Goal: Task Accomplishment & Management: Manage account settings

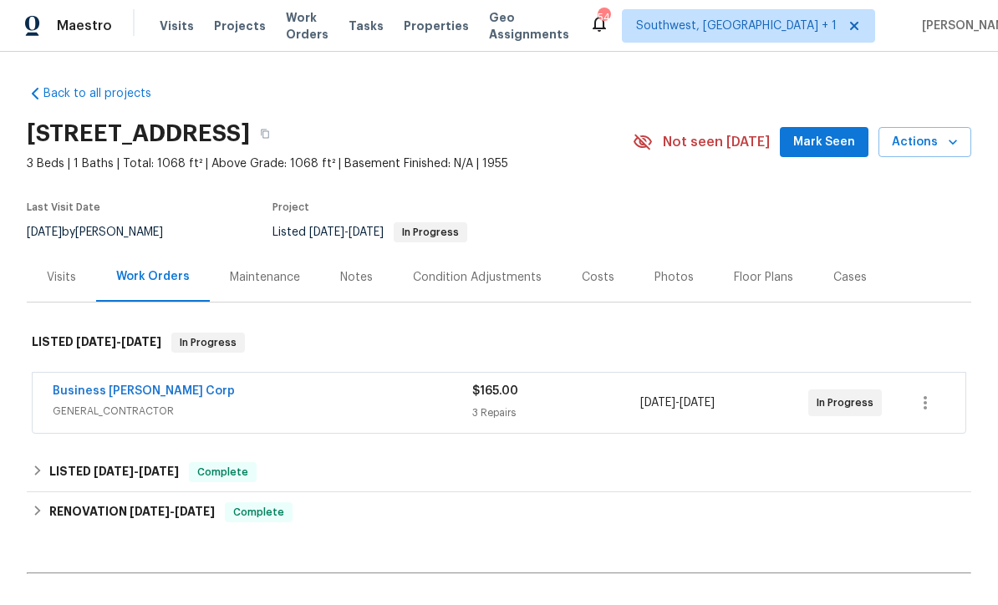
scroll to position [1, 0]
click at [294, 27] on span "Work Orders" at bounding box center [307, 26] width 43 height 33
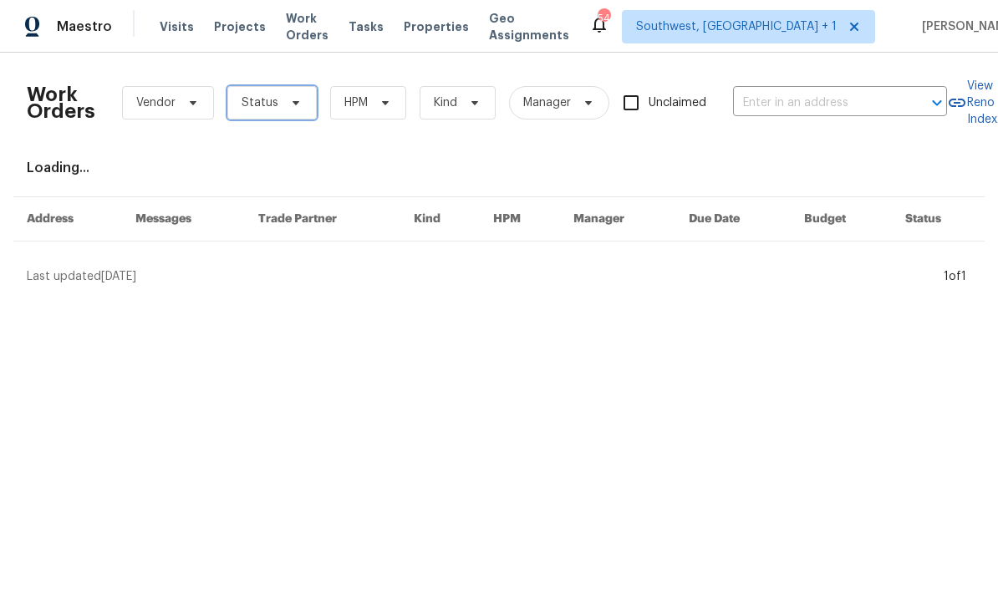
click at [257, 101] on span "Status" at bounding box center [260, 102] width 37 height 17
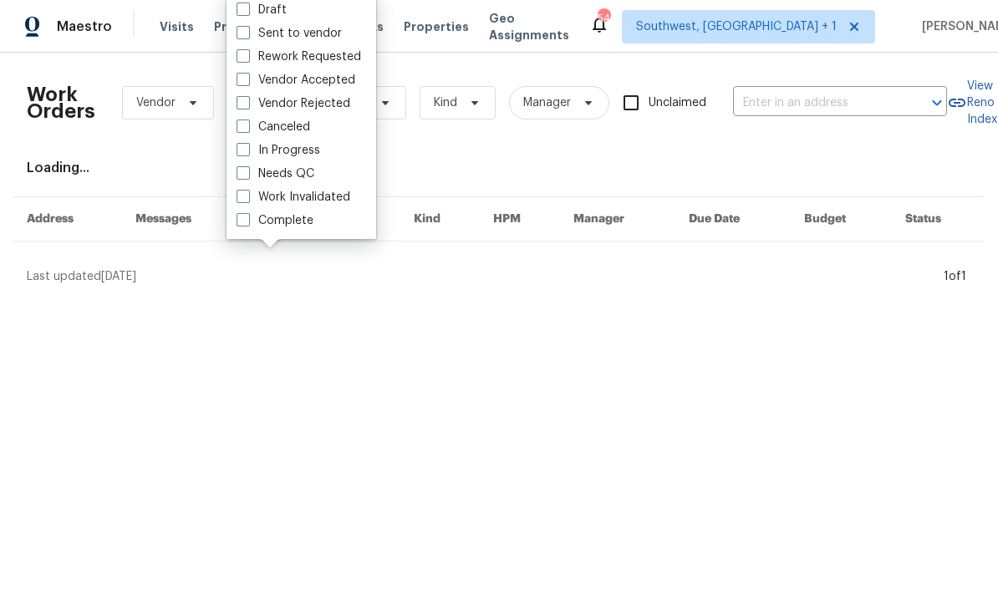
click at [239, 171] on span at bounding box center [242, 172] width 13 height 13
click at [239, 171] on input "Needs QC" at bounding box center [241, 170] width 11 height 11
checkbox input "true"
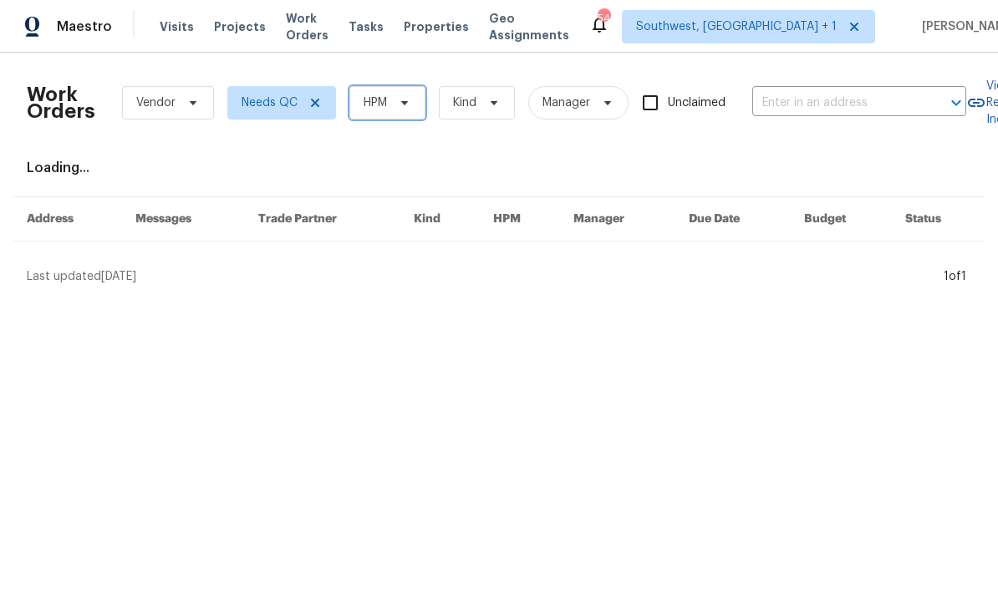
click at [373, 98] on span "HPM" at bounding box center [375, 102] width 23 height 17
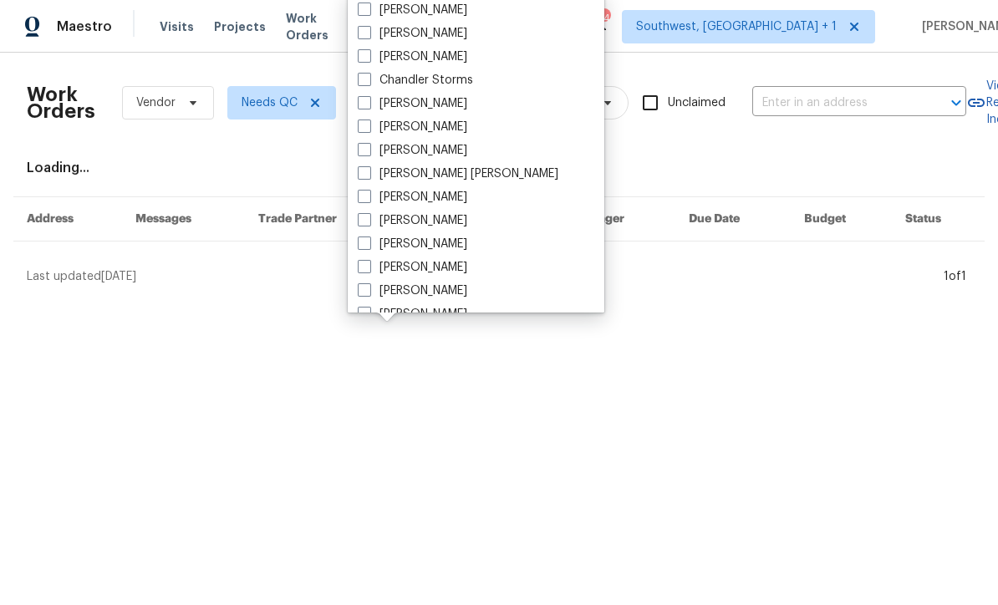
scroll to position [79, 0]
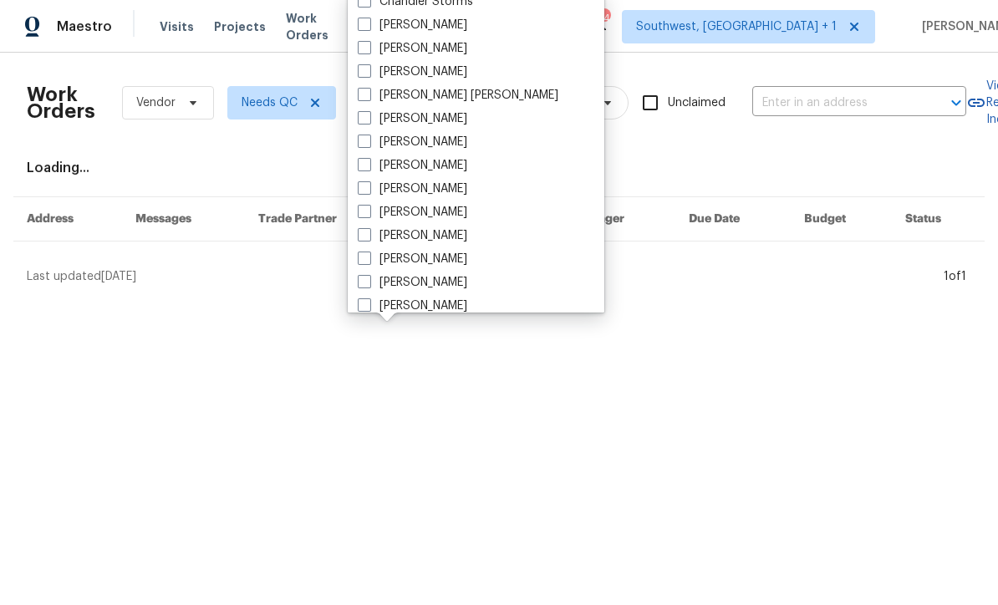
click at [364, 255] on span at bounding box center [364, 258] width 13 height 13
click at [364, 255] on input "[PERSON_NAME]" at bounding box center [363, 256] width 11 height 11
checkbox input "true"
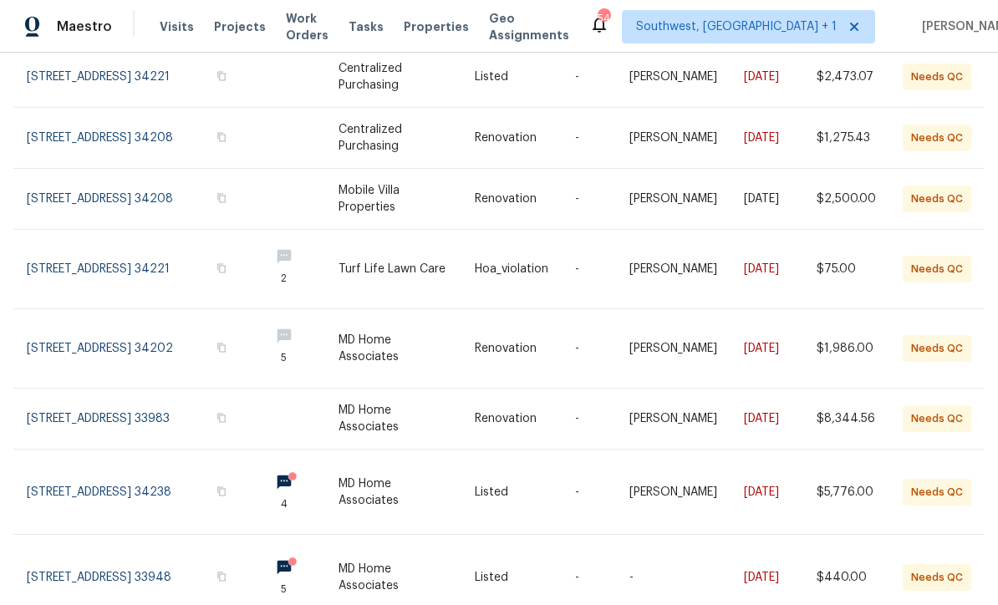
scroll to position [55, 0]
click at [92, 309] on link at bounding box center [141, 348] width 229 height 79
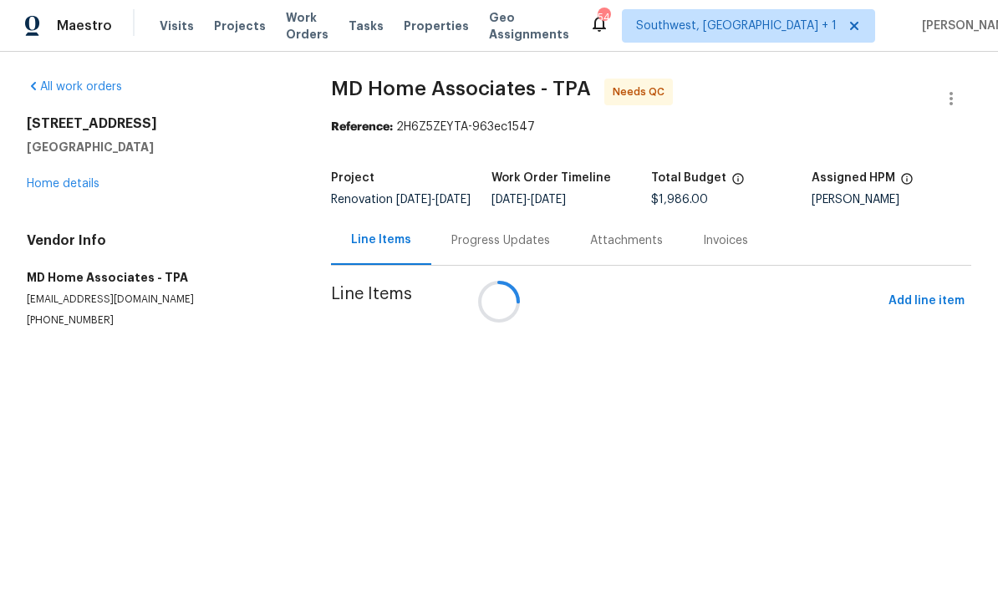
scroll to position [1, 0]
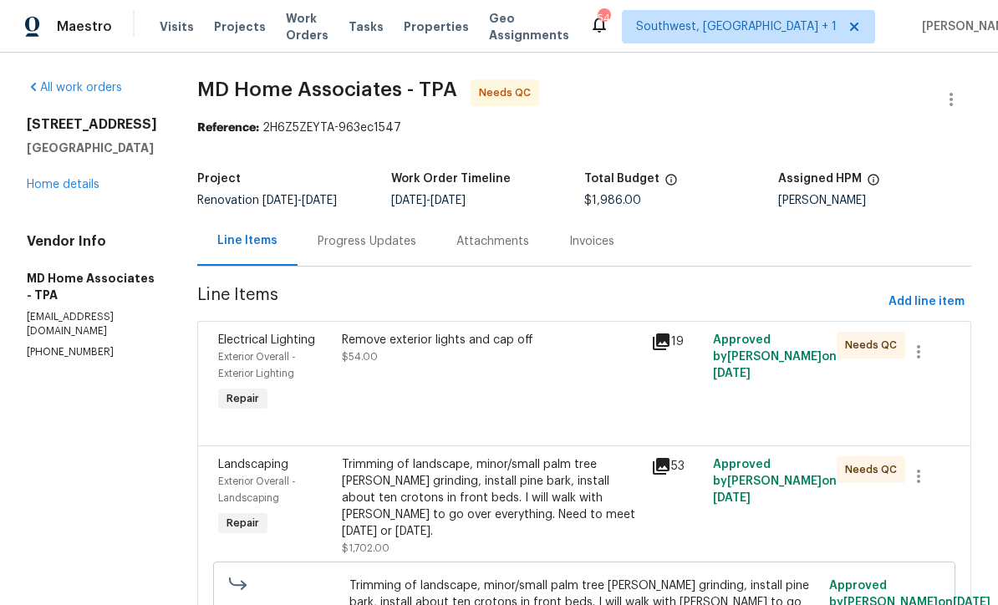
click at [355, 246] on div "Progress Updates" at bounding box center [367, 241] width 99 height 17
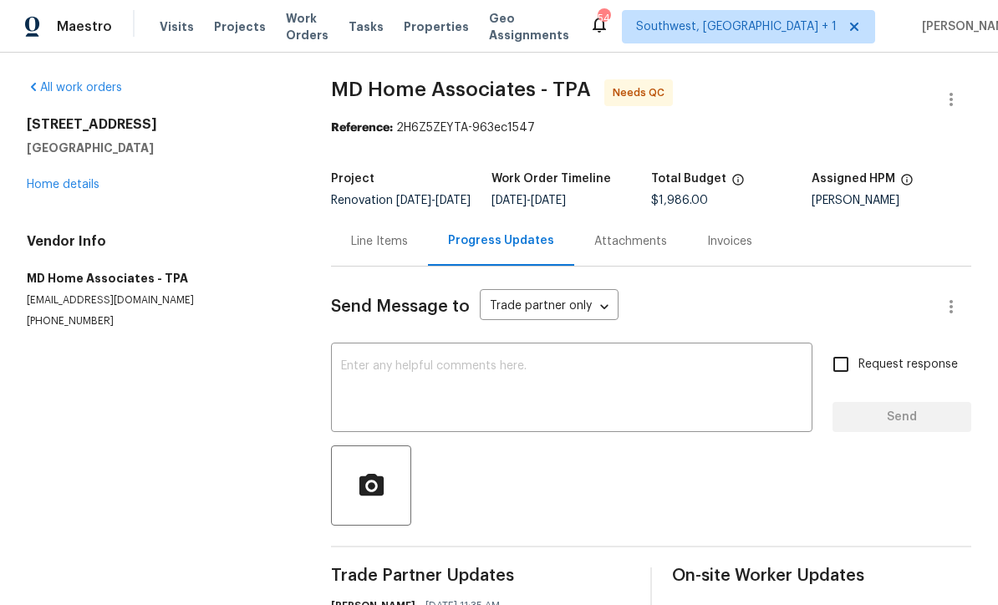
click at [55, 183] on link "Home details" at bounding box center [63, 185] width 73 height 12
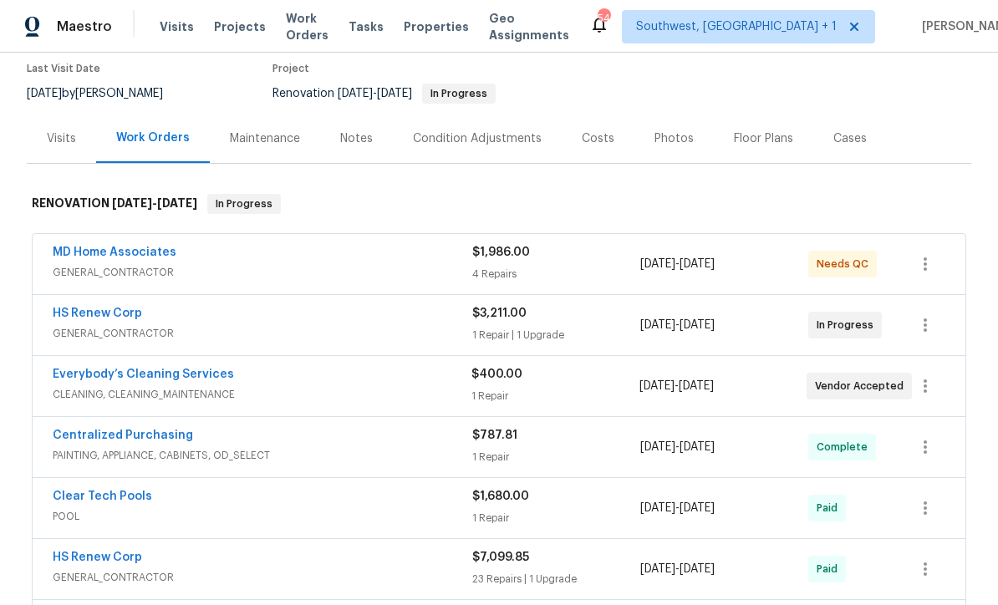
scroll to position [139, 0]
click at [82, 253] on link "MD Home Associates" at bounding box center [115, 253] width 124 height 12
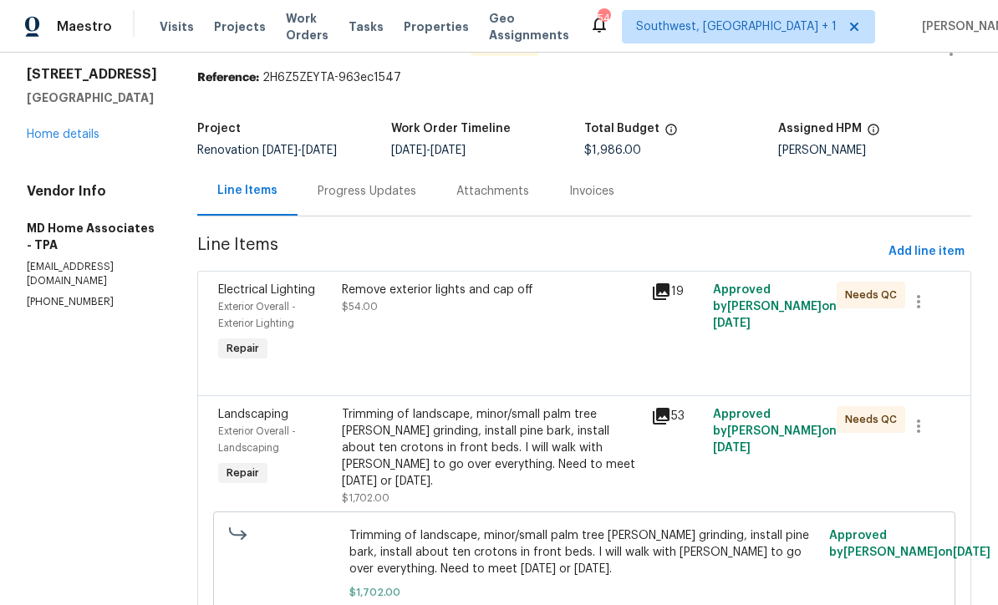
scroll to position [103, 0]
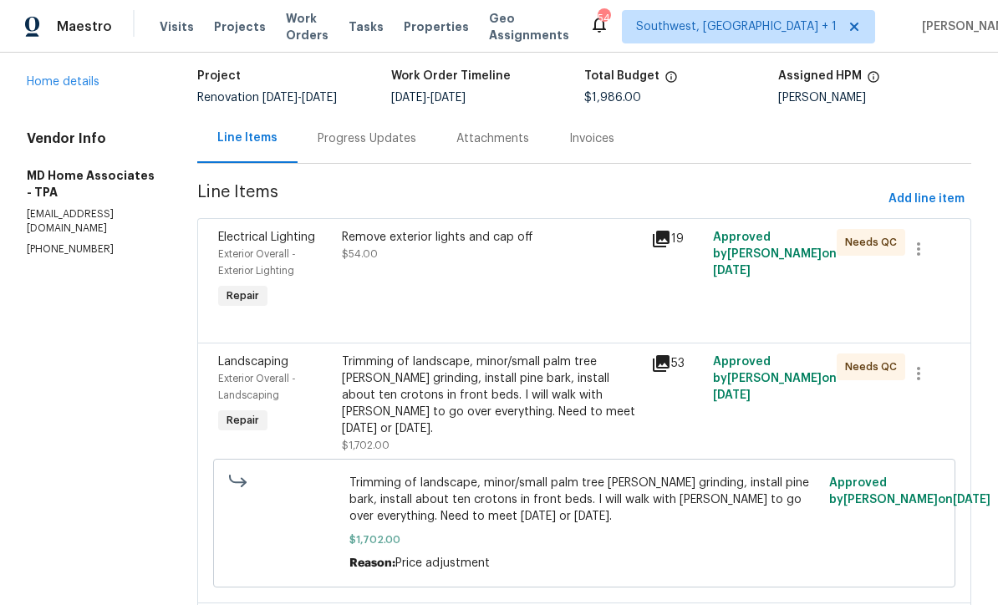
click at [515, 301] on div "Remove exterior lights and cap off $54.00" at bounding box center [491, 271] width 309 height 94
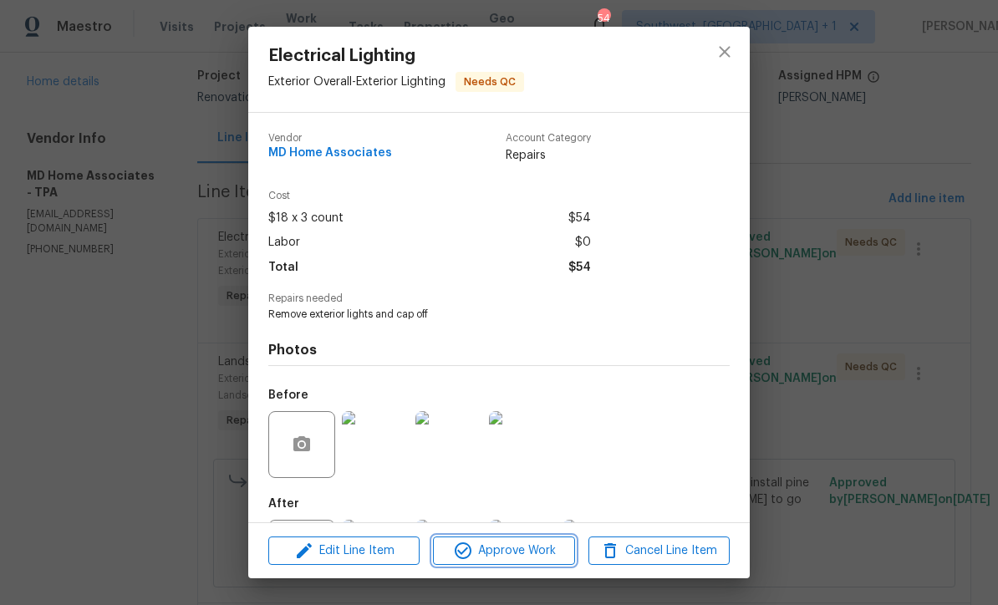
click at [547, 557] on span "Approve Work" at bounding box center [503, 551] width 131 height 21
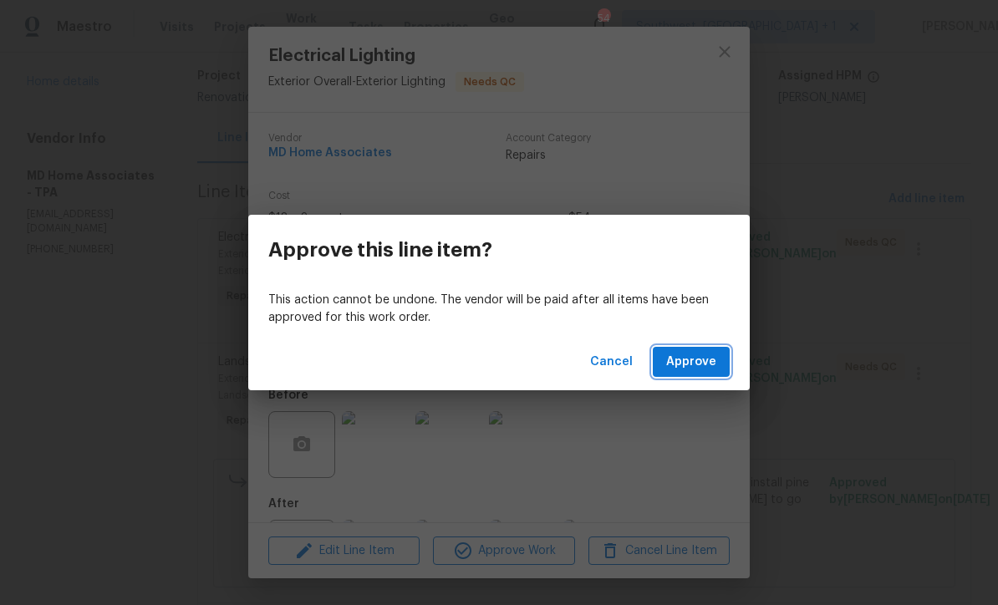
click at [699, 371] on span "Approve" at bounding box center [691, 362] width 50 height 21
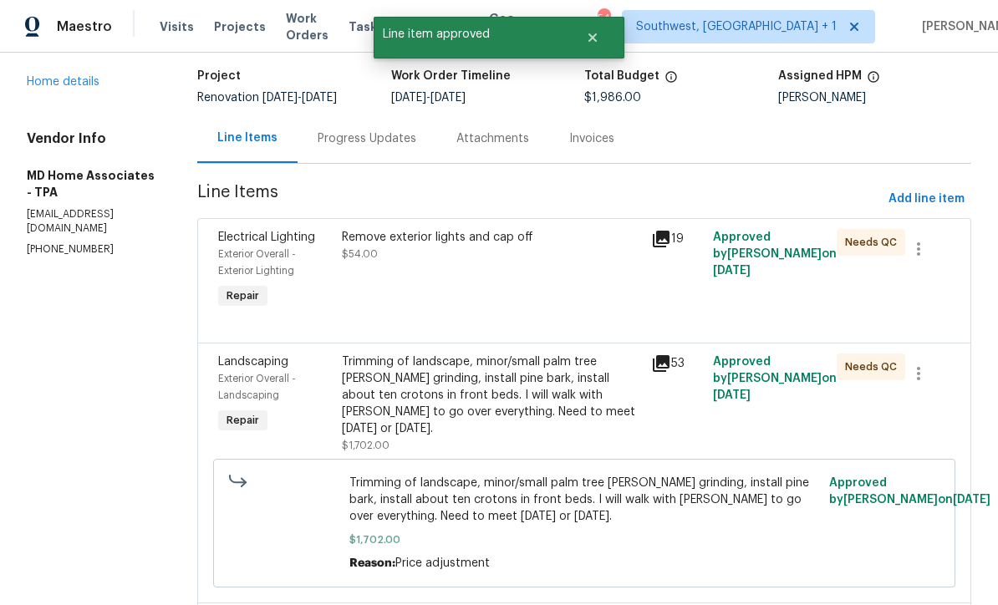
scroll to position [0, 0]
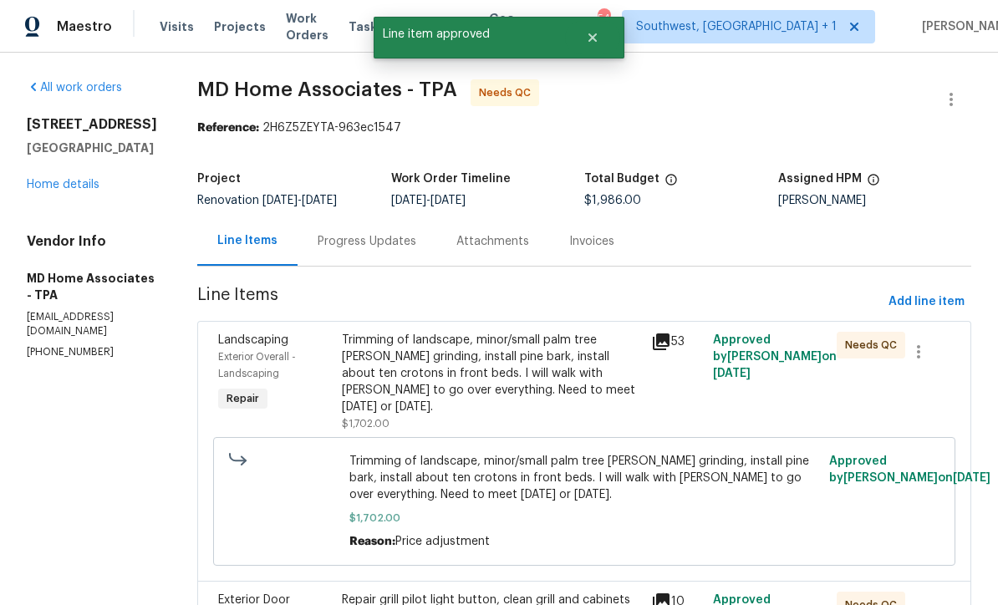
click at [528, 377] on div "Trimming of landscape, minor/small palm tree stump grinding, install pine bark,…" at bounding box center [491, 374] width 299 height 84
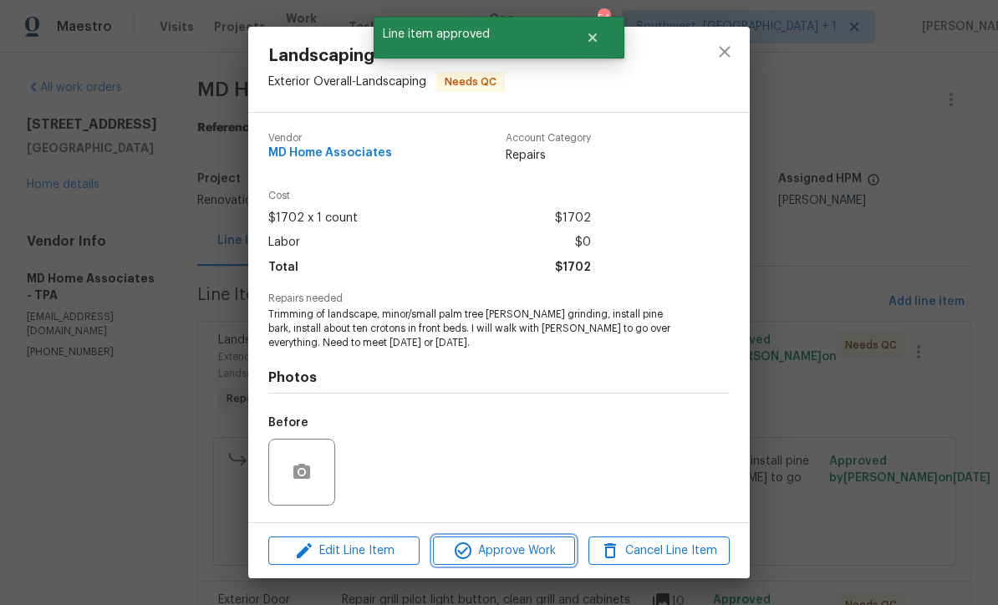
click at [544, 555] on span "Approve Work" at bounding box center [503, 551] width 131 height 21
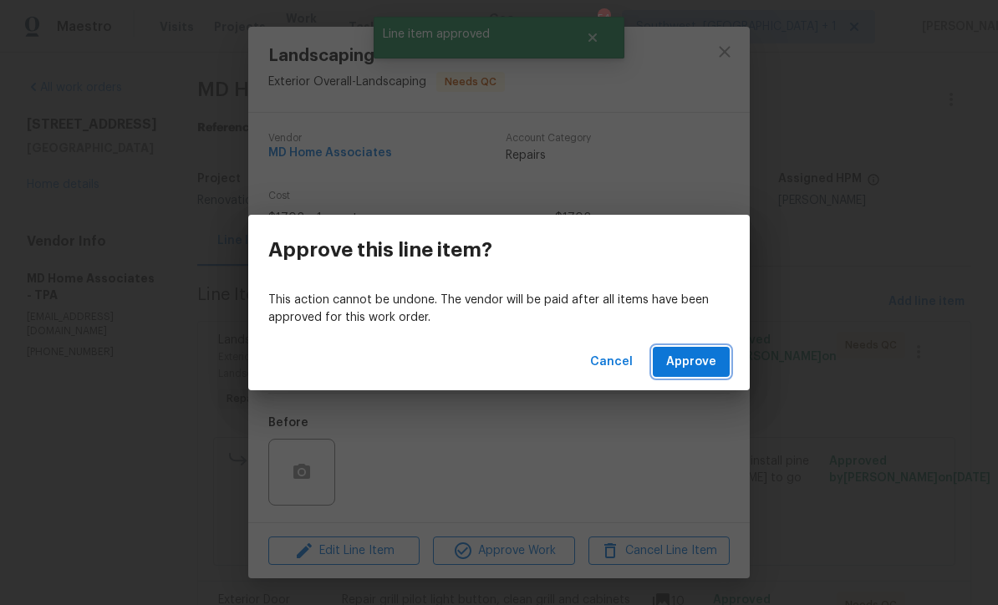
click at [699, 369] on span "Approve" at bounding box center [691, 362] width 50 height 21
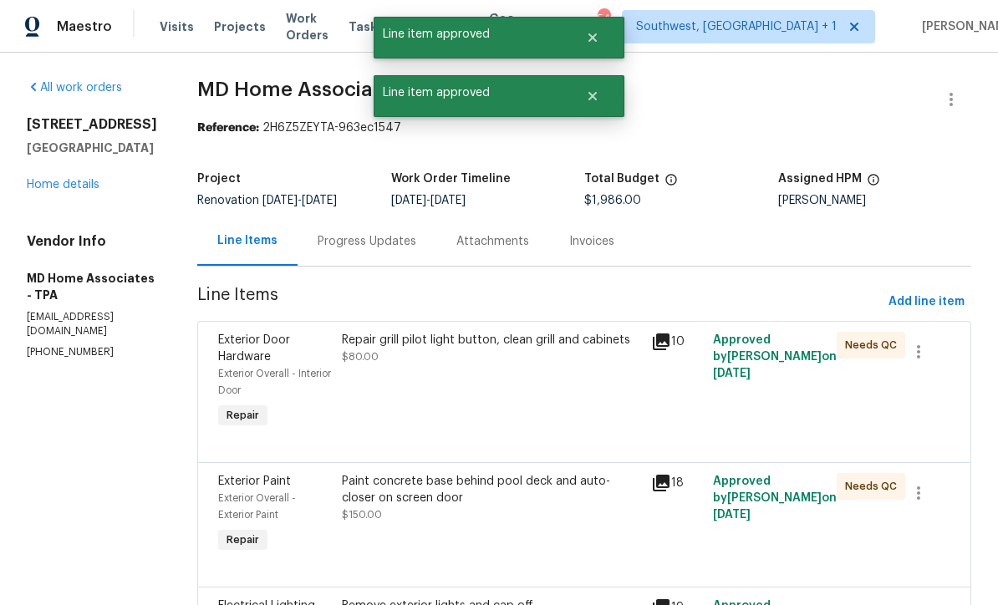
click at [541, 397] on div "Repair grill pilot light button, clean grill and cabinets $80.00" at bounding box center [491, 382] width 309 height 110
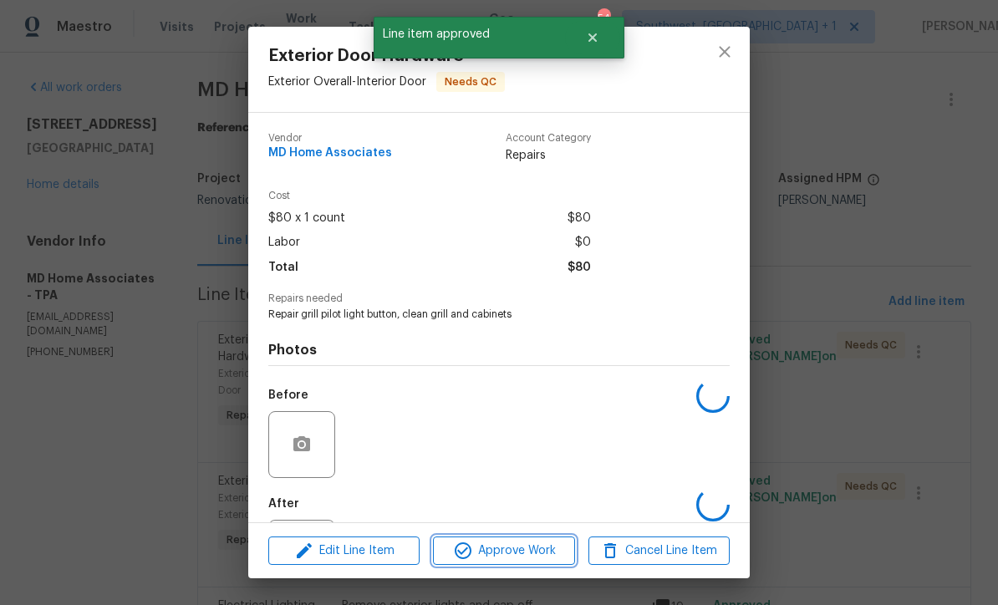
click at [526, 558] on span "Approve Work" at bounding box center [503, 551] width 131 height 21
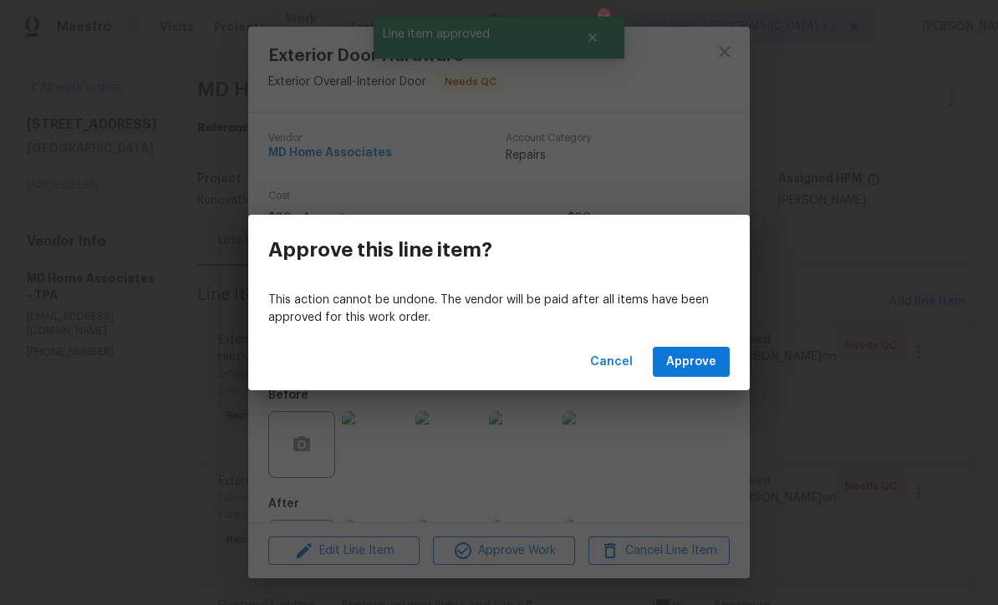
click at [685, 386] on div "Cancel Approve" at bounding box center [498, 362] width 501 height 58
click at [695, 359] on span "Approve" at bounding box center [691, 362] width 50 height 21
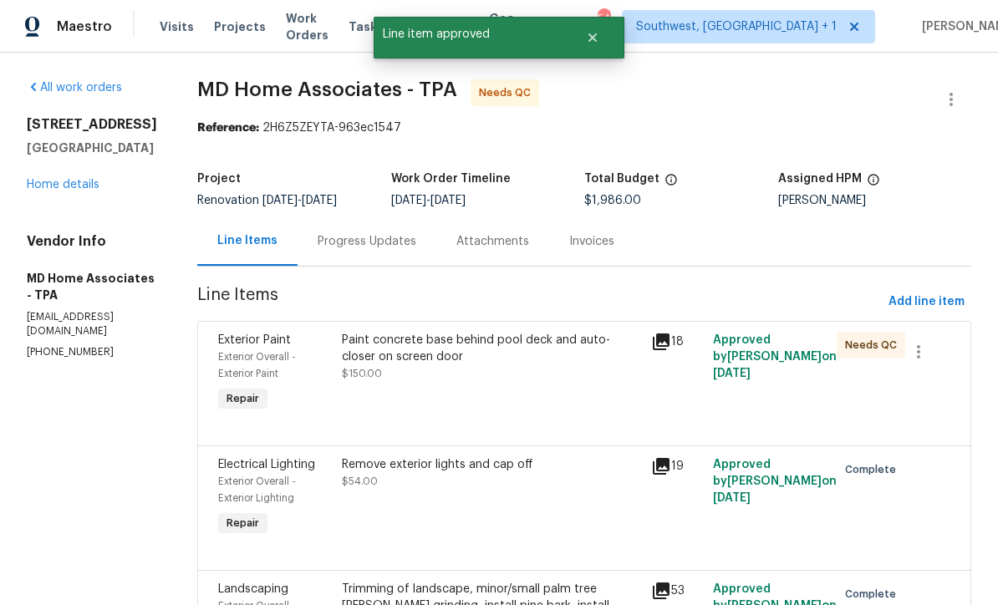
click at [557, 405] on div "Paint concrete base behind pool deck and auto-closer on screen door $150.00" at bounding box center [491, 374] width 309 height 94
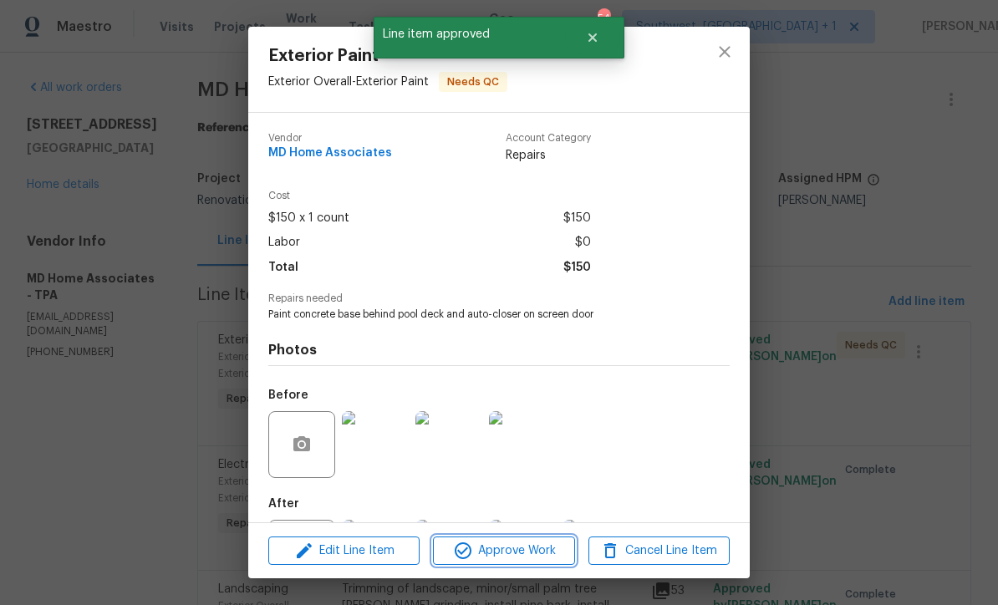
click at [541, 553] on span "Approve Work" at bounding box center [503, 551] width 131 height 21
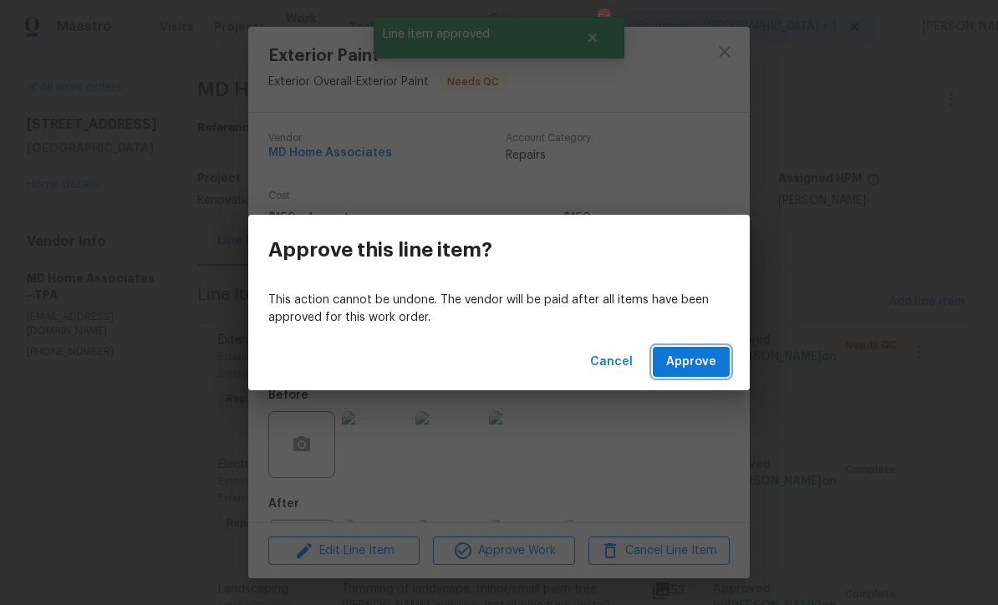
click at [689, 368] on span "Approve" at bounding box center [691, 362] width 50 height 21
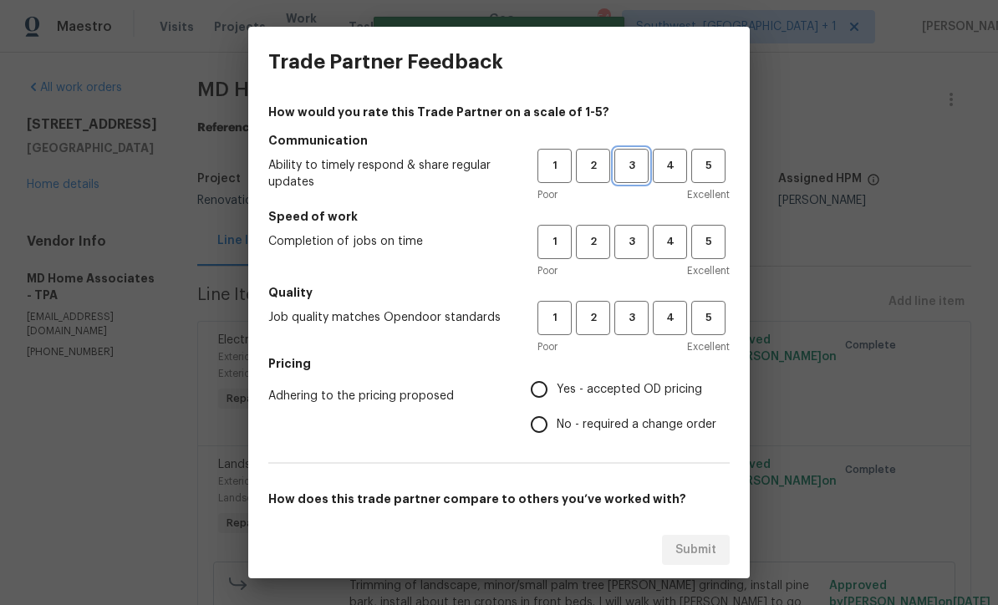
click at [633, 170] on span "3" at bounding box center [631, 165] width 31 height 19
click at [631, 250] on span "3" at bounding box center [631, 241] width 31 height 19
click at [634, 324] on span "3" at bounding box center [631, 317] width 31 height 19
click at [547, 397] on input "Yes - accepted OD pricing" at bounding box center [538, 389] width 35 height 35
radio input "true"
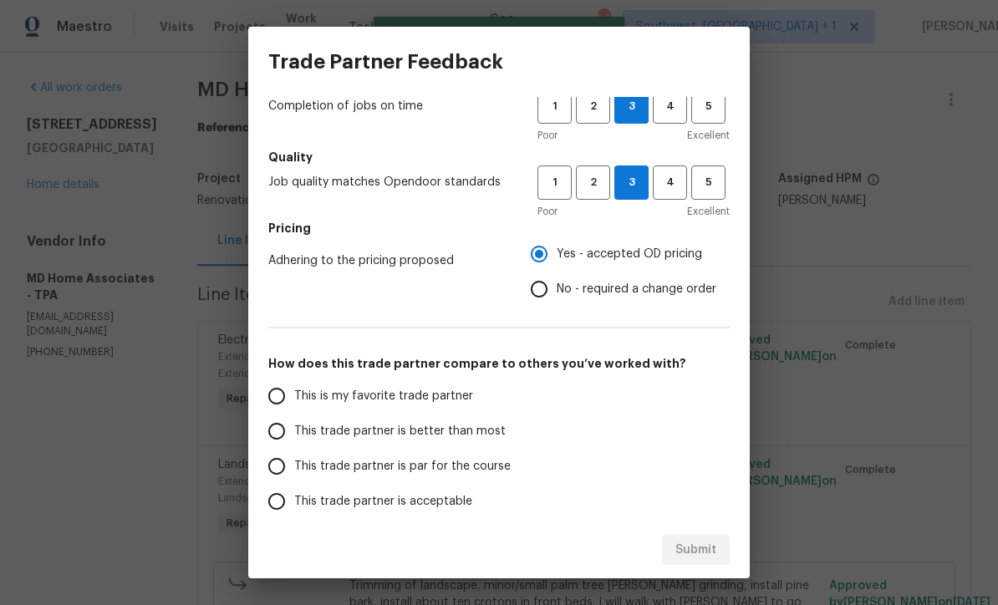
scroll to position [135, 0]
click at [269, 467] on input "This trade partner is par for the course" at bounding box center [276, 467] width 35 height 35
click at [709, 554] on span "Submit" at bounding box center [695, 550] width 41 height 21
radio input "true"
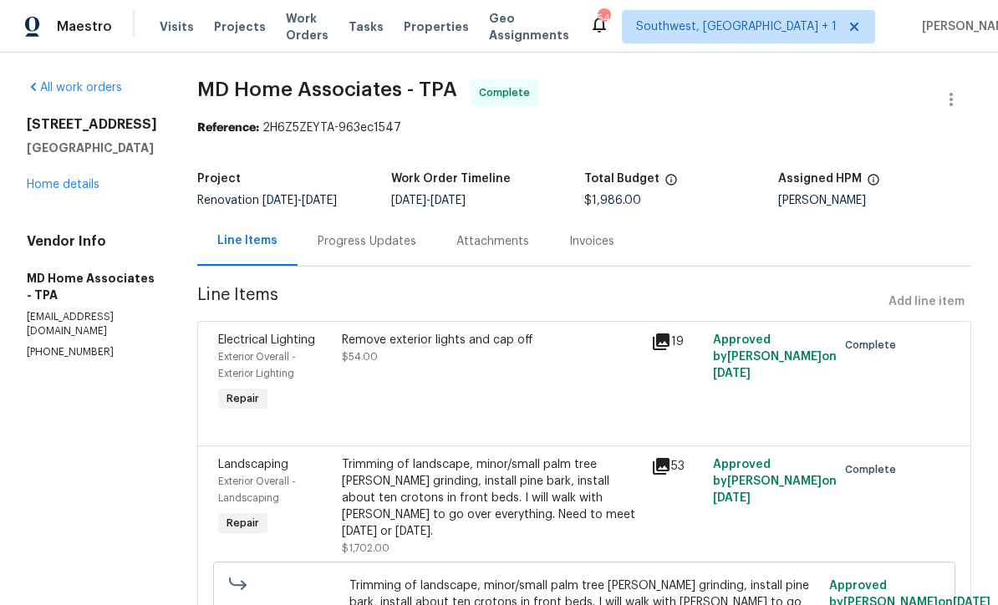
click at [32, 187] on link "Home details" at bounding box center [63, 185] width 73 height 12
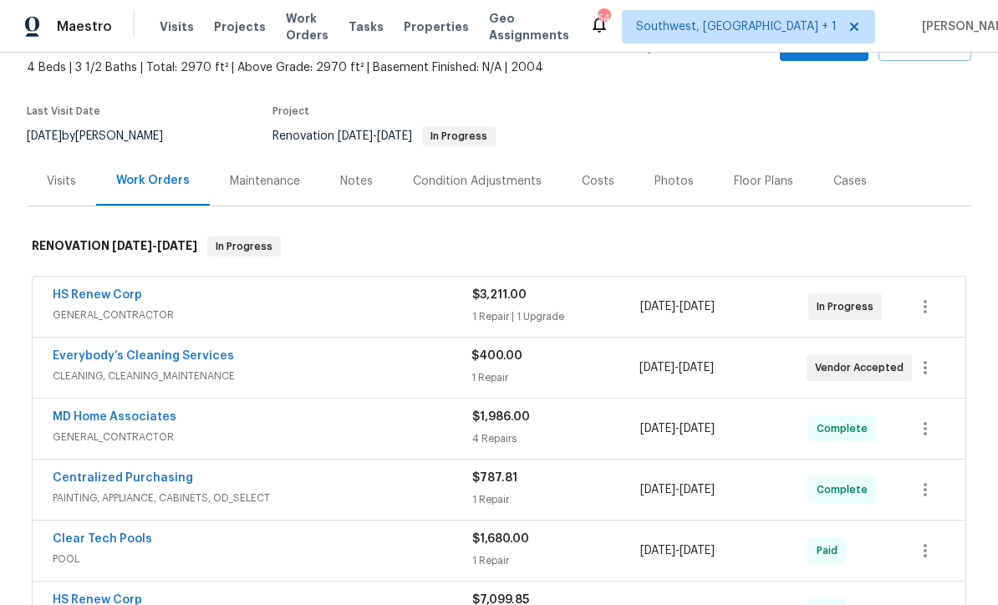
scroll to position [122, 0]
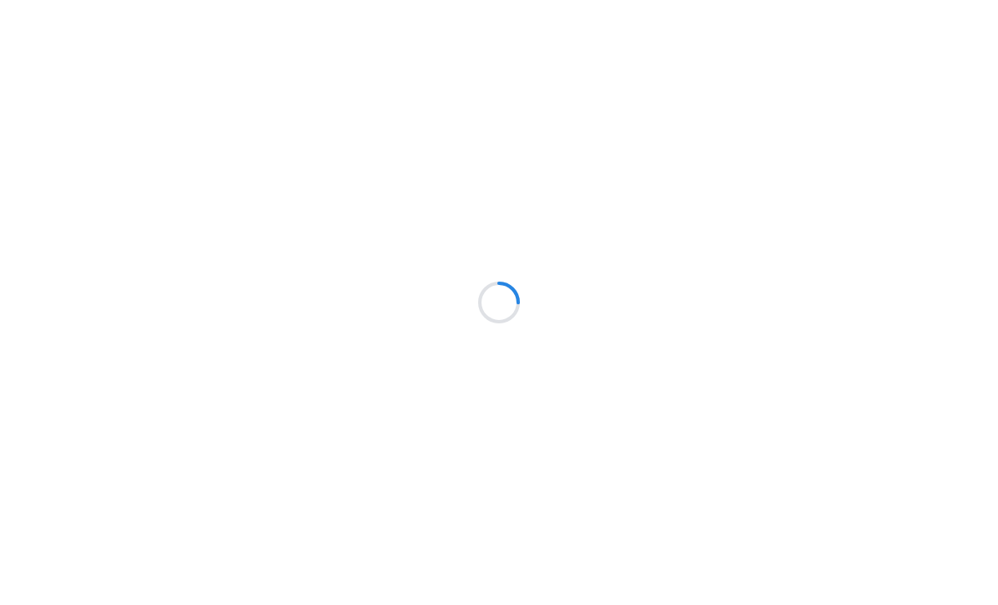
scroll to position [1, 0]
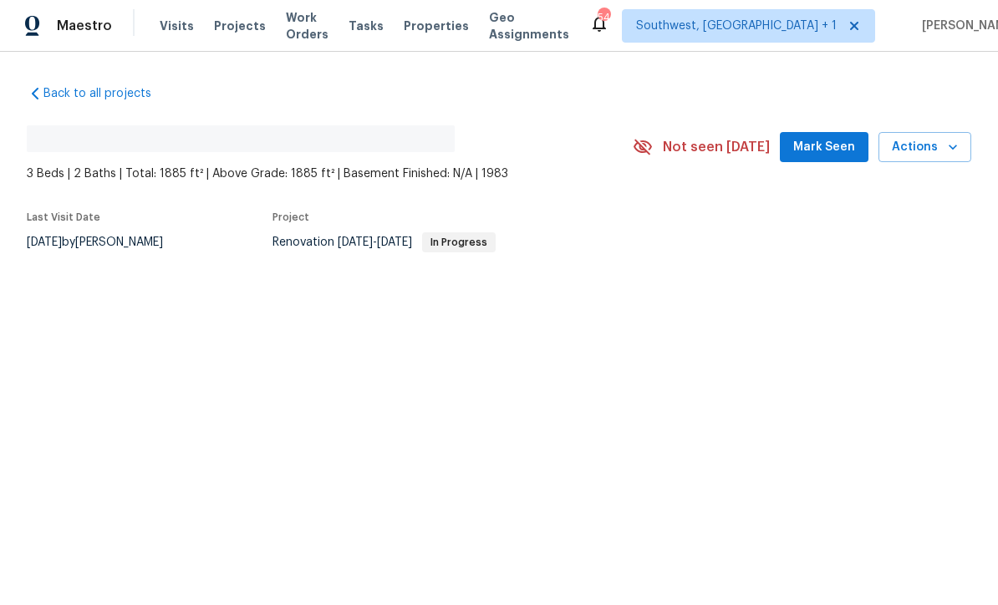
click at [302, 30] on span "Work Orders" at bounding box center [307, 26] width 43 height 33
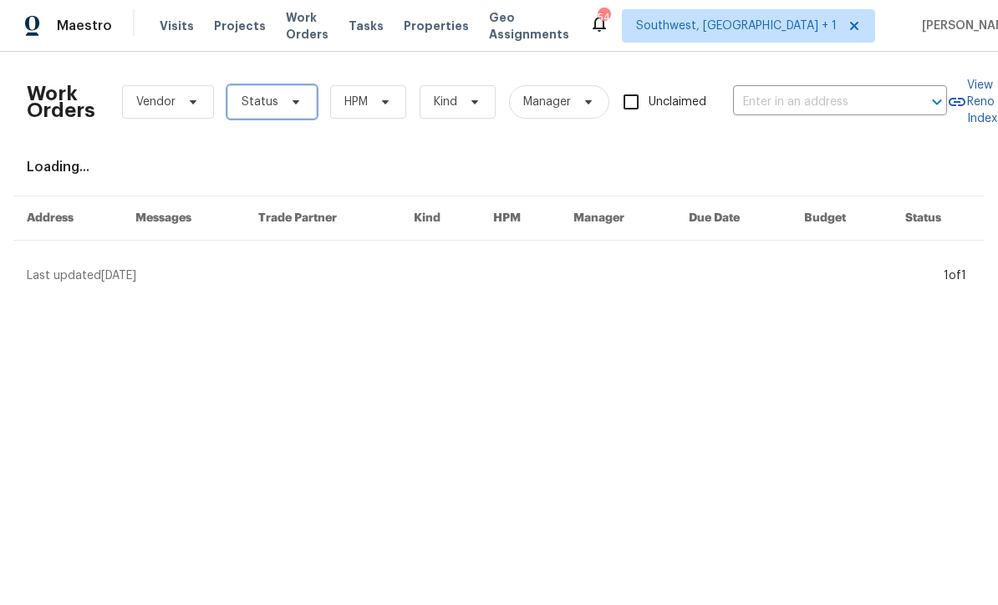
click at [272, 108] on span "Status" at bounding box center [260, 102] width 37 height 17
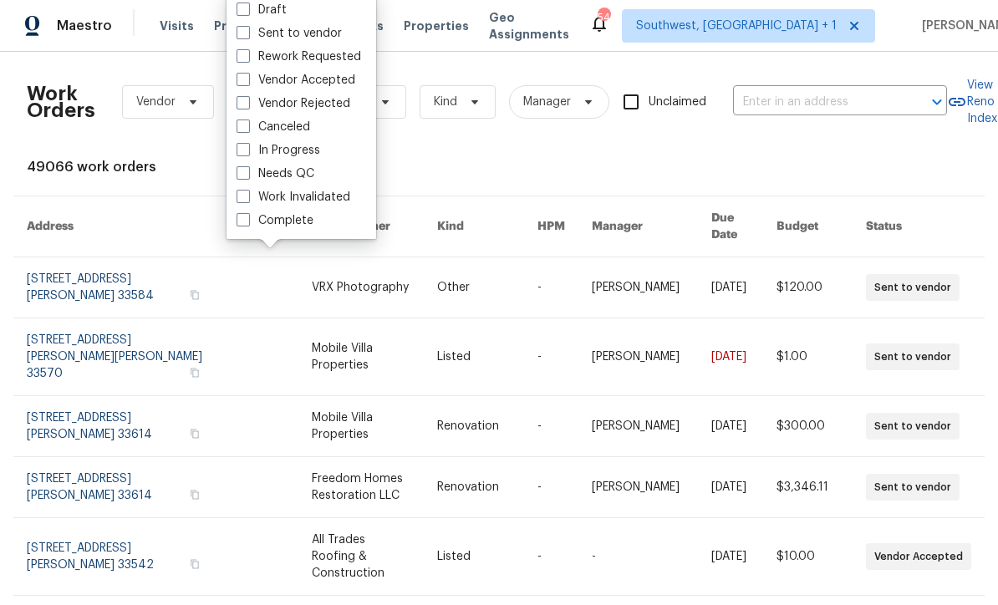
scroll to position [1, 0]
click at [243, 168] on span at bounding box center [242, 173] width 13 height 13
click at [243, 168] on input "Needs QC" at bounding box center [241, 171] width 11 height 11
checkbox input "true"
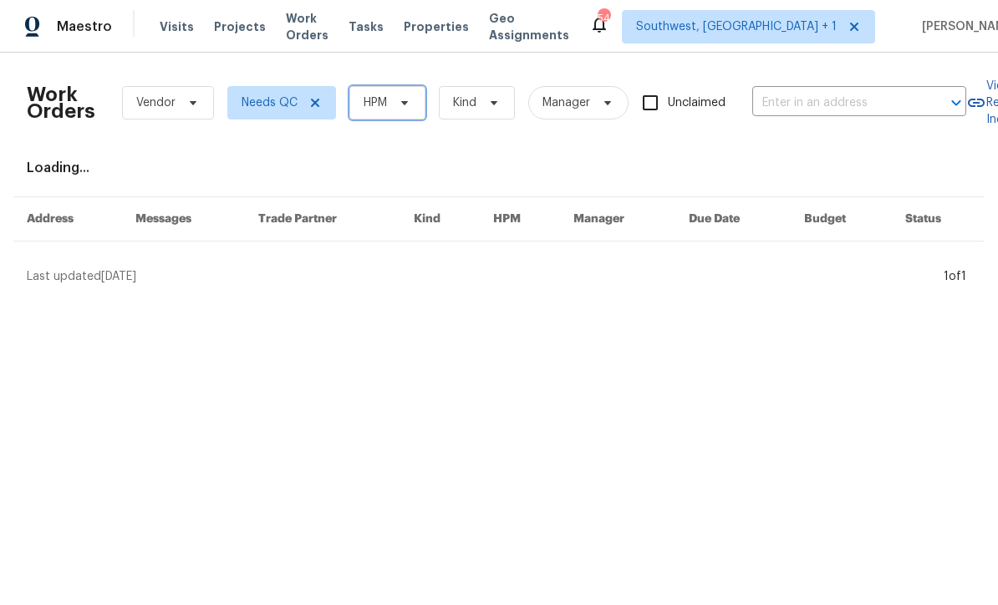
click at [384, 109] on span "HPM" at bounding box center [375, 102] width 23 height 17
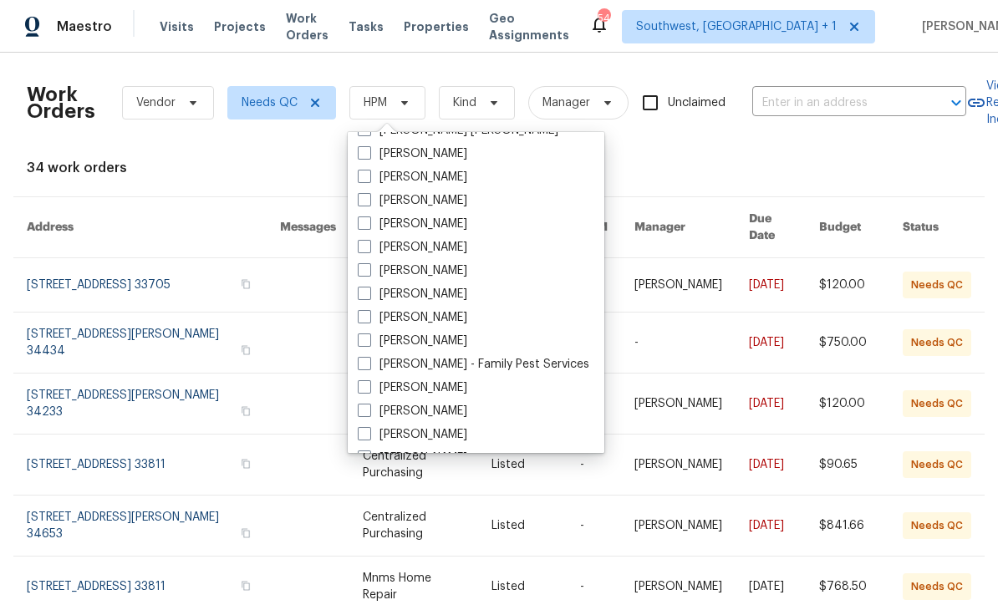
scroll to position [183, 0]
click at [368, 302] on label "[PERSON_NAME]" at bounding box center [412, 295] width 109 height 17
click at [368, 297] on input "[PERSON_NAME]" at bounding box center [363, 292] width 11 height 11
checkbox input "true"
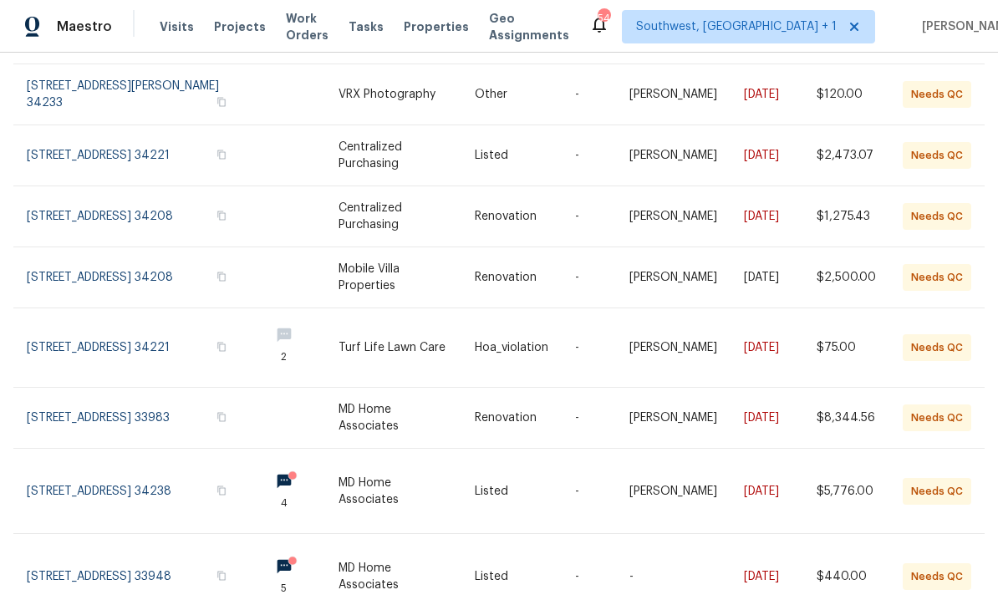
scroll to position [193, 0]
click at [475, 486] on link at bounding box center [525, 492] width 100 height 84
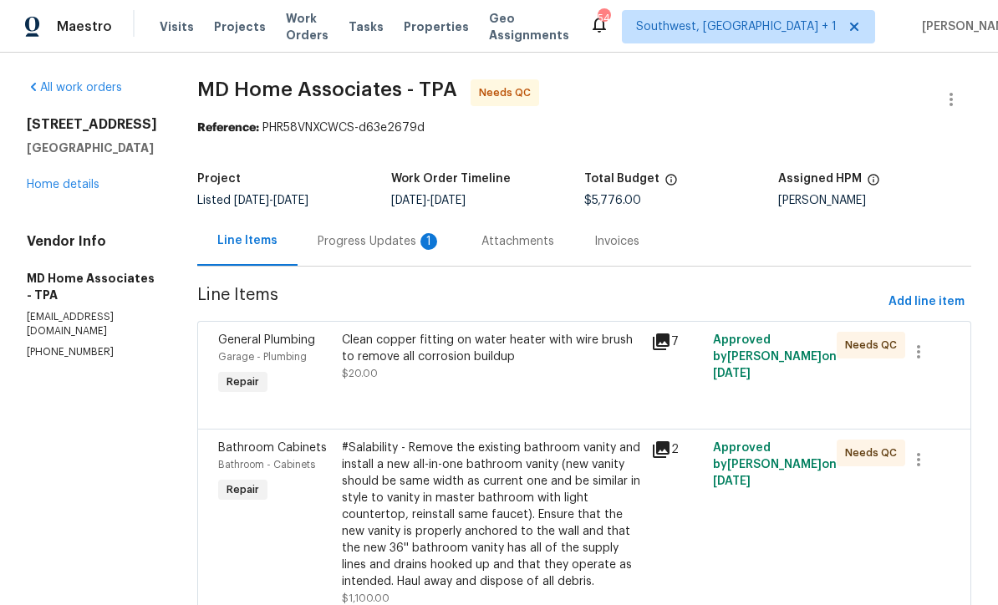
click at [403, 251] on div "Progress Updates 1" at bounding box center [379, 240] width 164 height 49
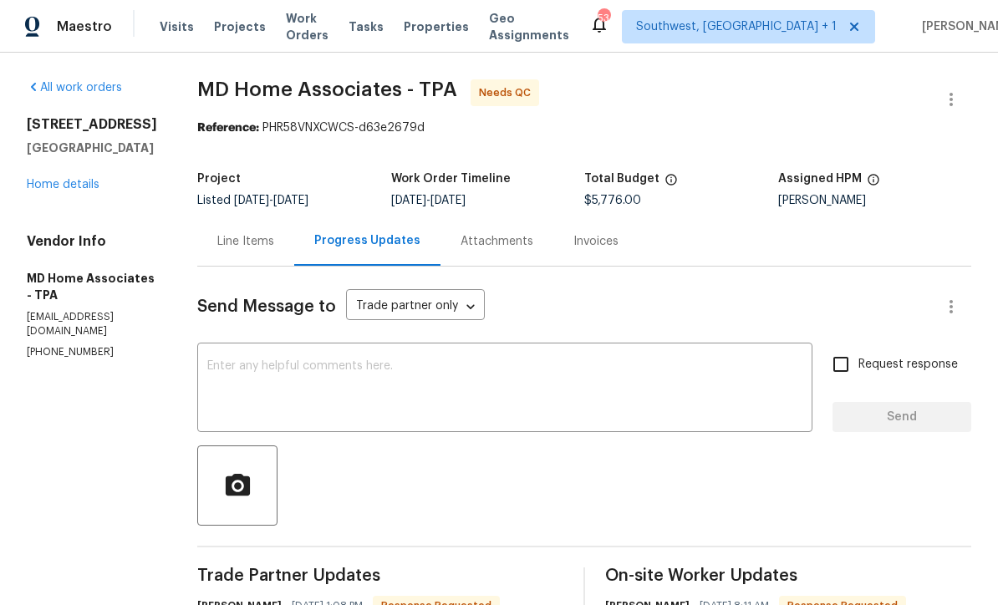
click at [260, 246] on div "Line Items" at bounding box center [245, 241] width 57 height 17
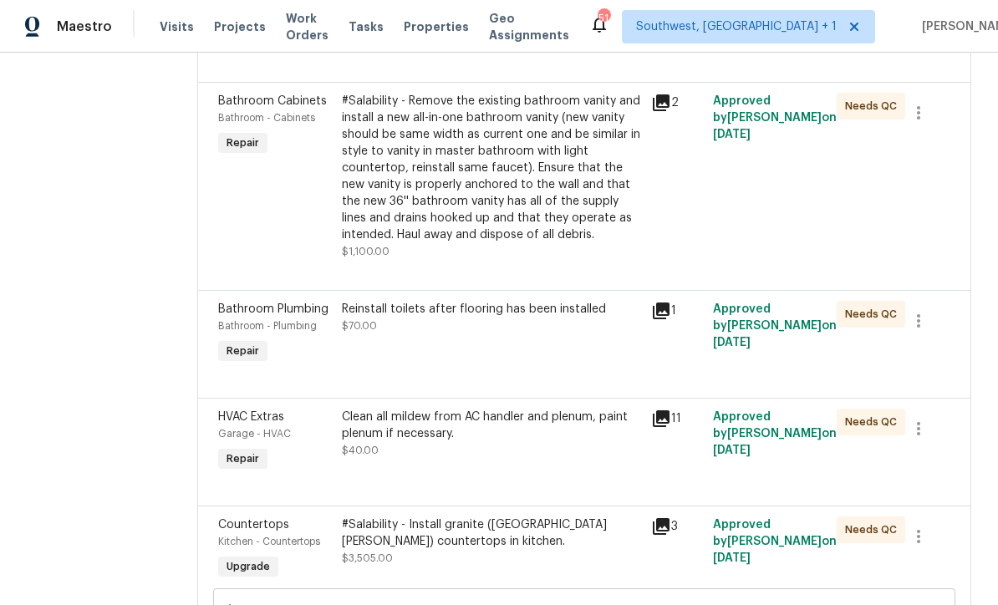
scroll to position [349, 0]
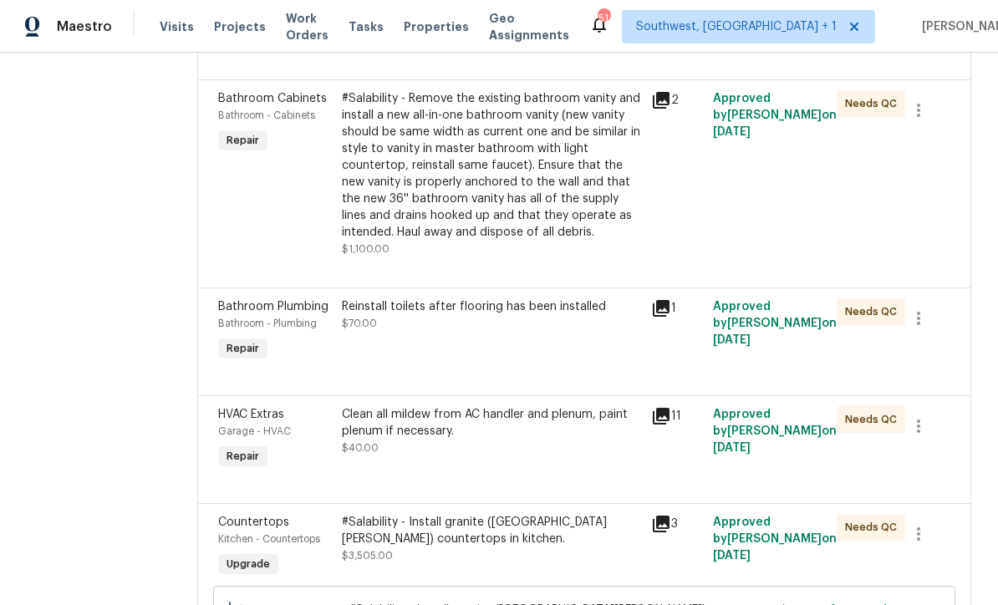
click at [528, 199] on div "#Salability - Remove the existing bathroom vanity and install a new all-in-one …" at bounding box center [491, 165] width 299 height 150
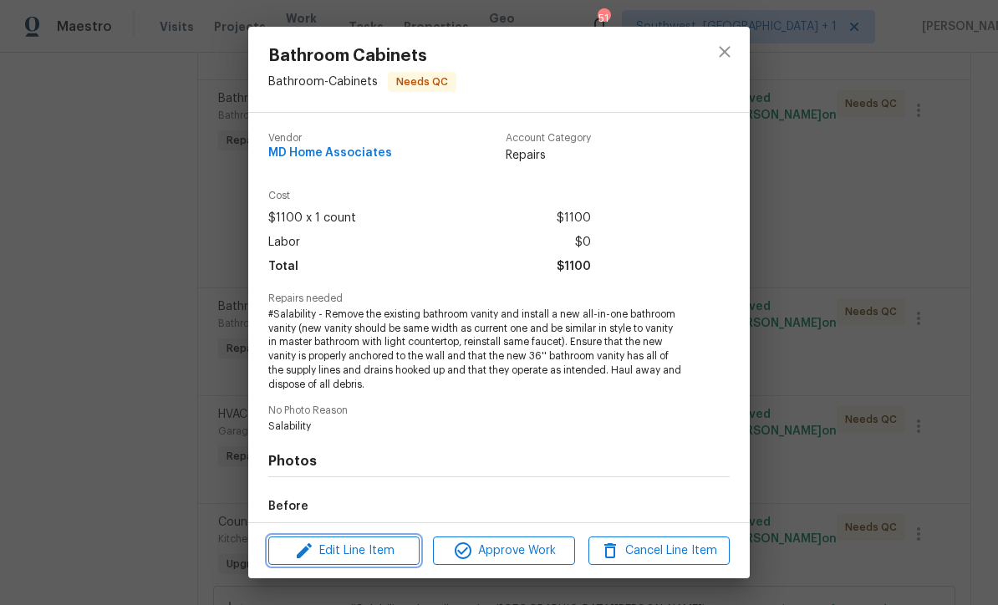
click at [391, 555] on span "Edit Line Item" at bounding box center [343, 551] width 141 height 21
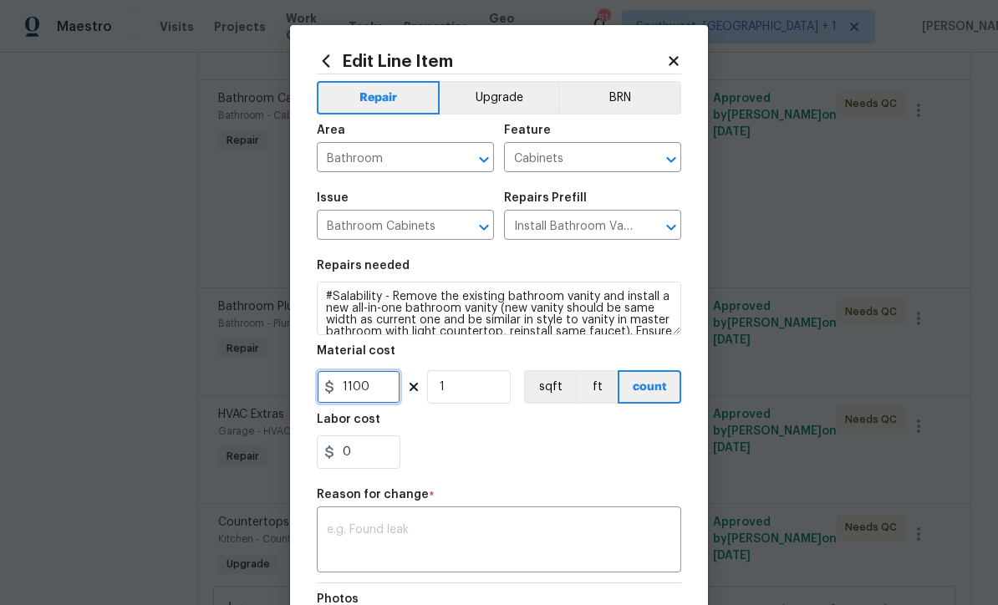
click at [397, 389] on input "1100" at bounding box center [359, 386] width 84 height 33
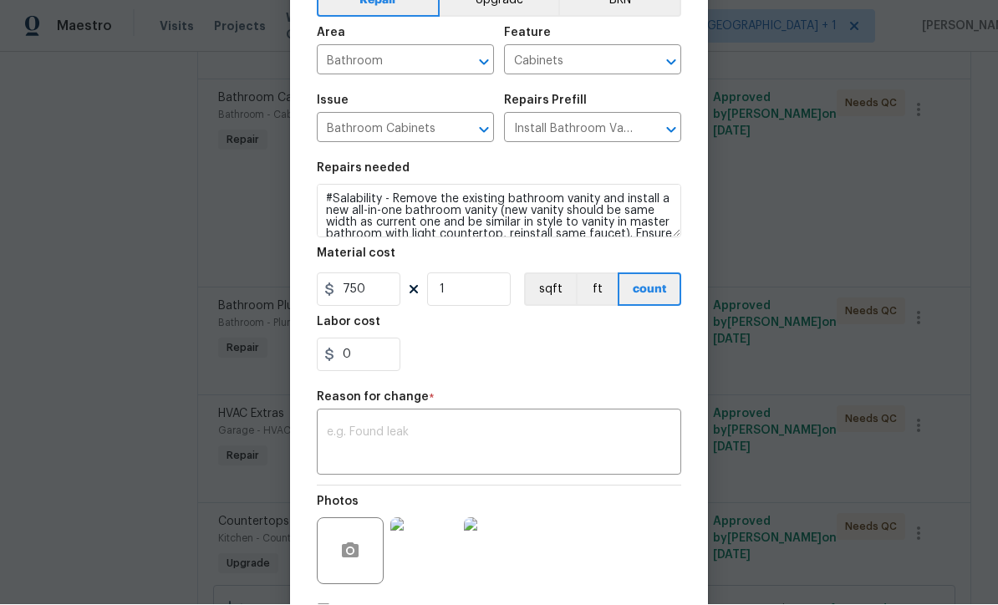
scroll to position [99, 0]
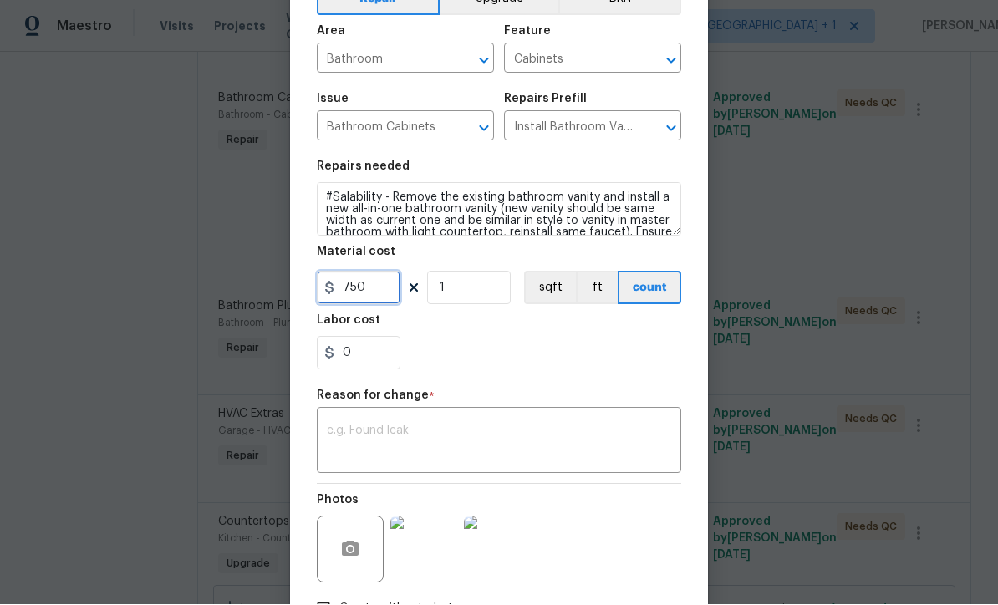
type input "750"
click at [578, 440] on textarea at bounding box center [499, 442] width 344 height 35
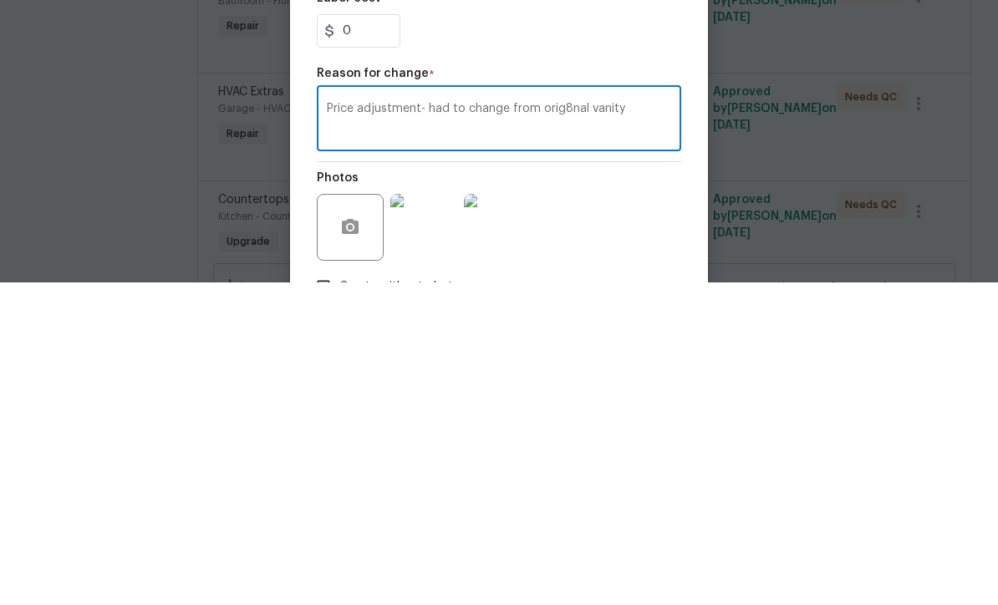
click at [572, 425] on textarea "Price adjustment- had to change from orig8nal vanity" at bounding box center [499, 442] width 344 height 35
click at [651, 425] on textarea "Price adjustment- had to change from original vanity" at bounding box center [499, 442] width 344 height 35
click at [341, 425] on textarea "Price adjustment- had to change from original vanity we were go8ng to install" at bounding box center [499, 442] width 344 height 35
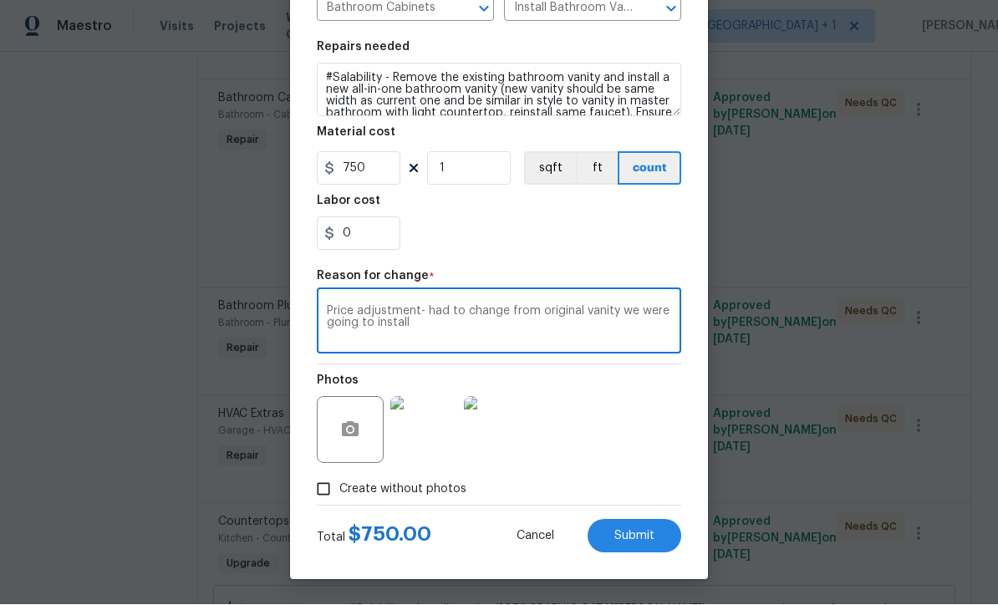
scroll to position [221, 0]
type textarea "Price adjustment- had to change from original vanity we were going to install"
click at [643, 426] on div "Photos" at bounding box center [499, 419] width 364 height 109
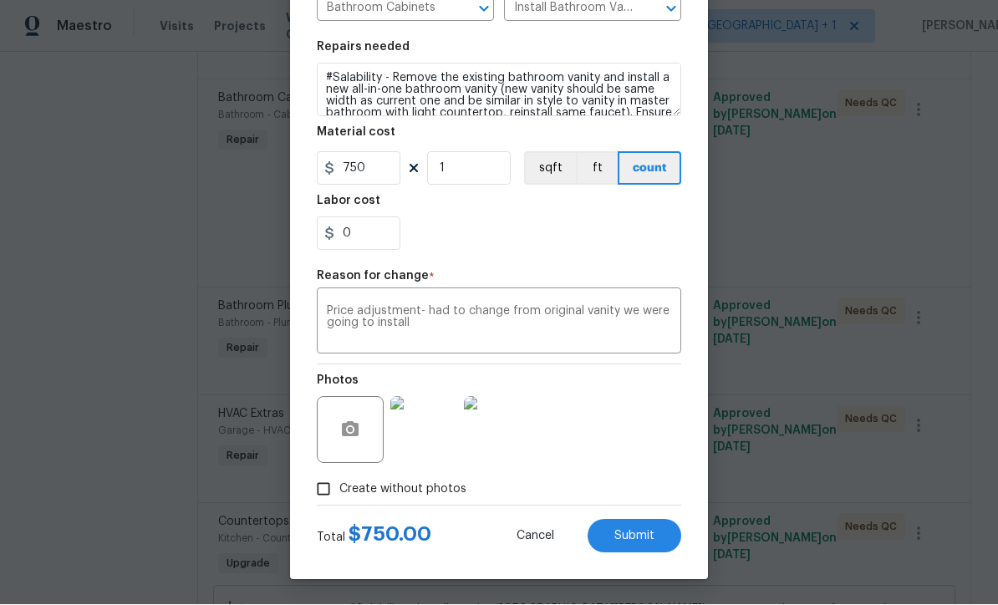
click at [641, 542] on button "Submit" at bounding box center [634, 536] width 94 height 33
type input "1100"
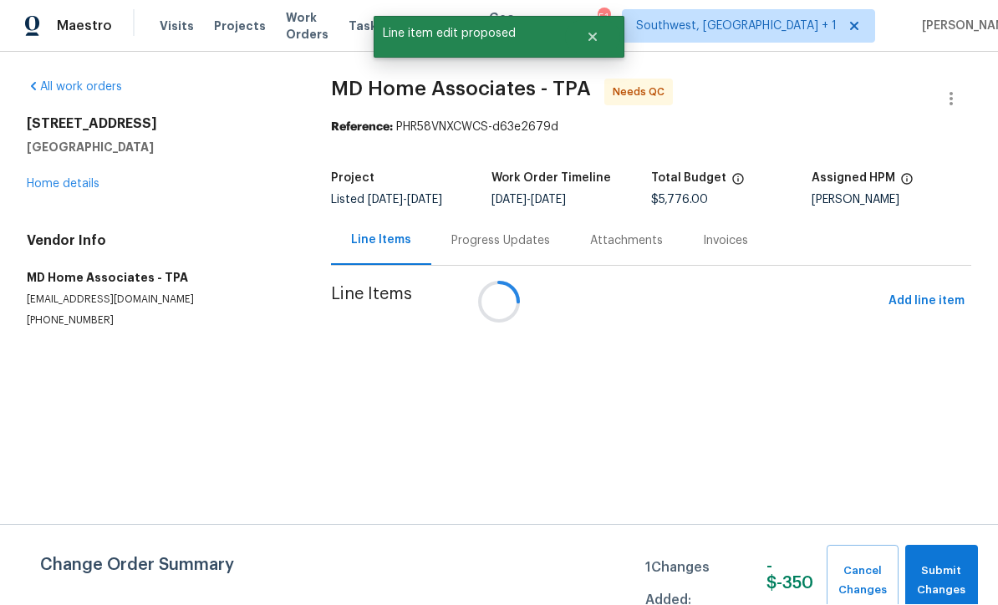
scroll to position [1, 0]
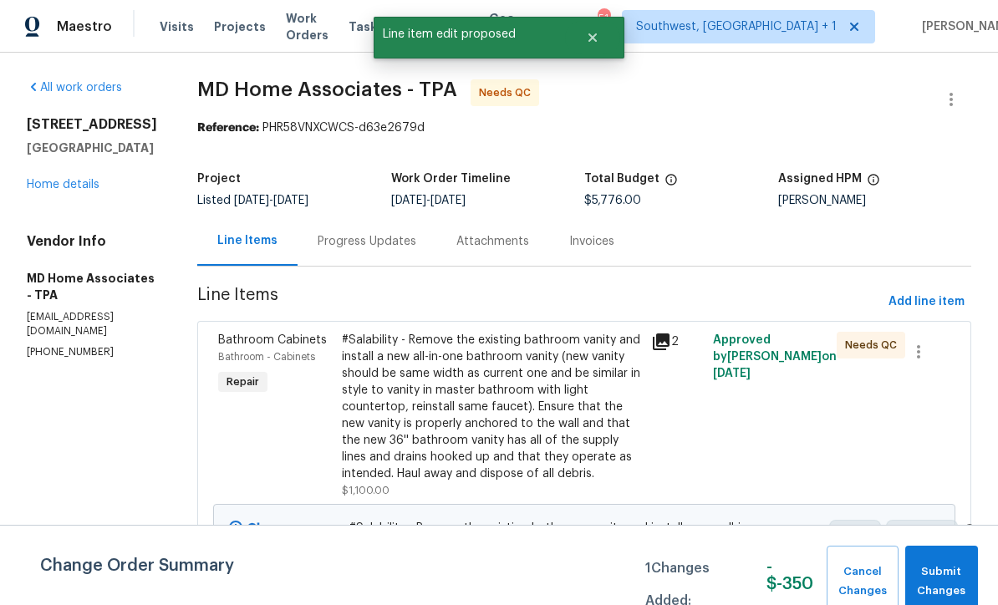
click at [45, 191] on link "Home details" at bounding box center [63, 185] width 73 height 12
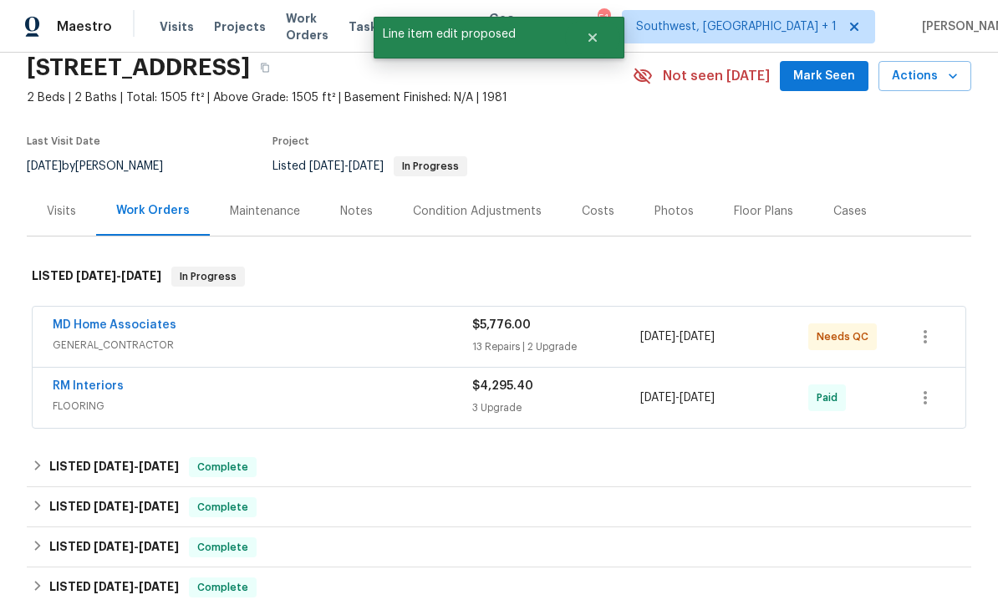
scroll to position [173, 0]
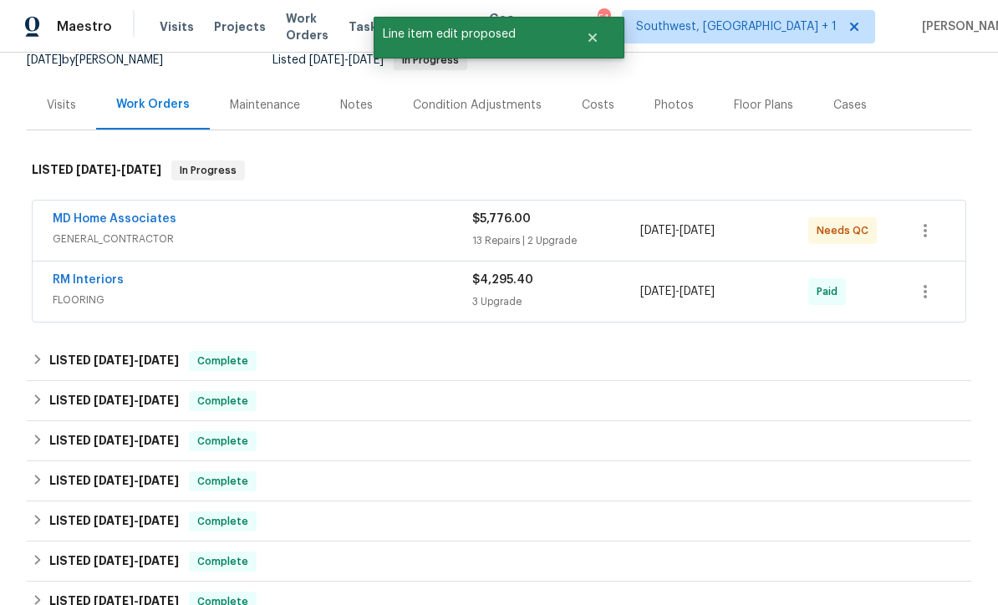
click at [58, 222] on link "MD Home Associates" at bounding box center [115, 219] width 124 height 12
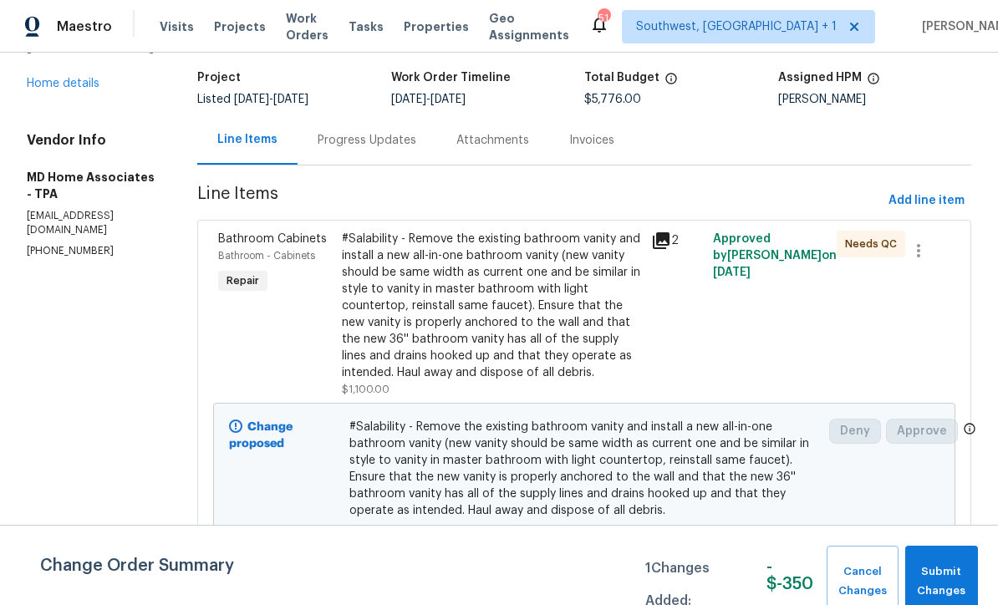
scroll to position [102, 0]
click at [400, 140] on div "Progress Updates" at bounding box center [367, 139] width 99 height 17
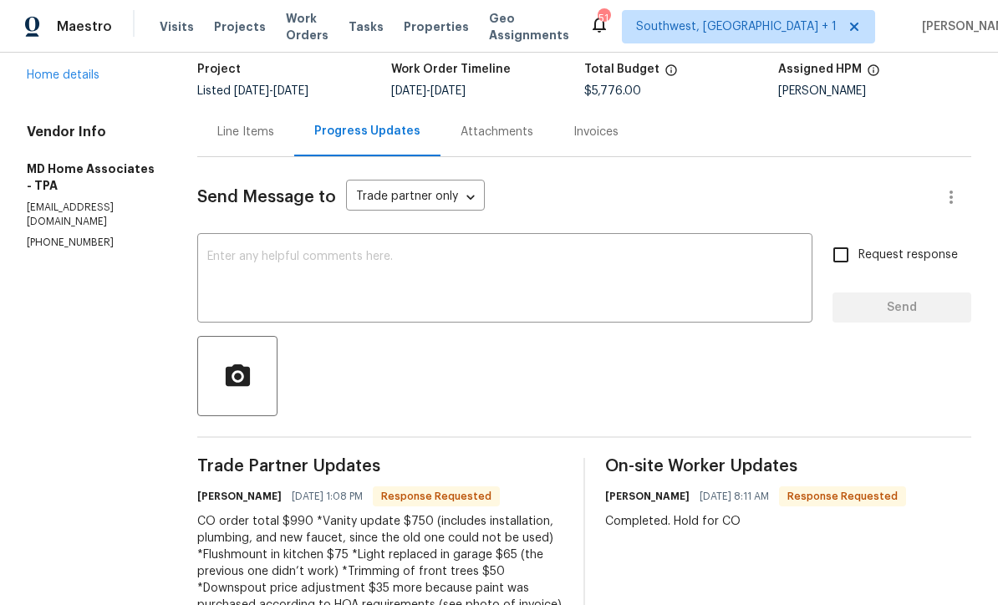
scroll to position [108, 0]
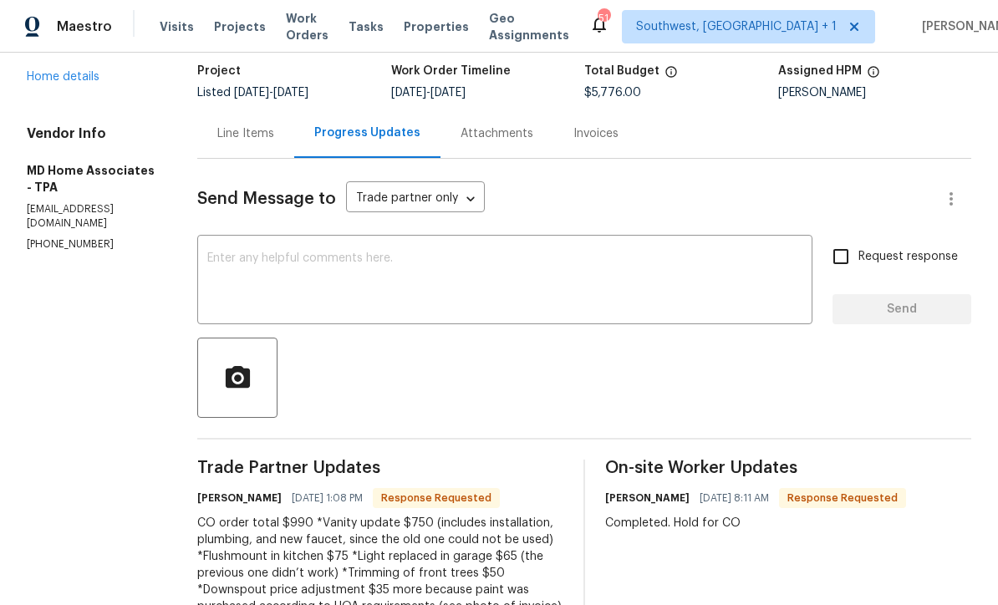
click at [247, 140] on div "Line Items" at bounding box center [245, 133] width 57 height 17
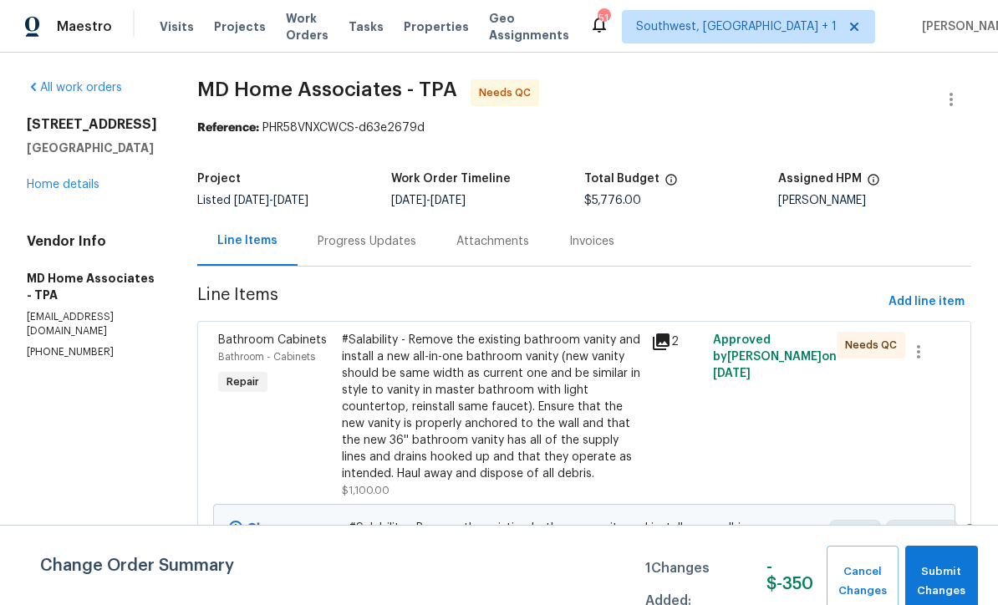
click at [349, 240] on div "Progress Updates" at bounding box center [367, 241] width 99 height 17
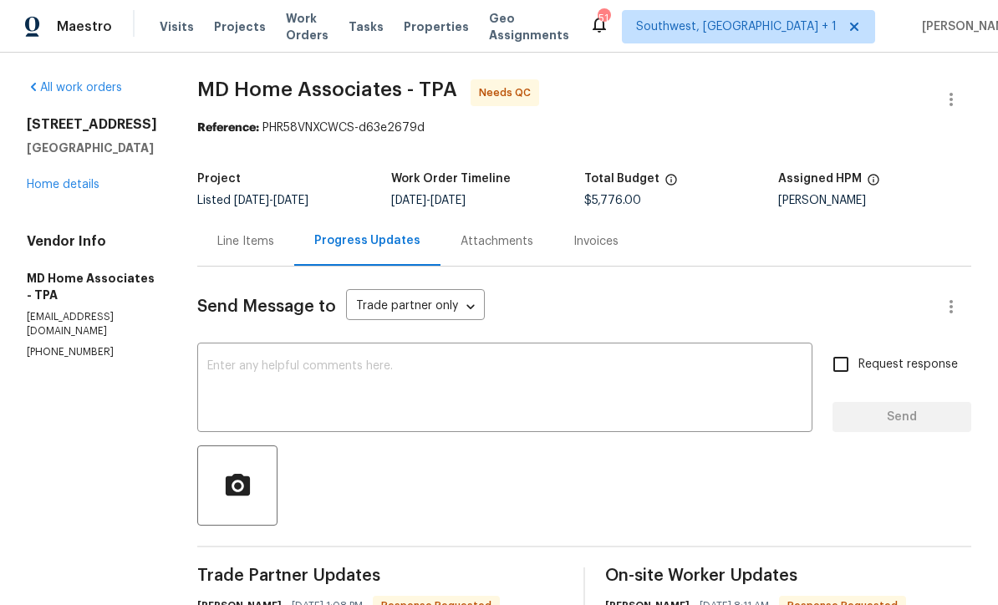
click at [247, 245] on div "Line Items" at bounding box center [245, 241] width 57 height 17
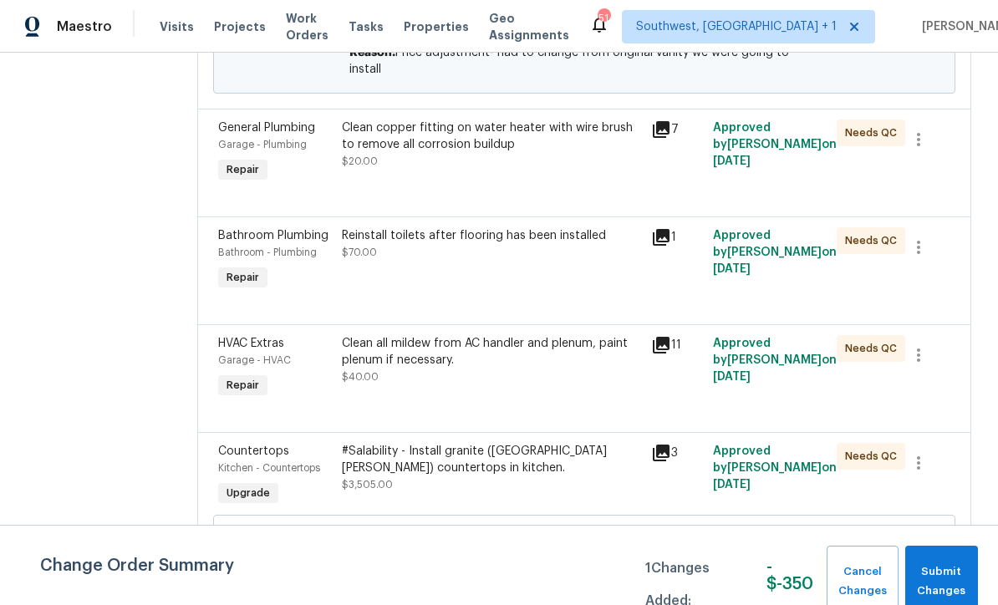
scroll to position [650, 0]
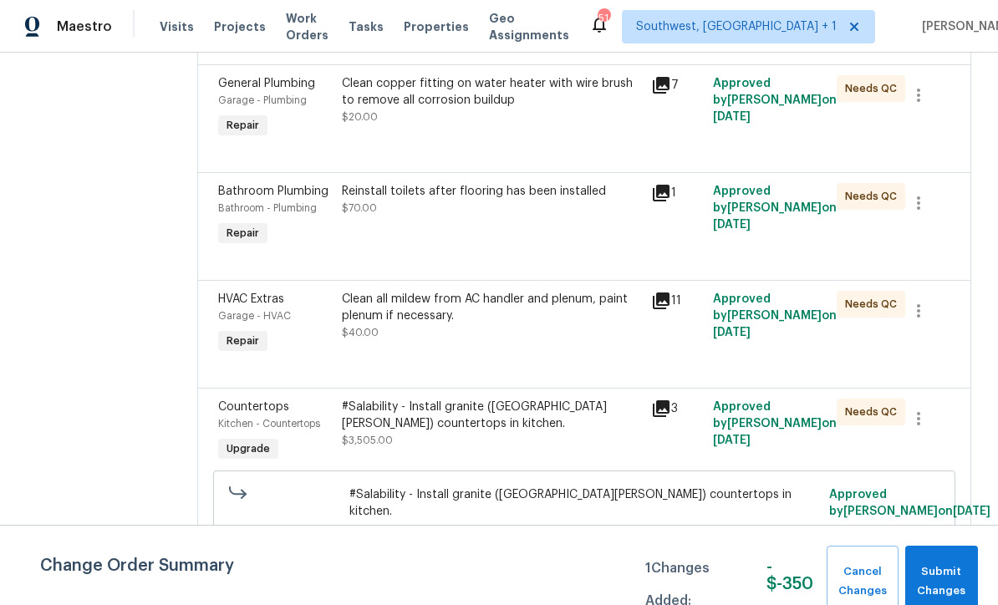
click at [491, 255] on div "Reinstall toilets after flooring has been installed $70.00" at bounding box center [491, 216] width 309 height 77
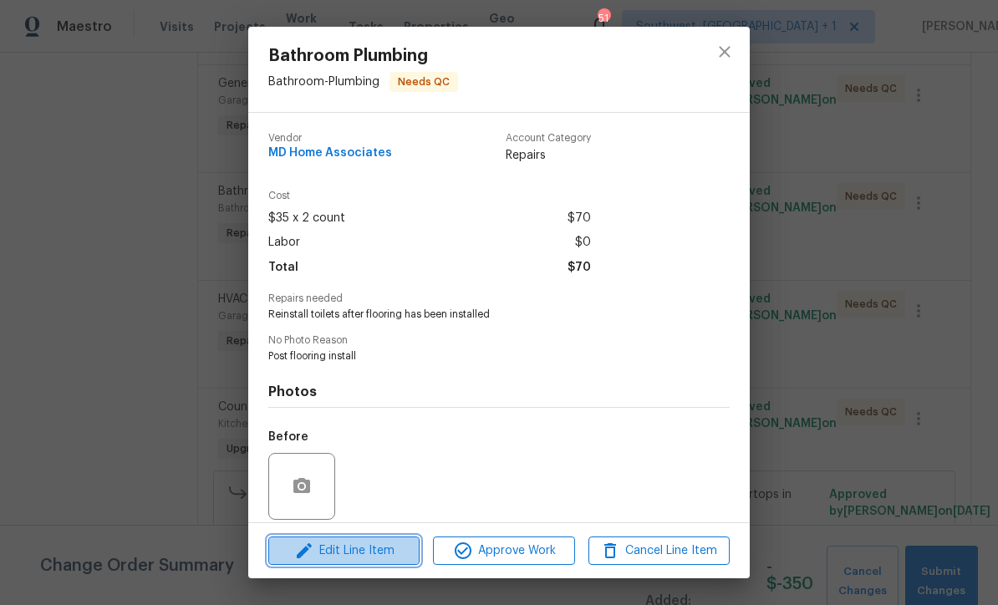
click at [394, 553] on span "Edit Line Item" at bounding box center [343, 551] width 141 height 21
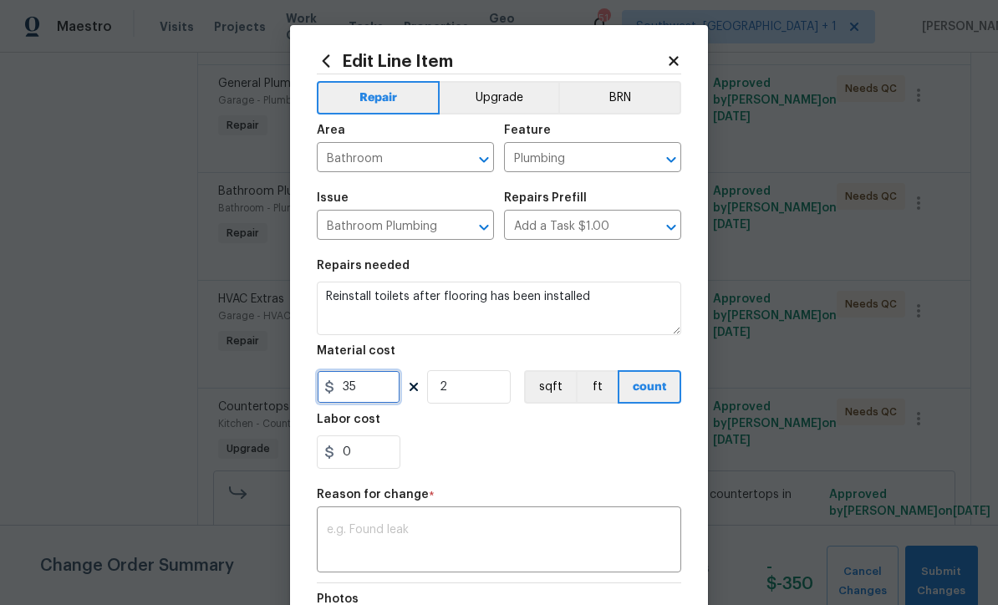
click at [398, 399] on input "35" at bounding box center [359, 386] width 84 height 33
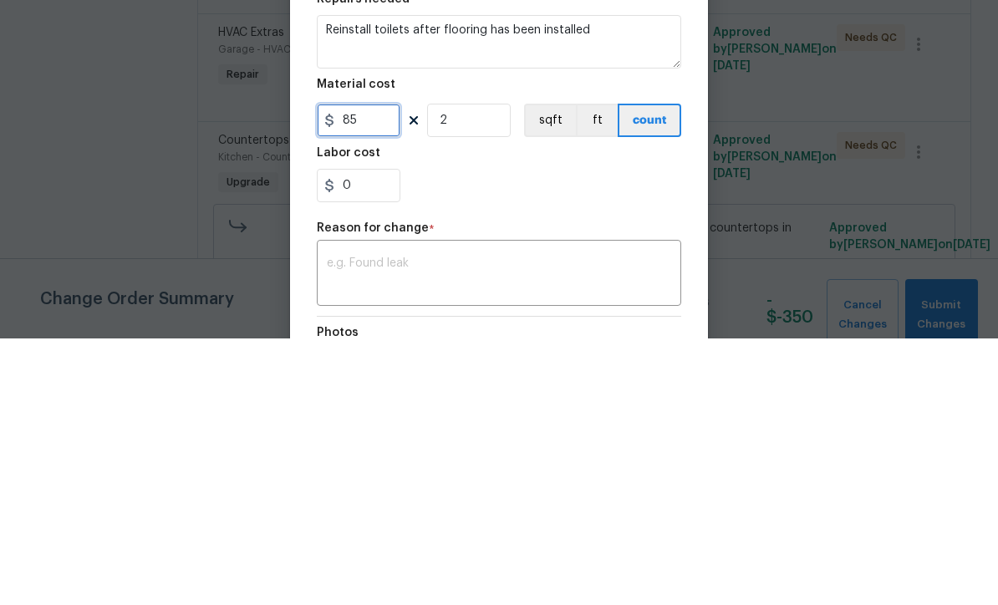
type input "85"
click at [475, 370] on input "2" at bounding box center [469, 386] width 84 height 33
type input "1"
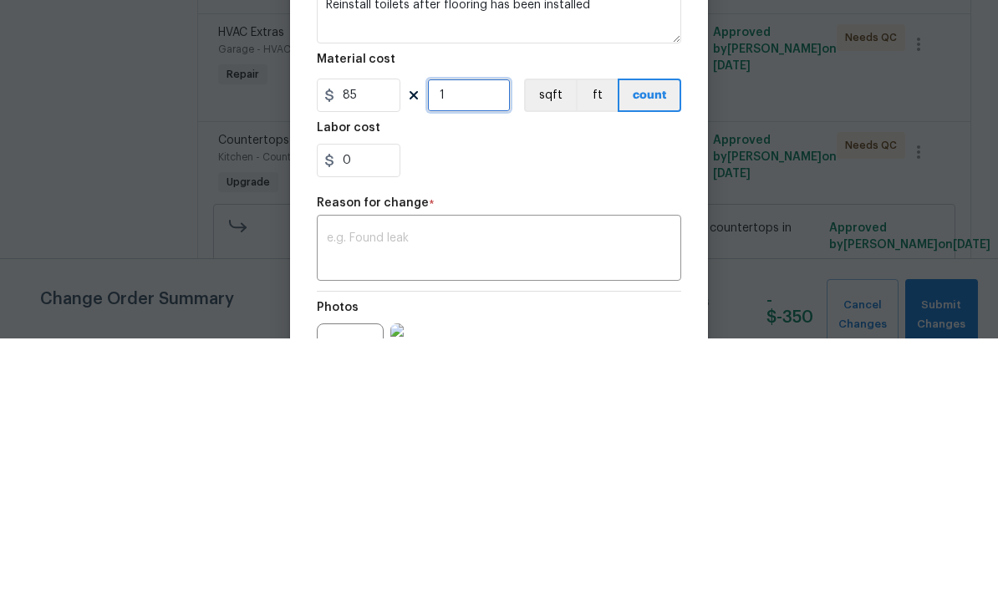
scroll to position [33, 0]
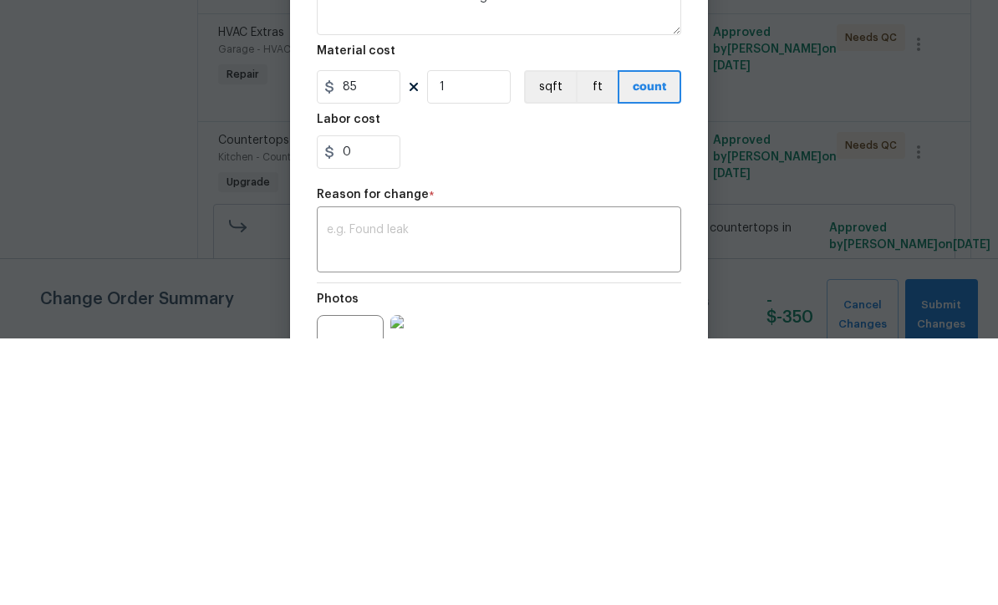
click at [510, 491] on textarea at bounding box center [499, 508] width 344 height 35
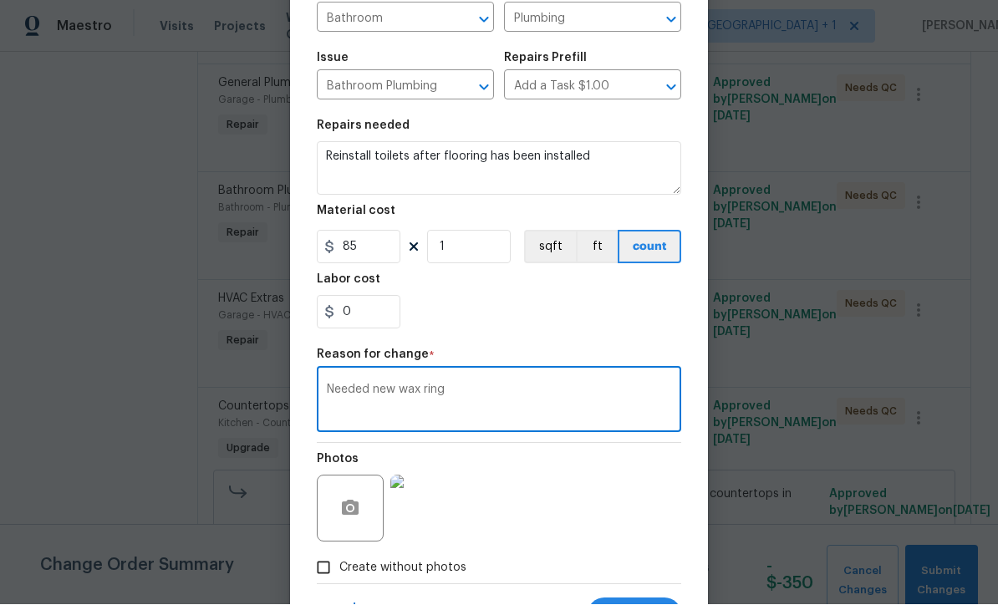
scroll to position [220, 0]
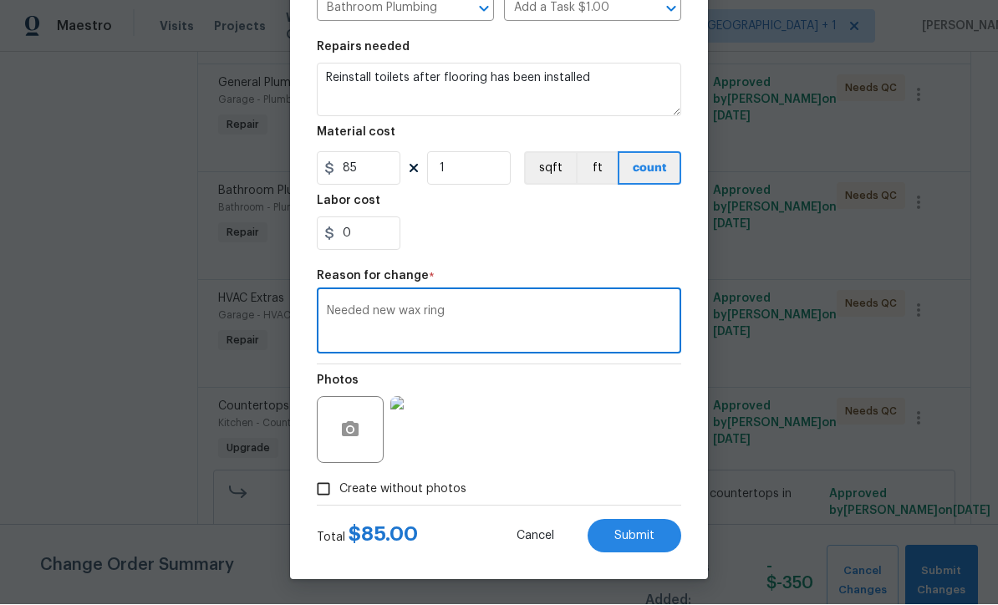
type textarea "Needed new wax ring"
click at [642, 539] on span "Submit" at bounding box center [634, 537] width 40 height 13
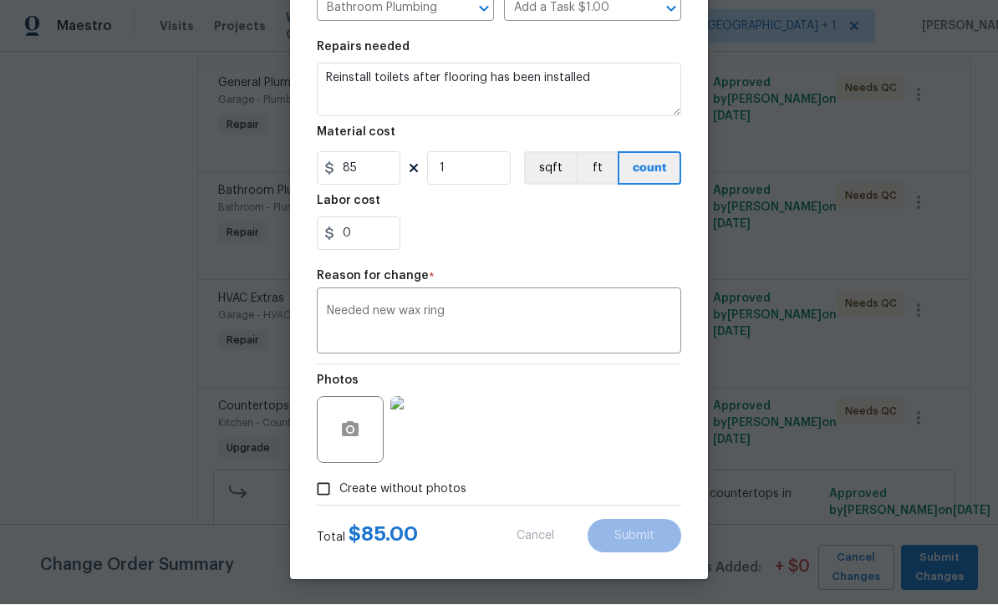
type input "35"
type input "2"
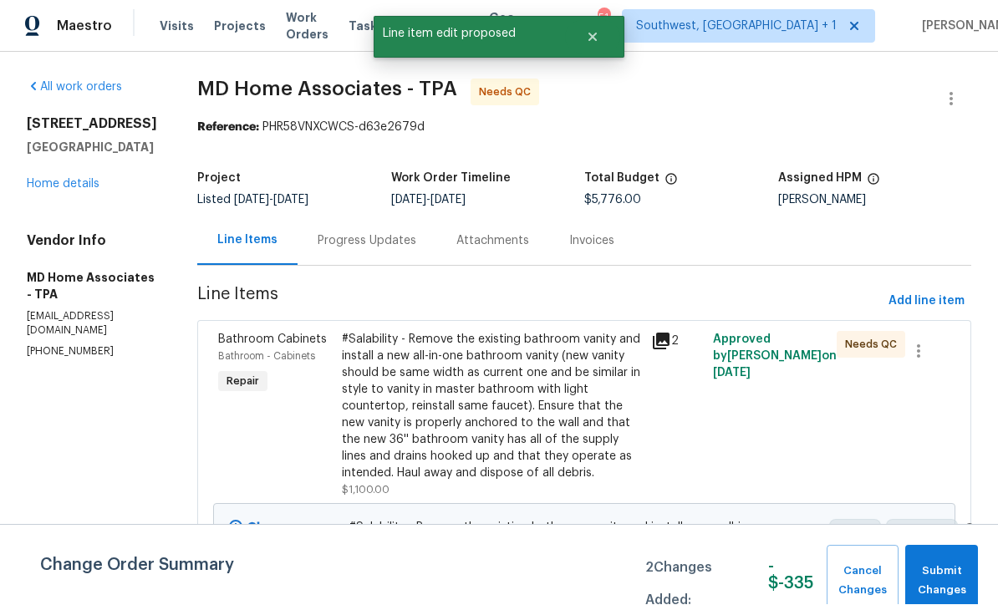
scroll to position [1, 0]
click at [344, 236] on div "Progress Updates" at bounding box center [367, 241] width 99 height 17
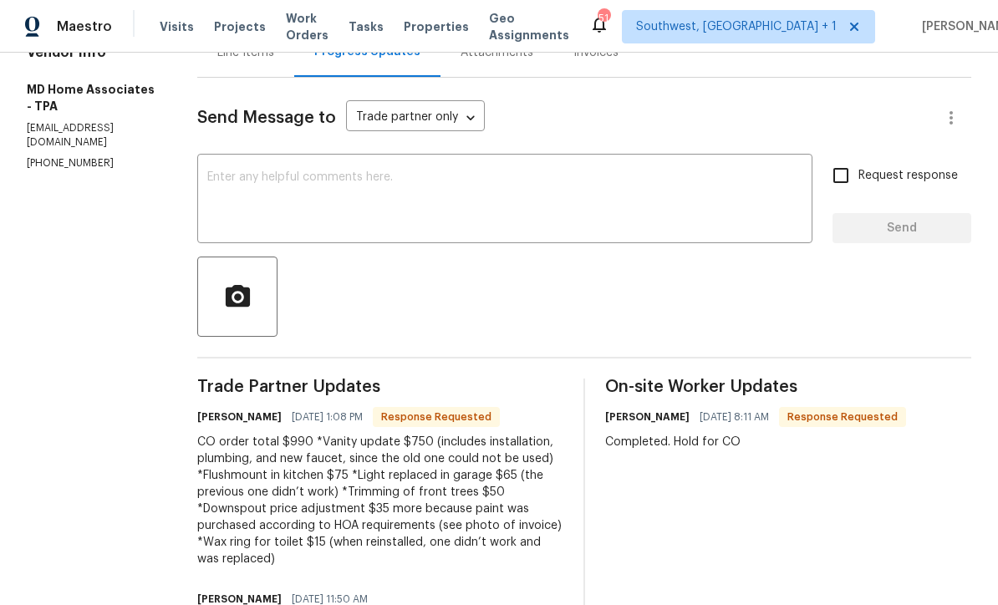
scroll to position [121, 0]
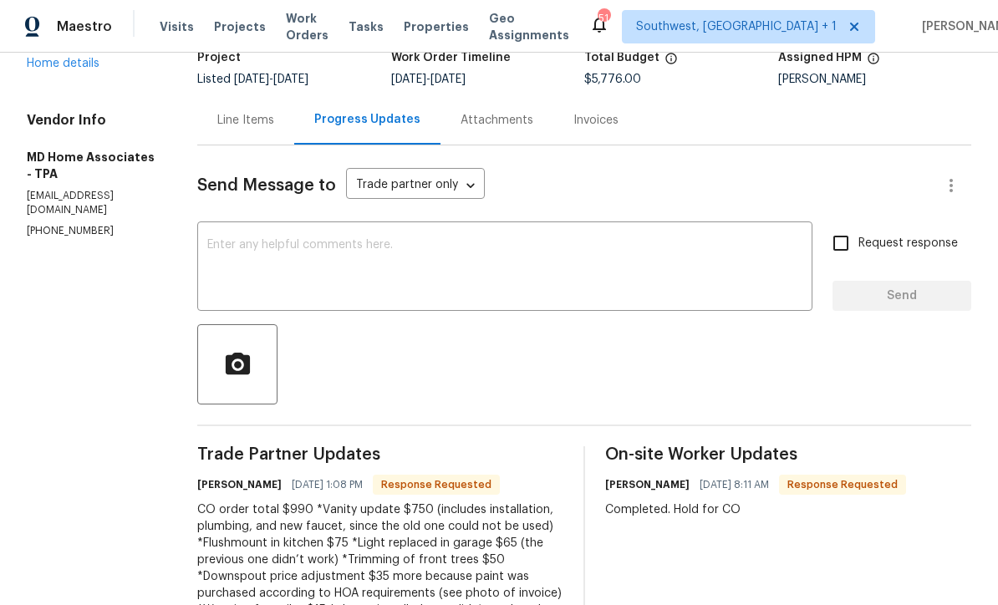
click at [260, 120] on div "Line Items" at bounding box center [245, 120] width 57 height 17
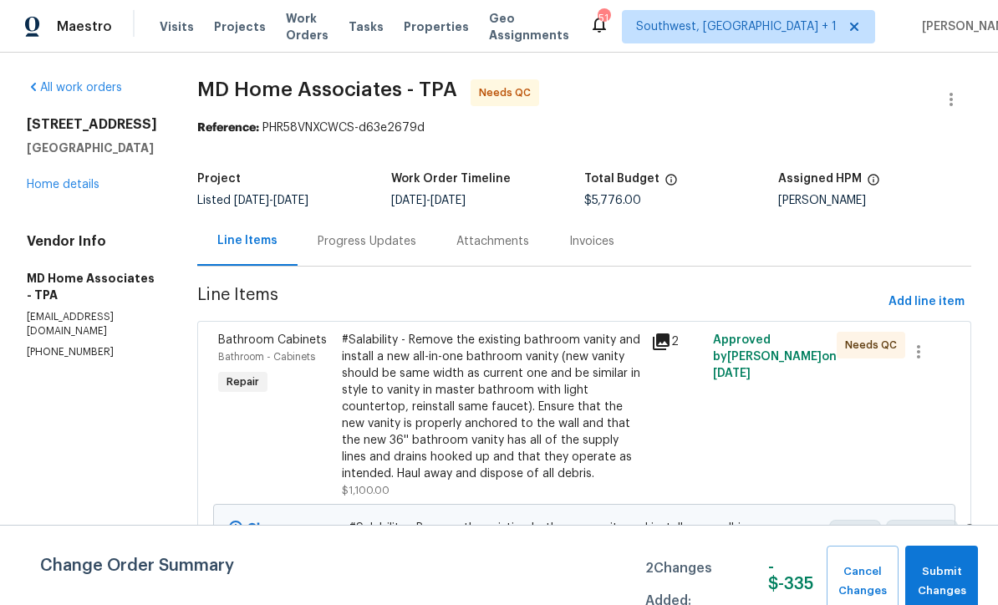
click at [353, 237] on div "Progress Updates" at bounding box center [367, 241] width 99 height 17
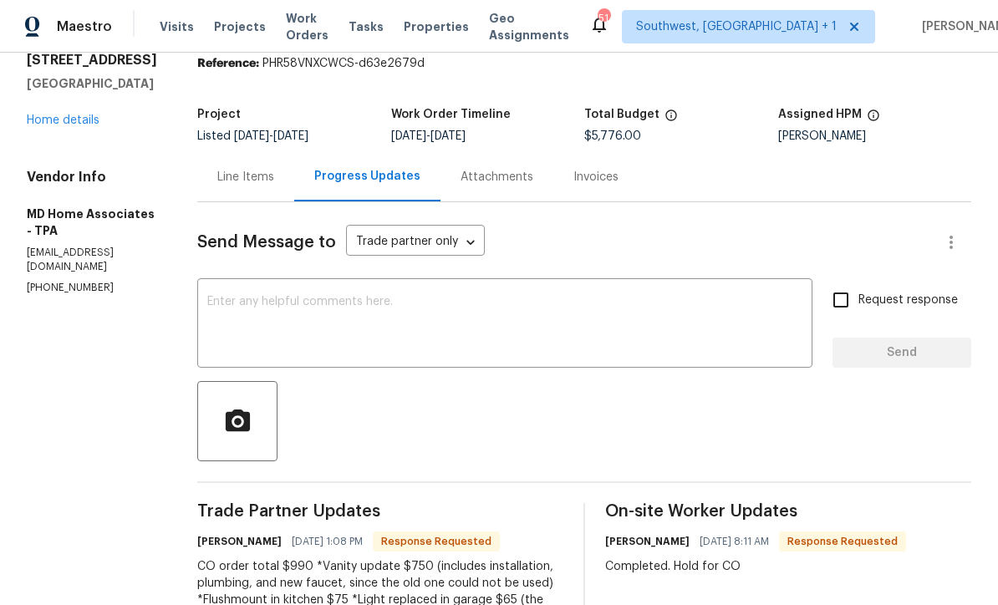
scroll to position [66, 0]
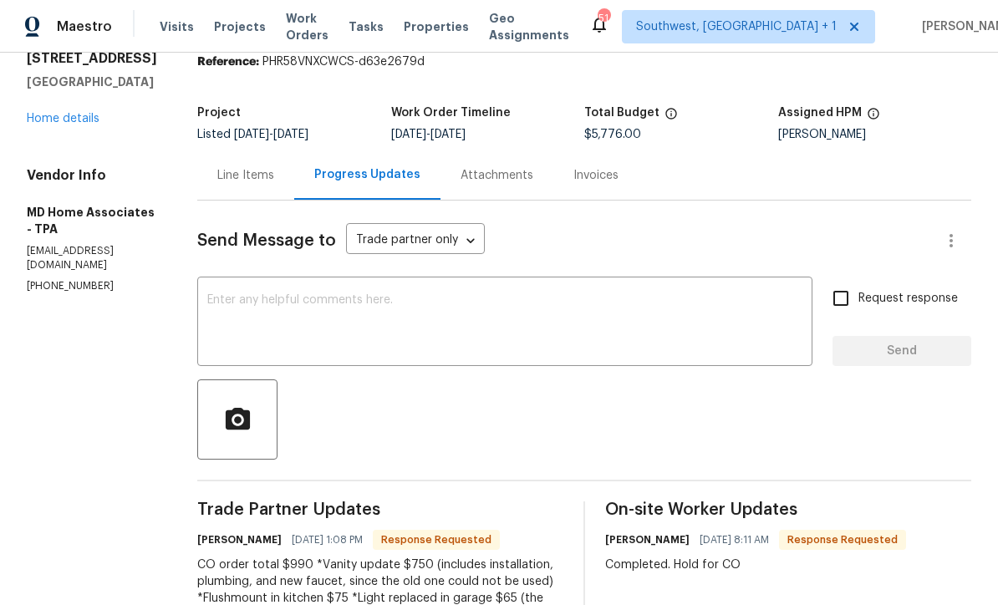
click at [258, 178] on div "Line Items" at bounding box center [245, 175] width 57 height 17
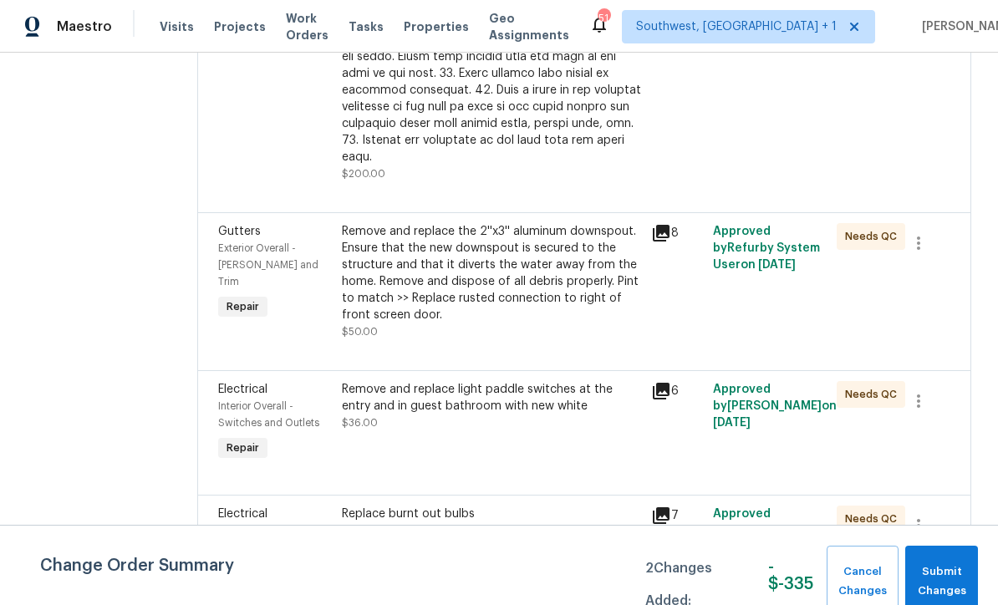
scroll to position [2464, 0]
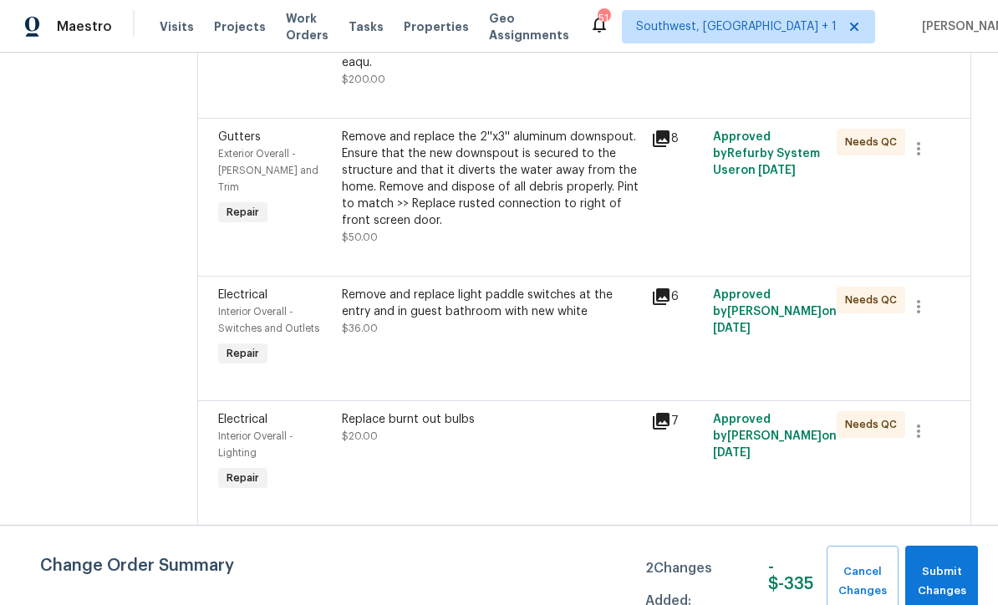
click at [542, 199] on div "Remove and replace the 2''x3'' aluminum downspout. Ensure that the new downspou…" at bounding box center [491, 179] width 299 height 100
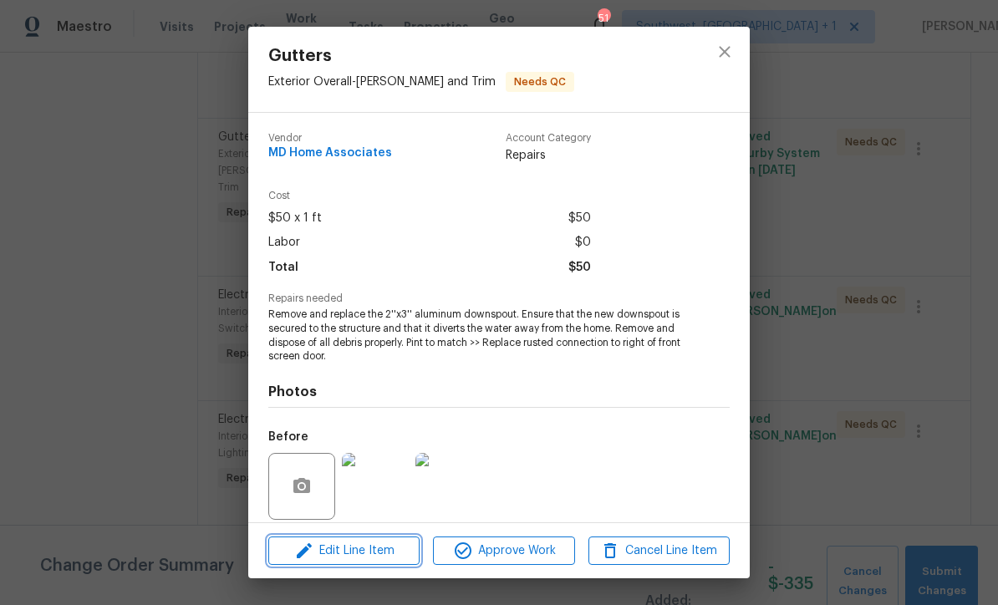
click at [373, 552] on span "Edit Line Item" at bounding box center [343, 551] width 141 height 21
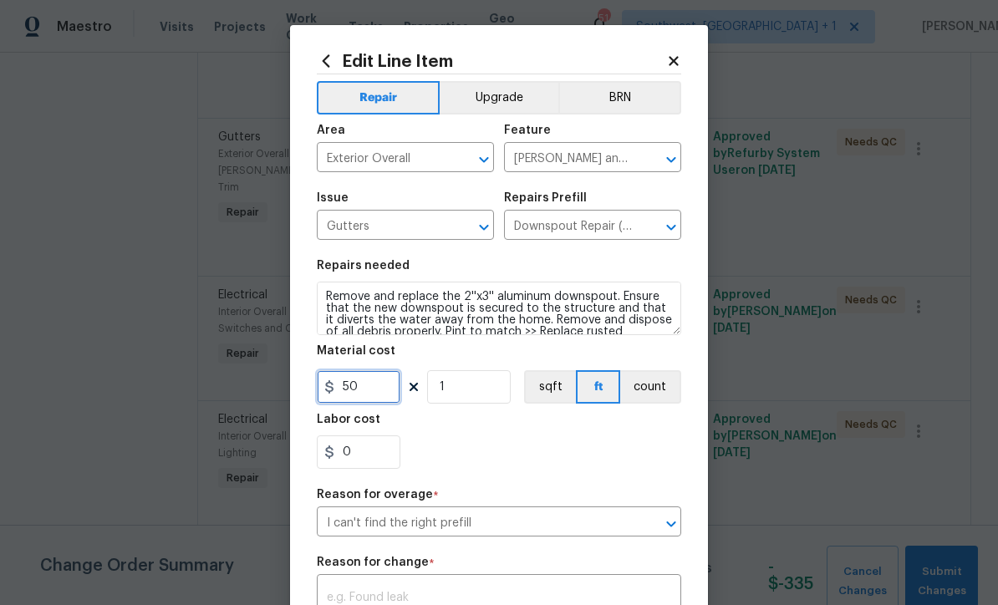
click at [392, 391] on input "50" at bounding box center [359, 386] width 84 height 33
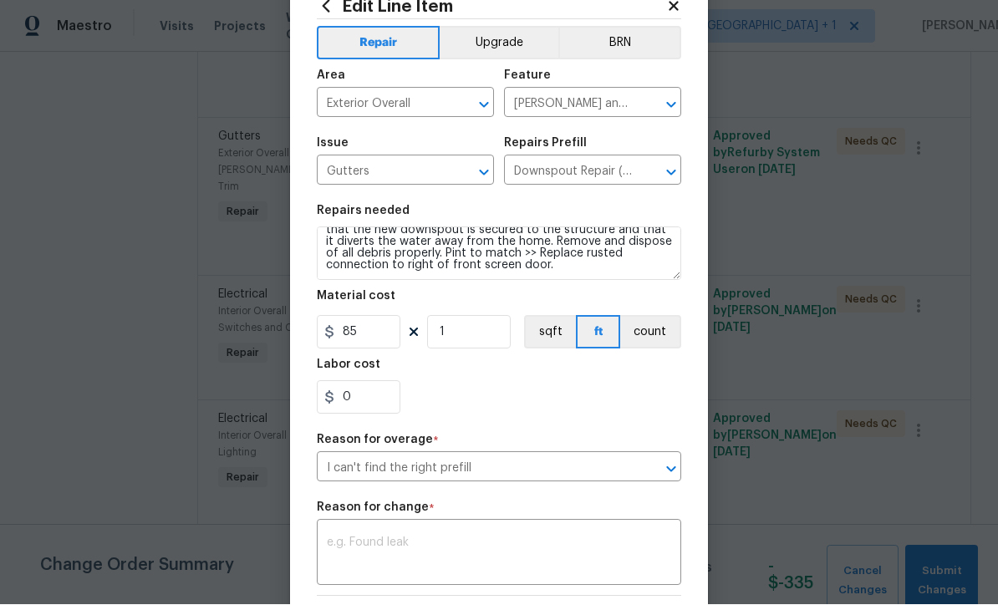
scroll to position [58, 0]
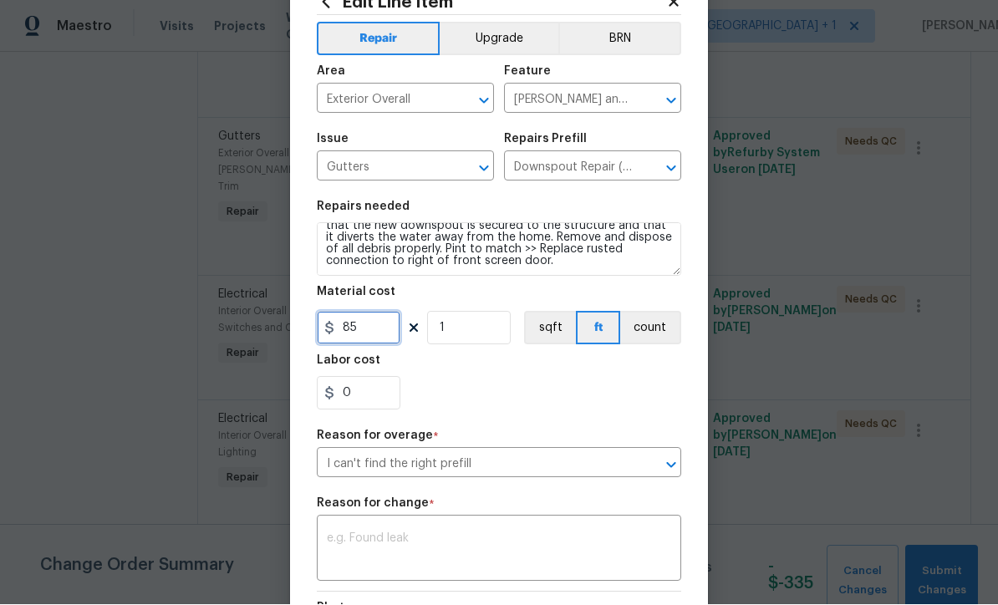
type input "85"
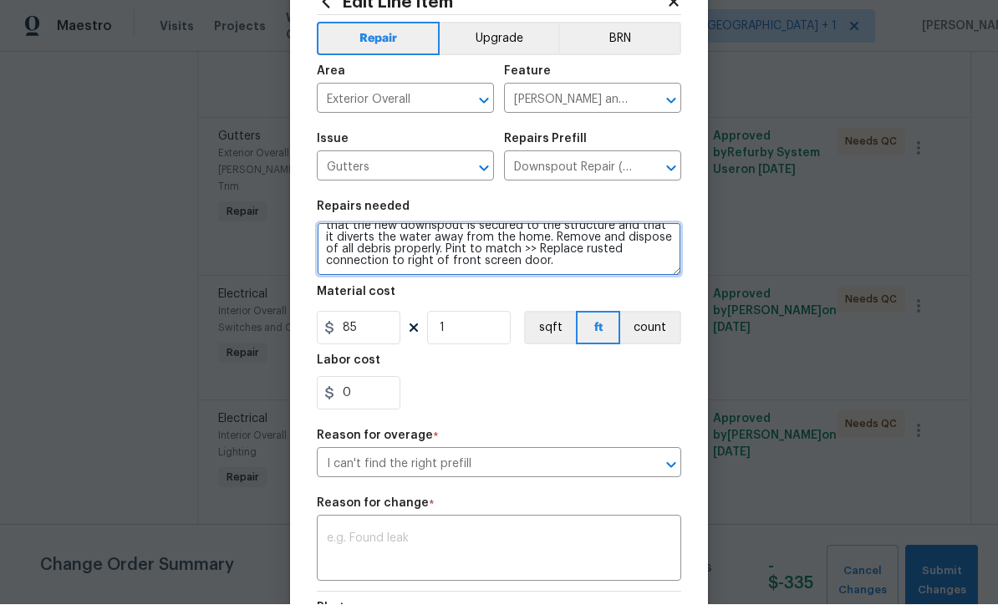
click at [445, 255] on textarea "Remove and replace the 2''x3'' aluminum downspout. Ensure that the new downspou…" at bounding box center [499, 249] width 364 height 53
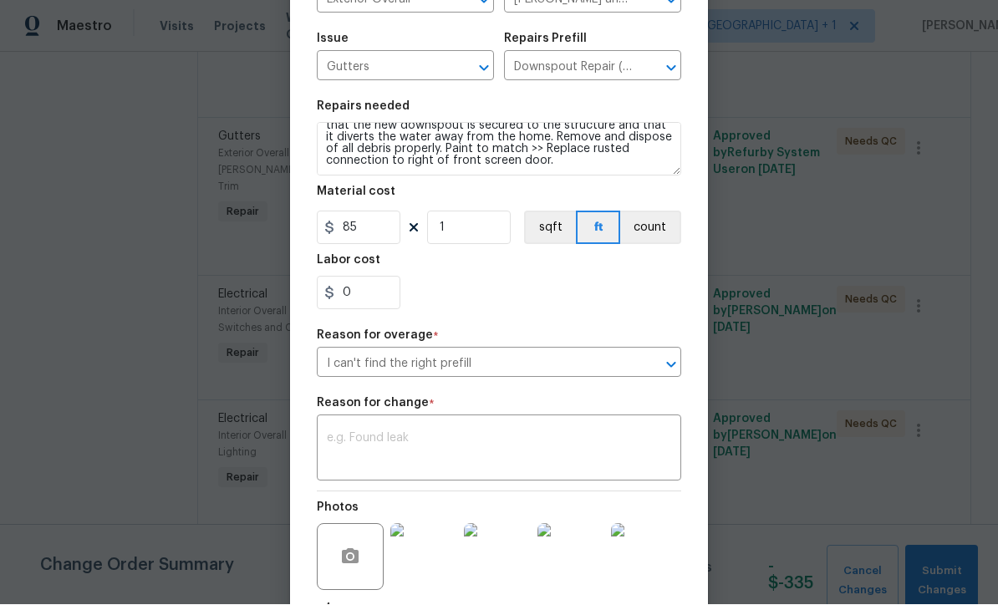
scroll to position [158, 0]
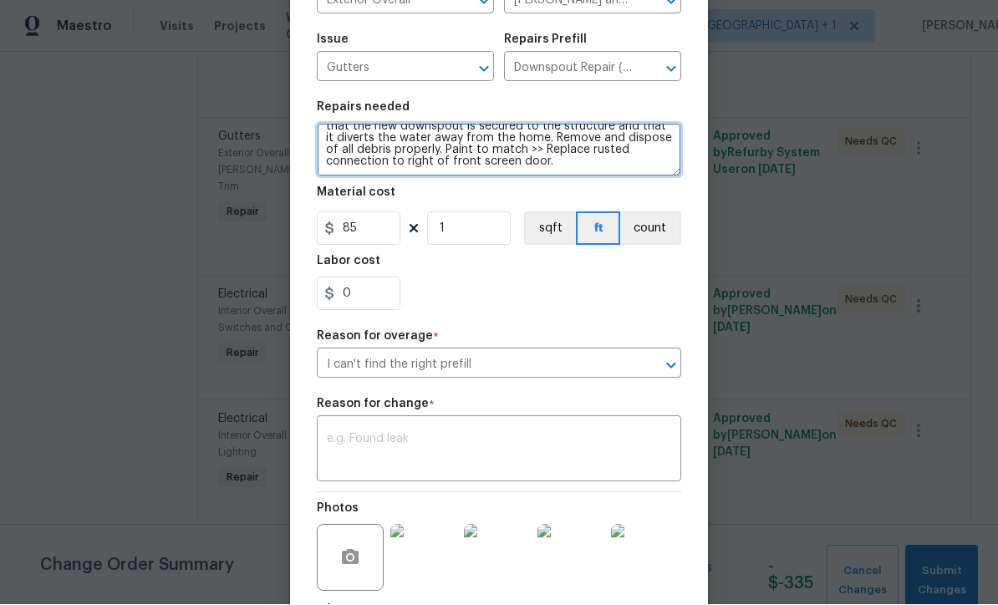
type textarea "Remove and replace the 2''x3'' aluminum downspout. Ensure that the new downspou…"
click at [535, 450] on textarea at bounding box center [499, 451] width 344 height 35
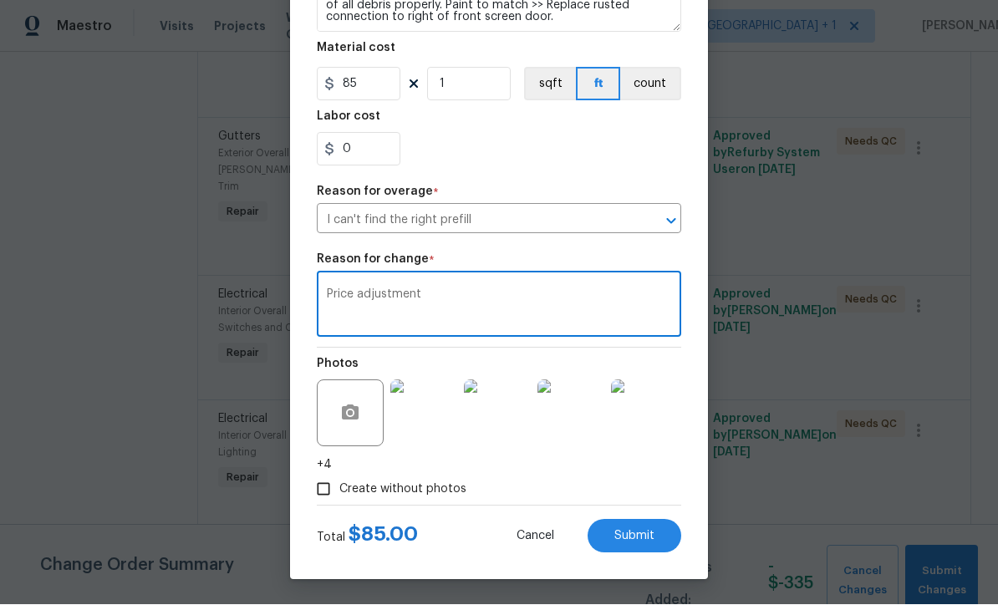
scroll to position [308, 0]
type textarea "Price adjustment"
click at [646, 536] on span "Submit" at bounding box center [634, 537] width 40 height 13
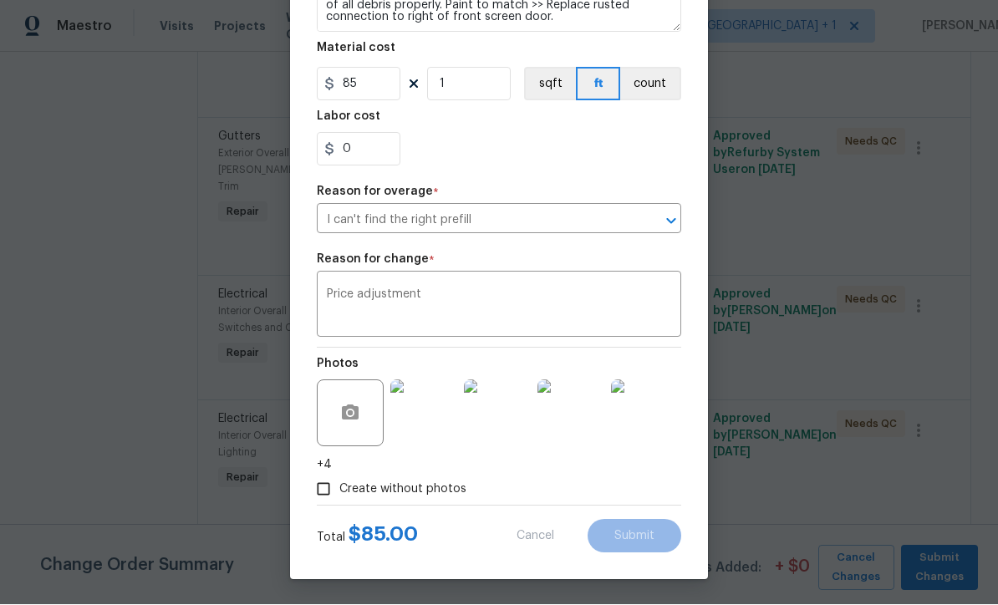
type textarea "Remove and replace the 2''x3'' aluminum downspout. Ensure that the new downspou…"
type input "50"
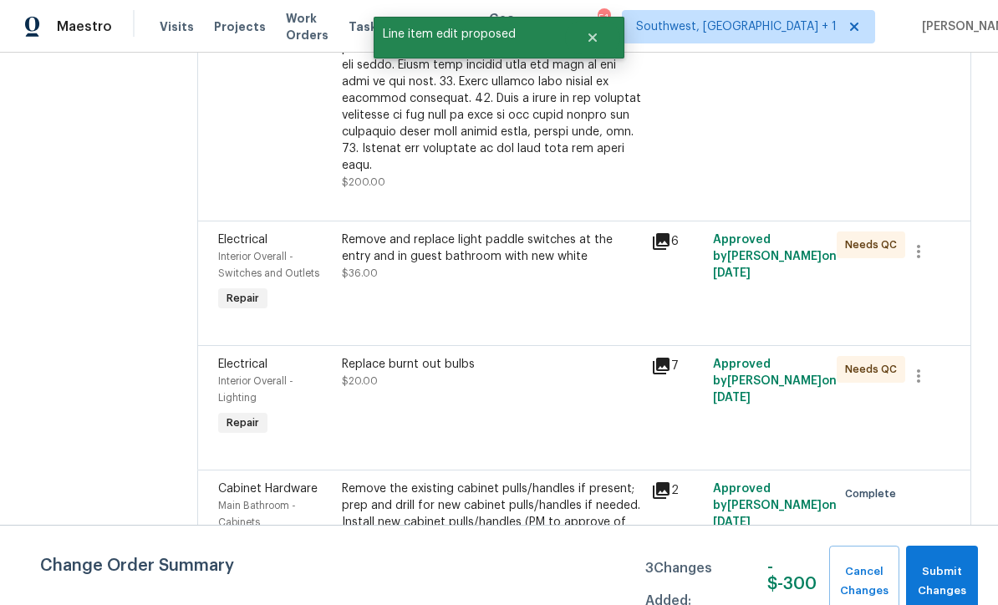
scroll to position [55, 0]
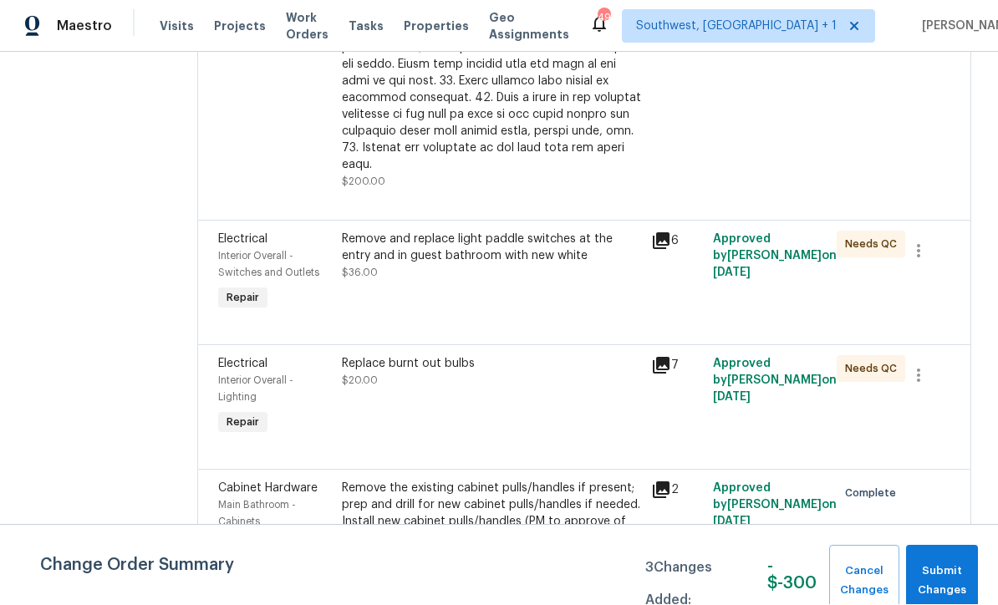
click at [510, 357] on div "Replace burnt out bulbs $20.00" at bounding box center [491, 398] width 309 height 94
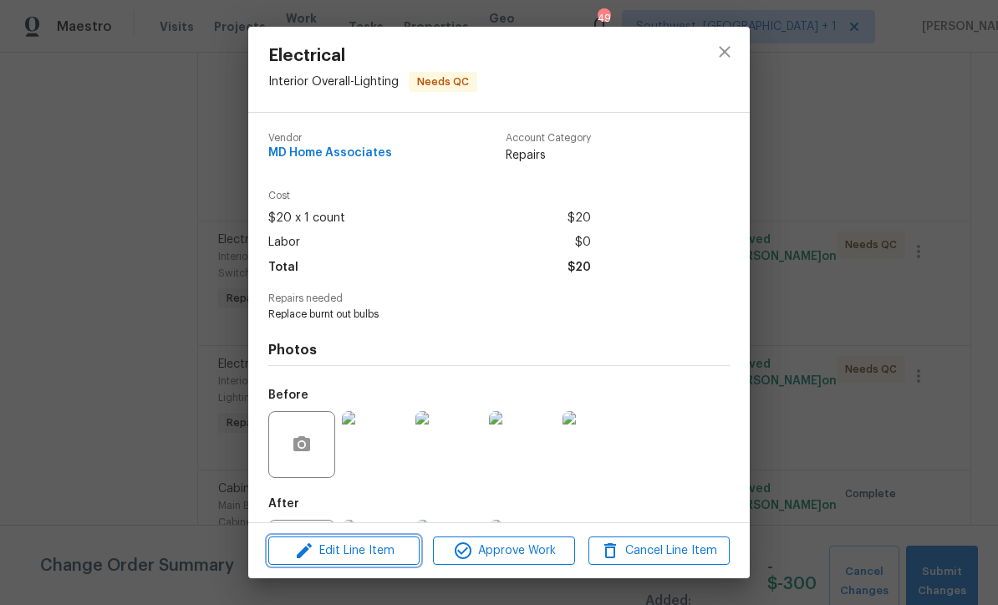
click at [379, 558] on span "Edit Line Item" at bounding box center [343, 551] width 141 height 21
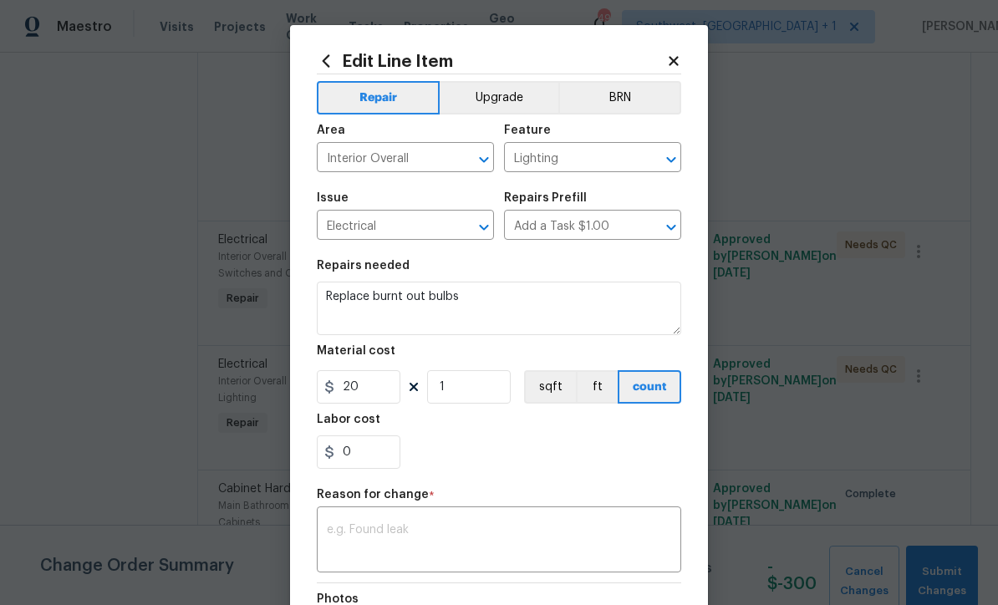
scroll to position [0, 0]
click at [371, 383] on input "20" at bounding box center [359, 386] width 84 height 33
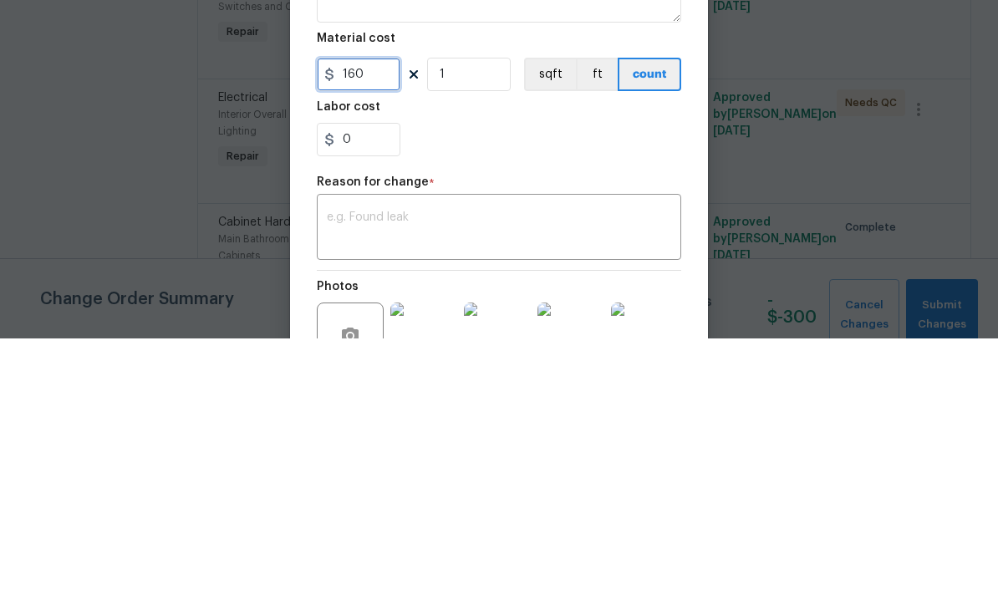
scroll to position [45, 0]
type input "160"
click at [475, 479] on textarea at bounding box center [499, 496] width 344 height 35
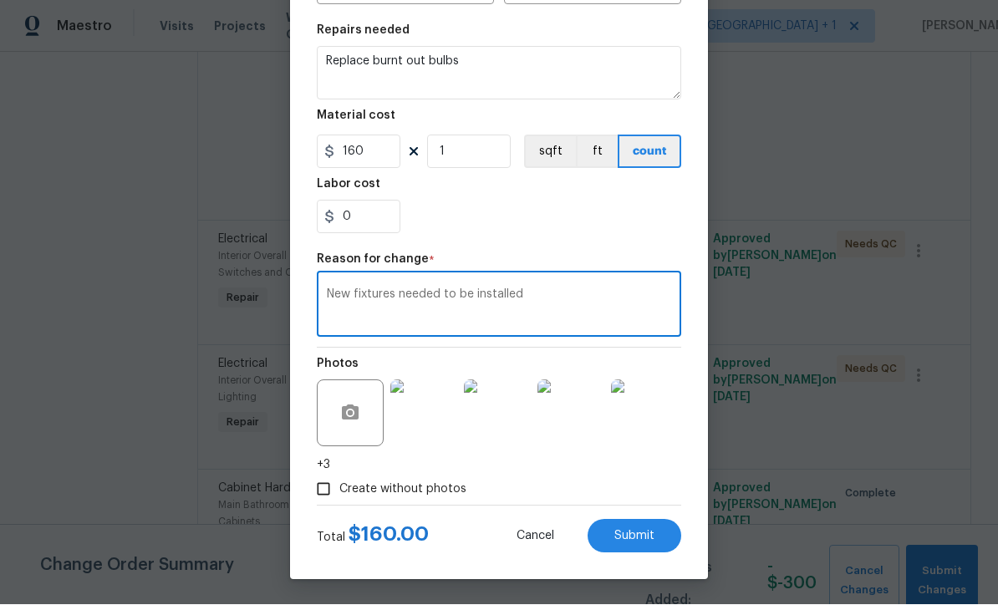
scroll to position [238, 0]
type textarea "New fixtures needed to be installed"
click at [641, 544] on button "Submit" at bounding box center [634, 536] width 94 height 33
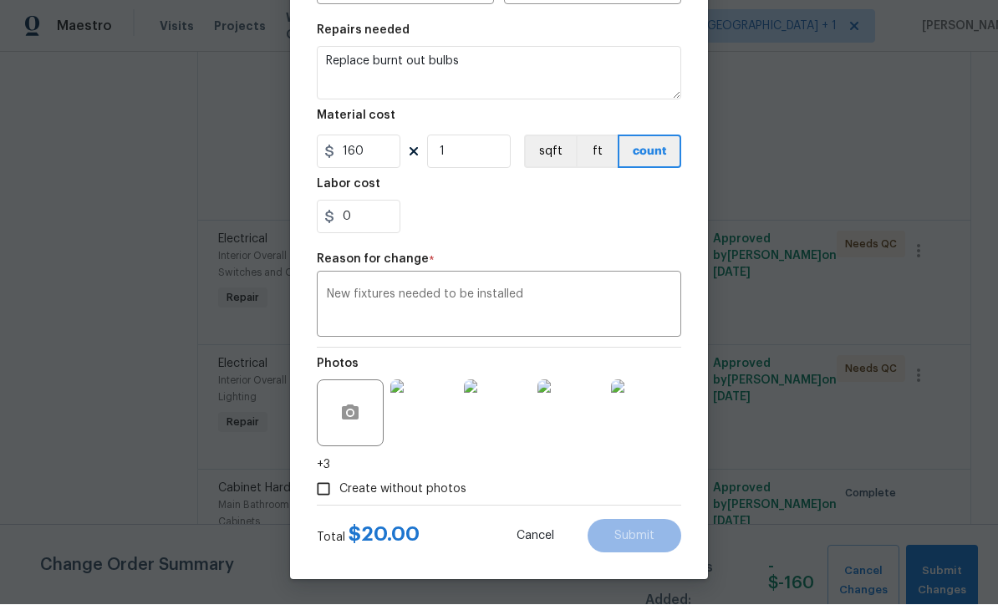
type input "20"
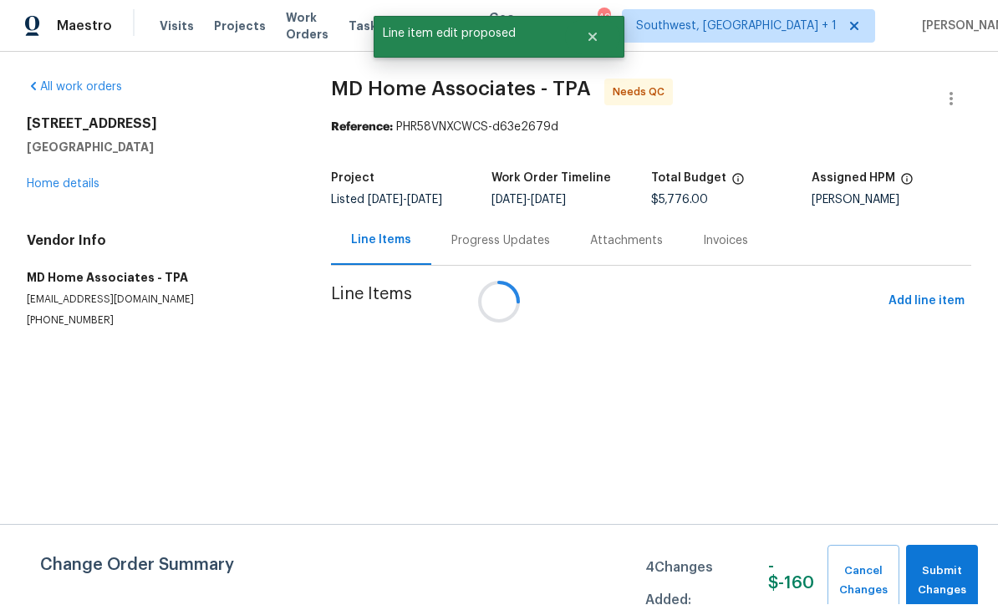
scroll to position [1, 0]
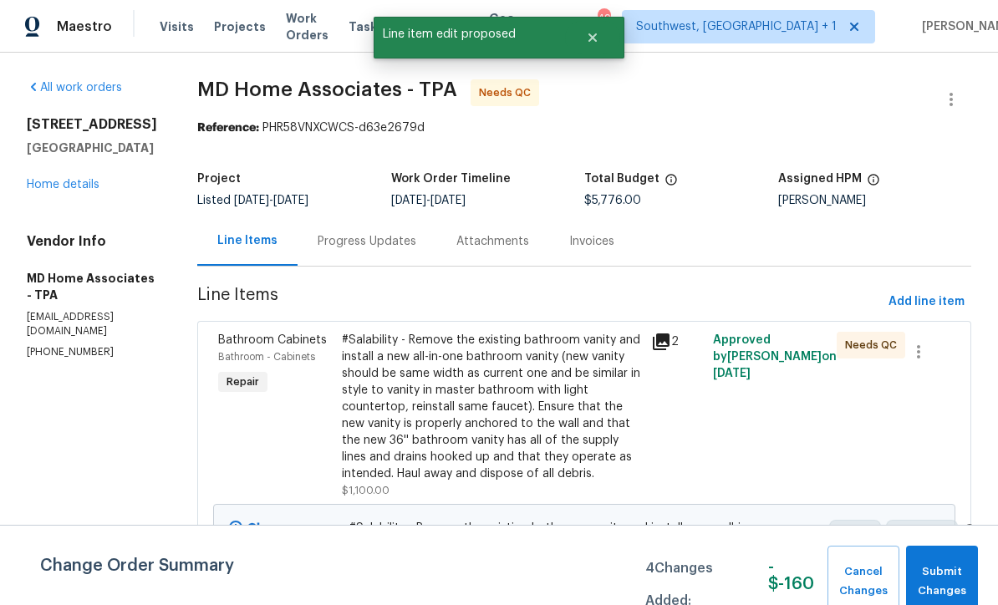
click at [348, 241] on div "Progress Updates" at bounding box center [367, 241] width 99 height 17
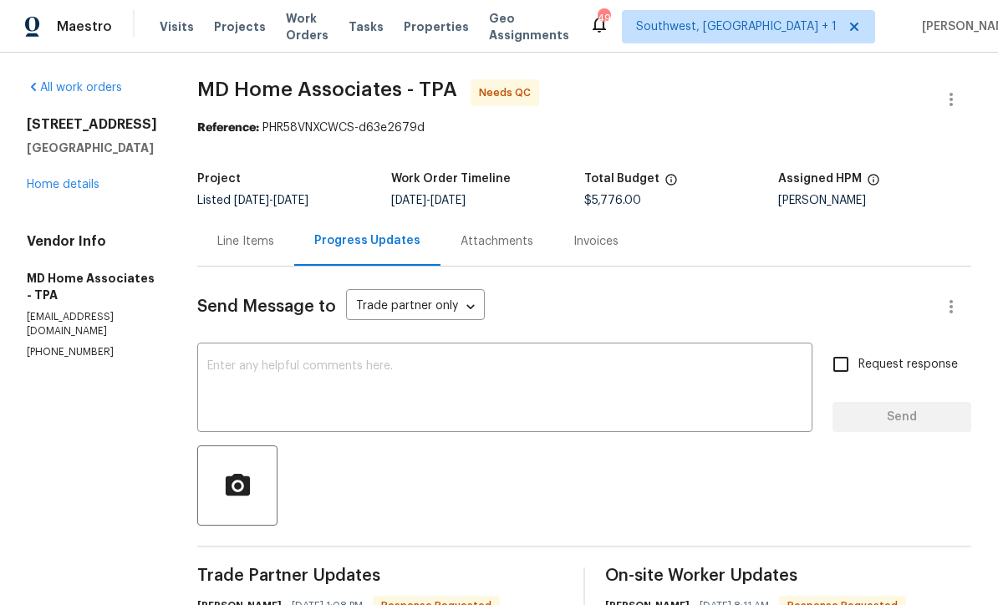
click at [254, 246] on div "Line Items" at bounding box center [245, 241] width 57 height 17
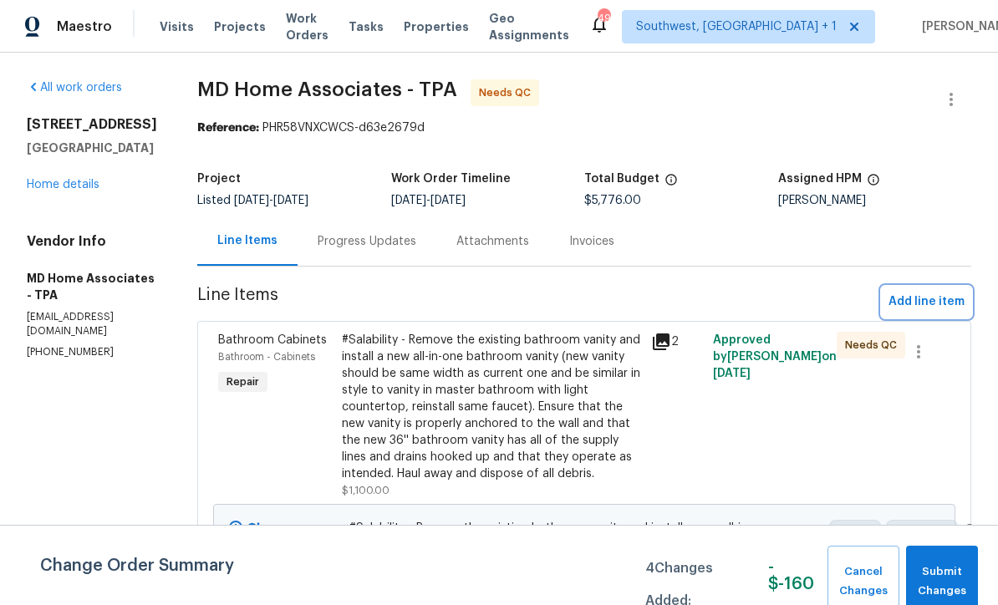
click at [937, 300] on span "Add line item" at bounding box center [926, 302] width 76 height 21
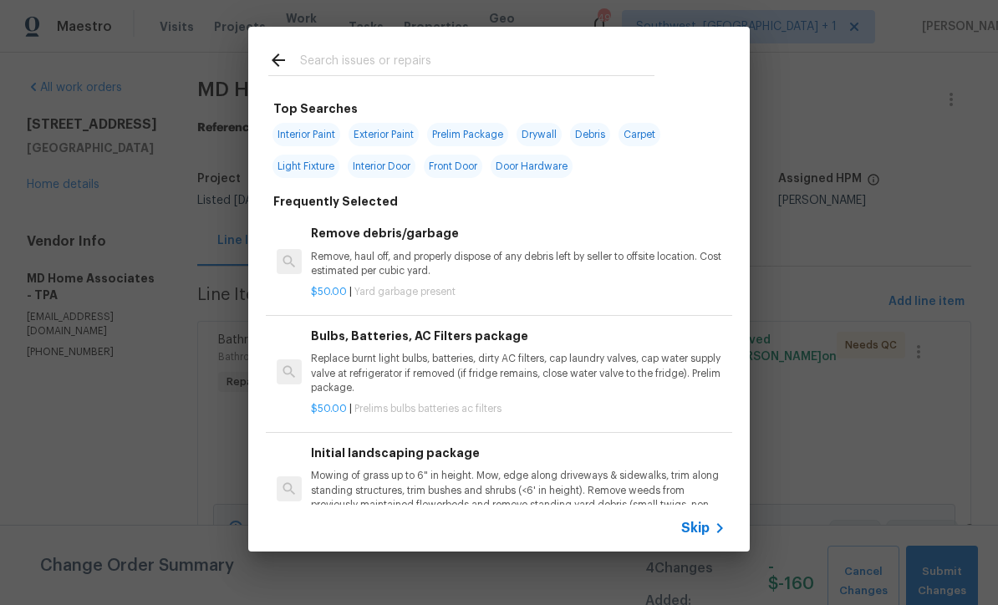
click at [699, 536] on span "Skip" at bounding box center [695, 528] width 28 height 17
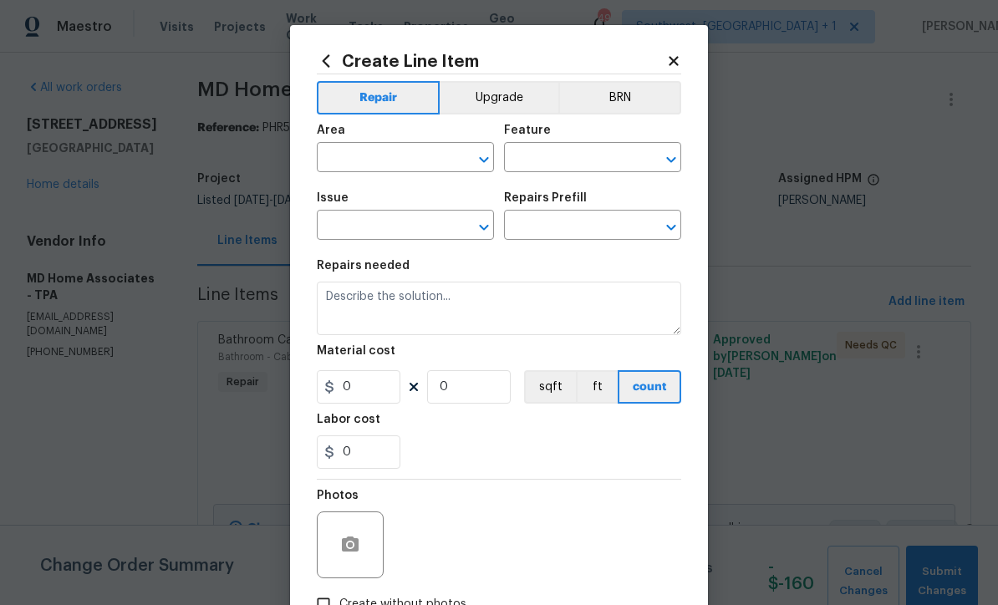
click at [401, 157] on input "text" at bounding box center [382, 159] width 130 height 26
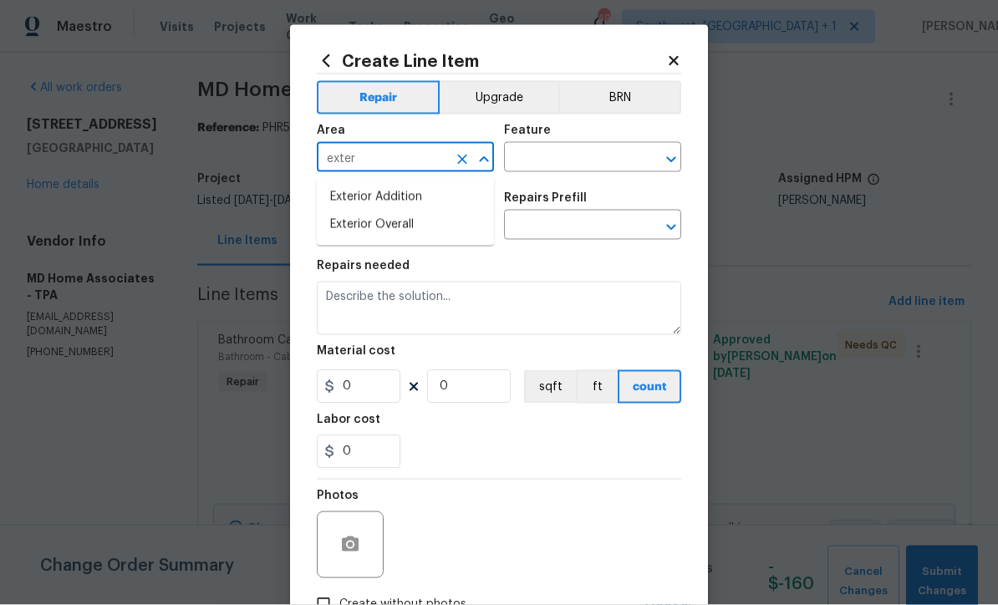
click at [404, 226] on li "Exterior Overall" at bounding box center [405, 225] width 177 height 28
type input "Exterior Overall"
click at [554, 160] on input "text" at bounding box center [569, 159] width 130 height 26
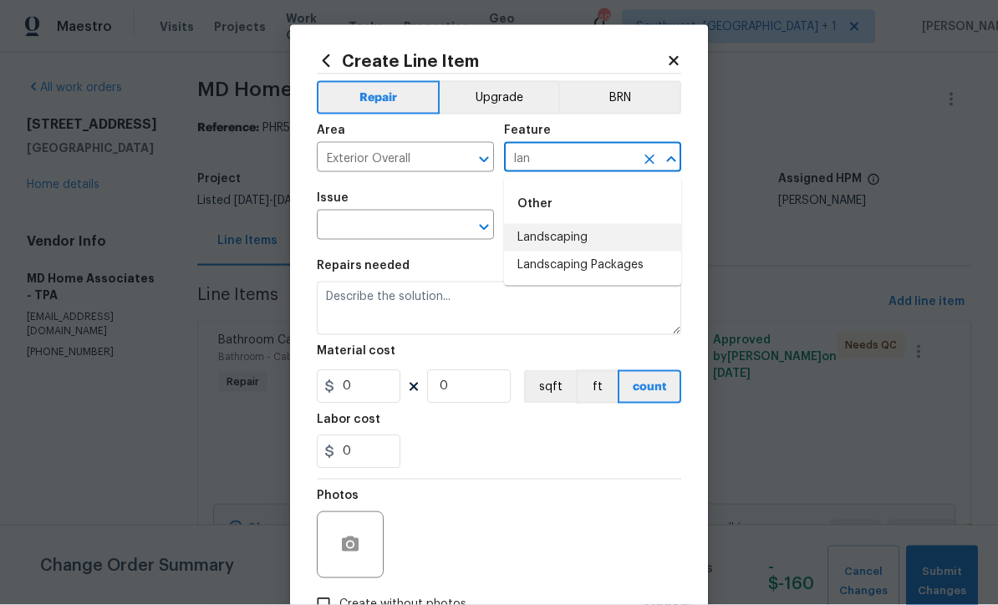
click at [585, 237] on li "Landscaping" at bounding box center [592, 238] width 177 height 28
type input "Landscaping"
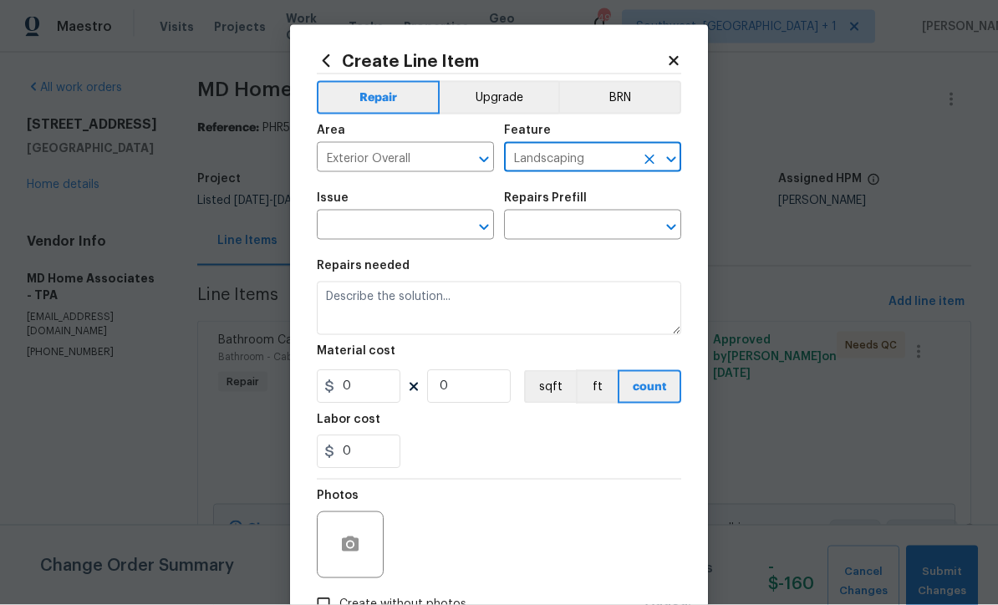
click at [443, 233] on input "text" at bounding box center [382, 227] width 130 height 26
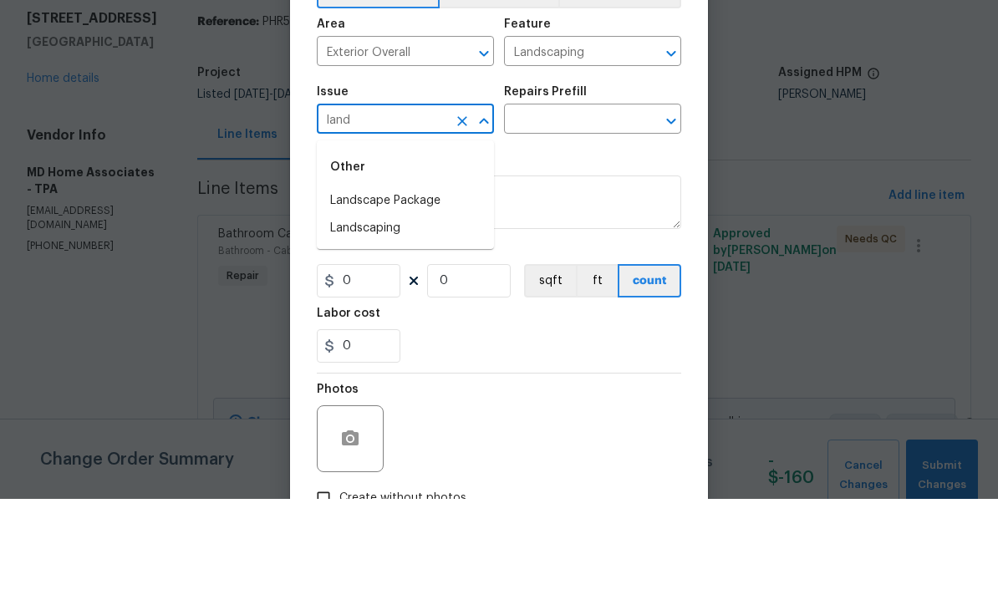
click at [412, 321] on li "Landscaping" at bounding box center [405, 335] width 177 height 28
type input "Landscaping"
click at [587, 214] on input "text" at bounding box center [569, 227] width 130 height 26
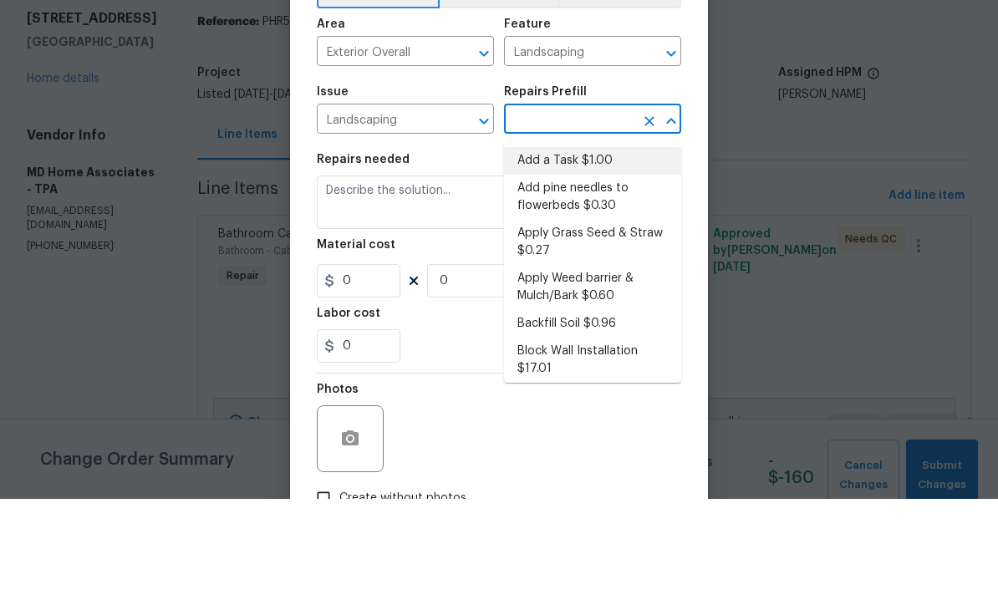
click at [580, 253] on li "Add a Task $1.00" at bounding box center [592, 267] width 177 height 28
type input "Add a Task $1.00"
type textarea "HPM to detail"
type input "1"
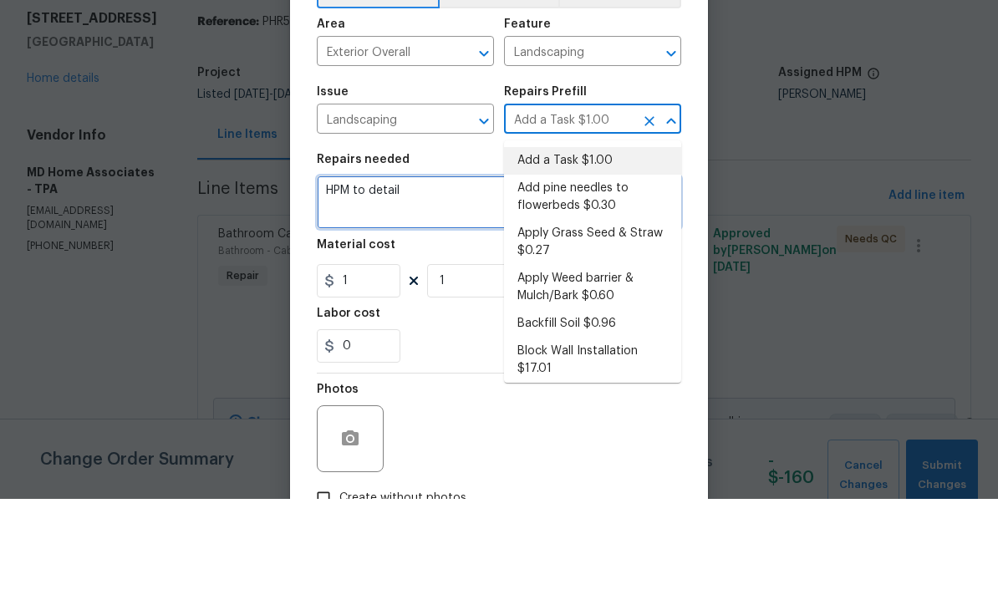
click at [526, 282] on textarea "HPM to detail" at bounding box center [499, 308] width 364 height 53
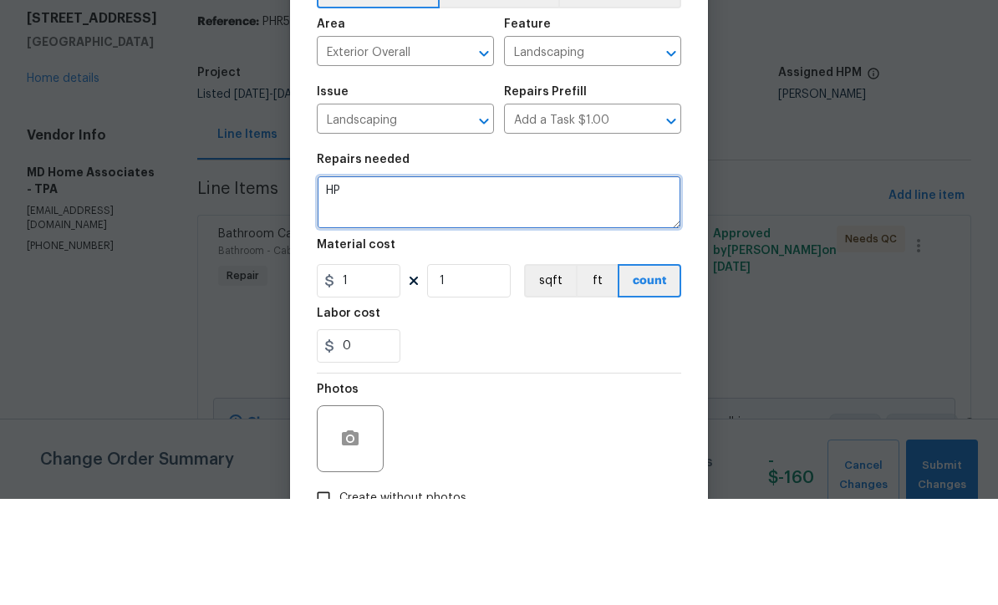
type textarea "H"
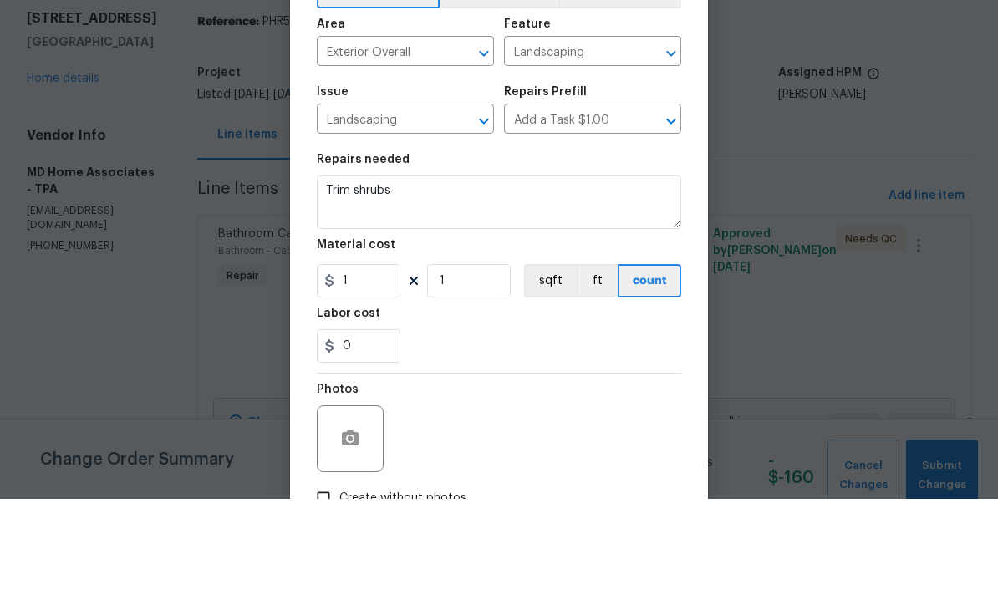
scroll to position [55, 0]
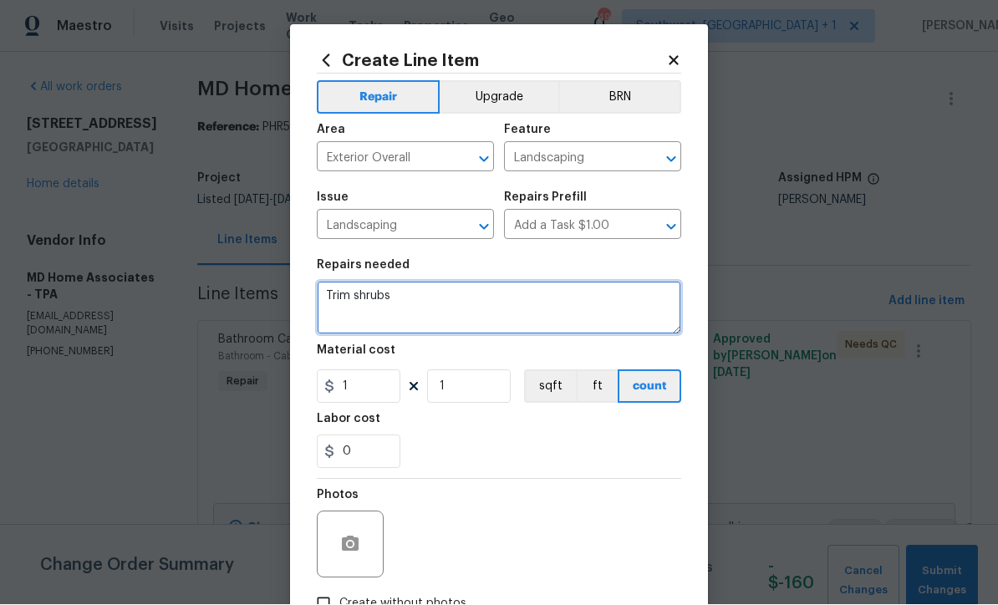
type textarea "Trim shrubs"
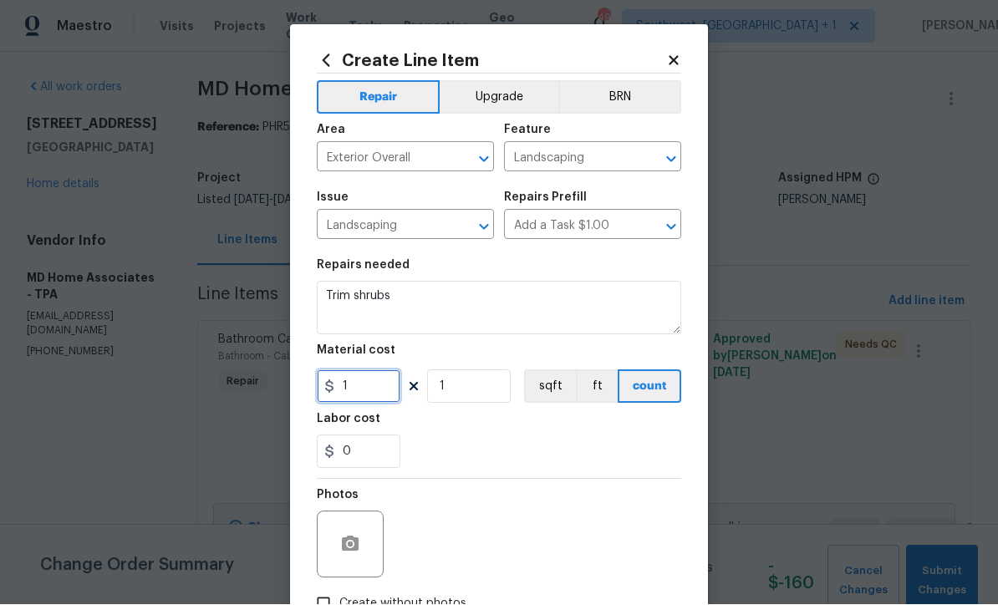
click at [359, 387] on input "1" at bounding box center [359, 386] width 84 height 33
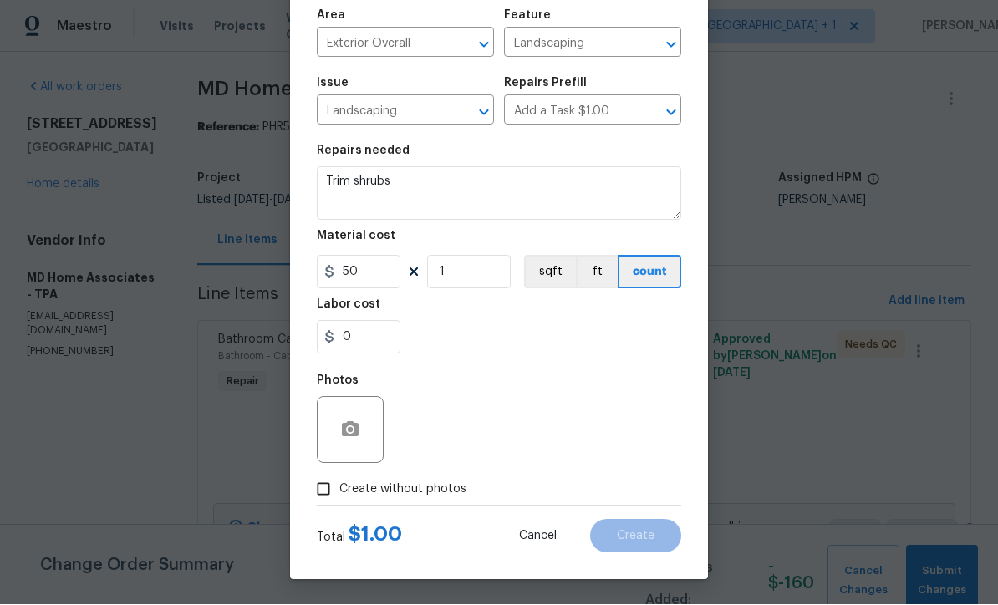
scroll to position [118, 0]
type input "50"
click at [324, 490] on input "Create without photos" at bounding box center [324, 490] width 32 height 32
checkbox input "true"
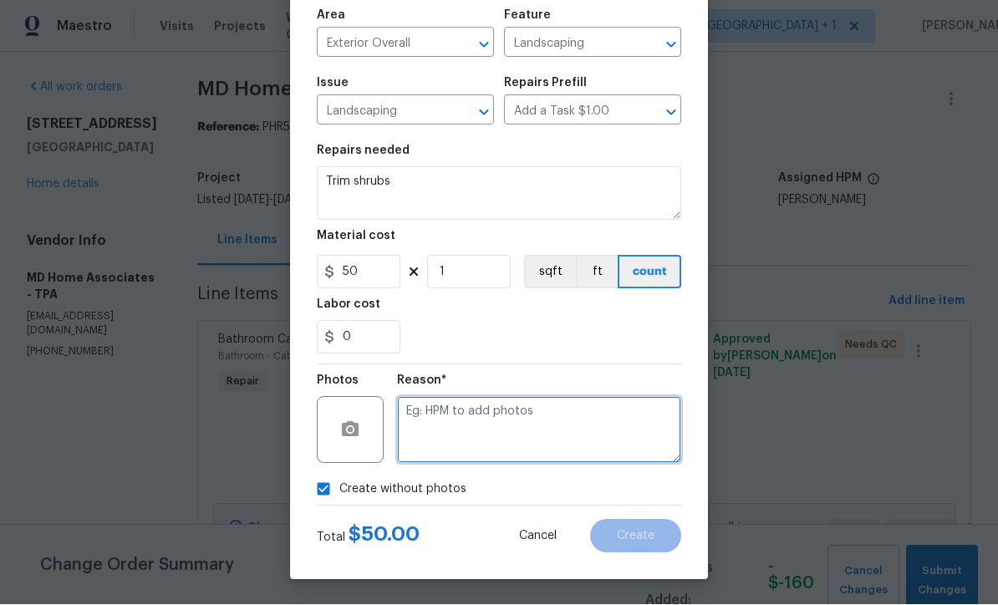
click at [555, 434] on textarea at bounding box center [539, 430] width 284 height 67
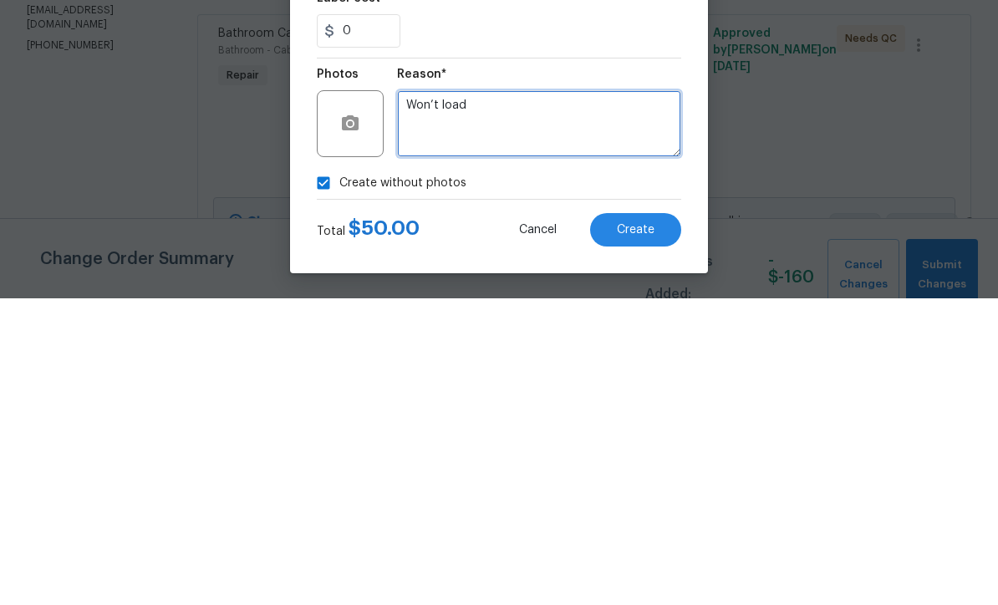
type textarea "Won’t load"
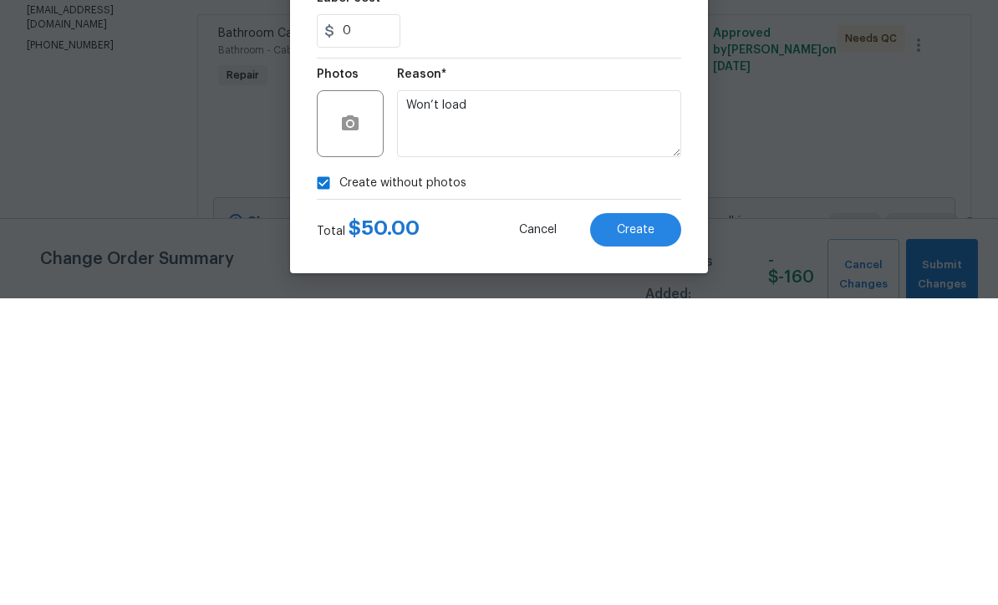
click at [647, 531] on span "Create" at bounding box center [636, 537] width 38 height 13
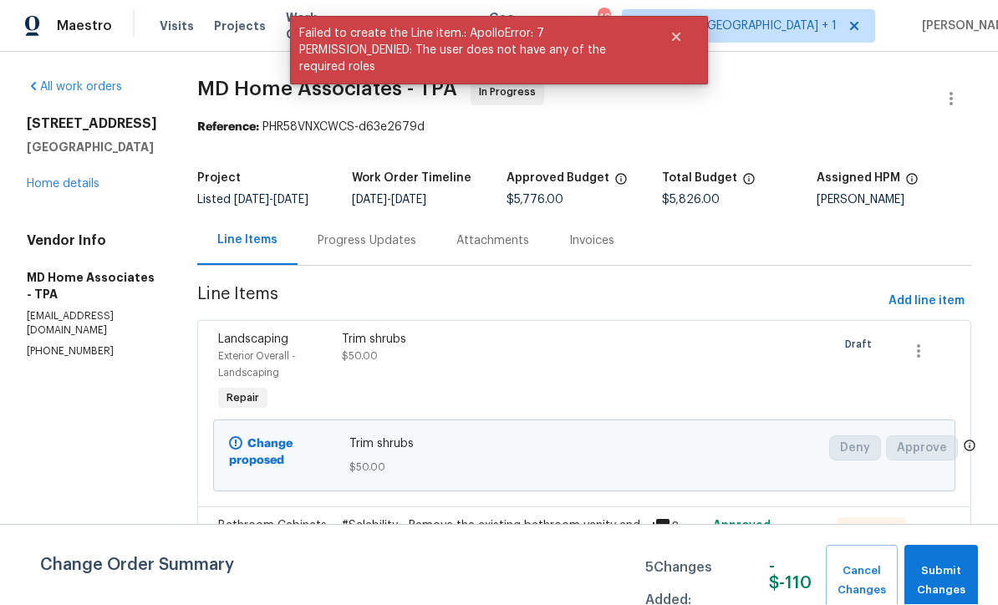
scroll to position [1, 0]
click at [952, 577] on span "Submit Changes" at bounding box center [941, 581] width 57 height 38
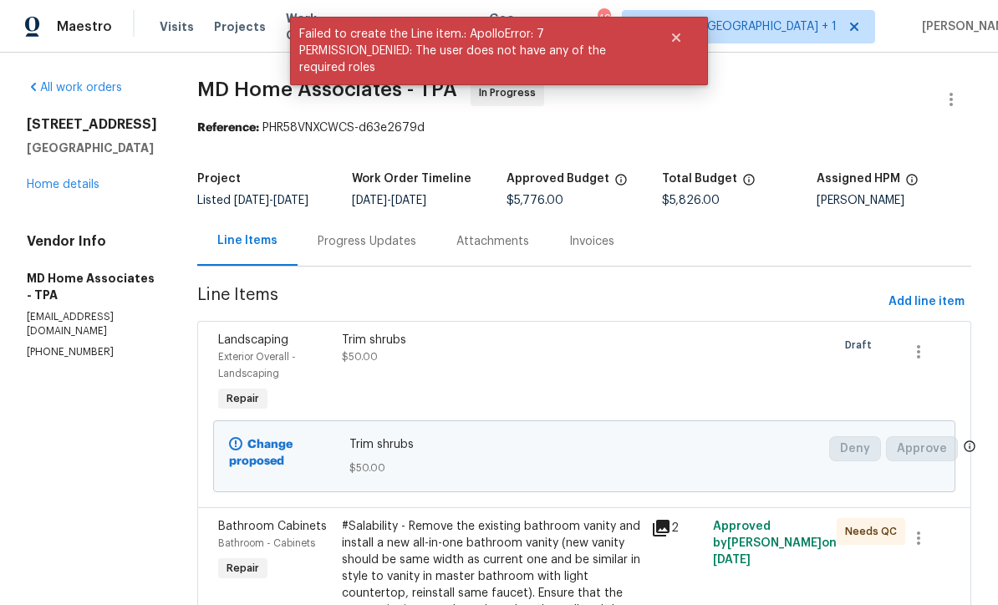
scroll to position [0, 0]
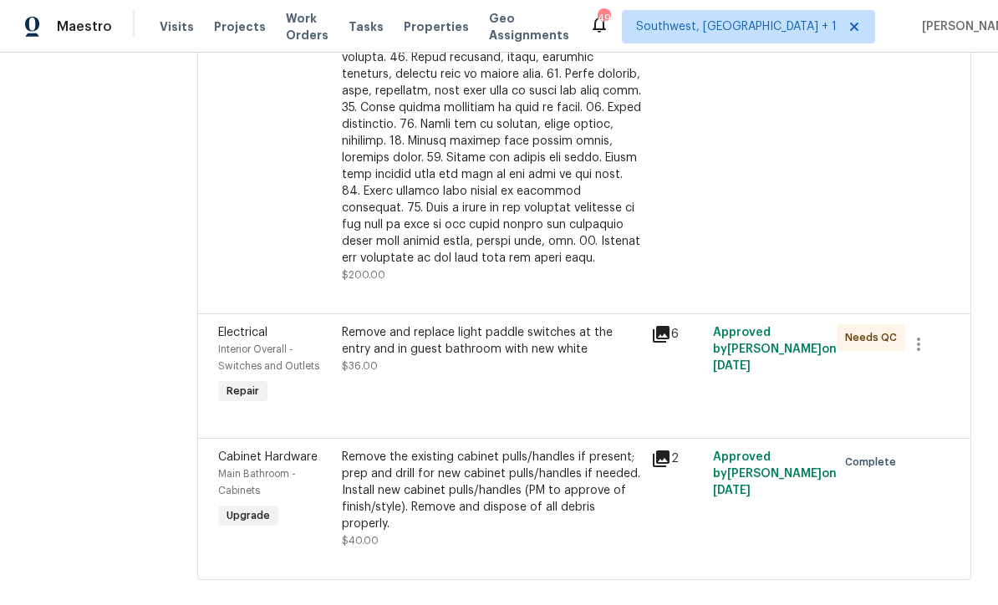
scroll to position [2940, 0]
click at [518, 414] on div "Remove and replace light paddle switches at the entry and in guest bathroom wit…" at bounding box center [491, 367] width 309 height 94
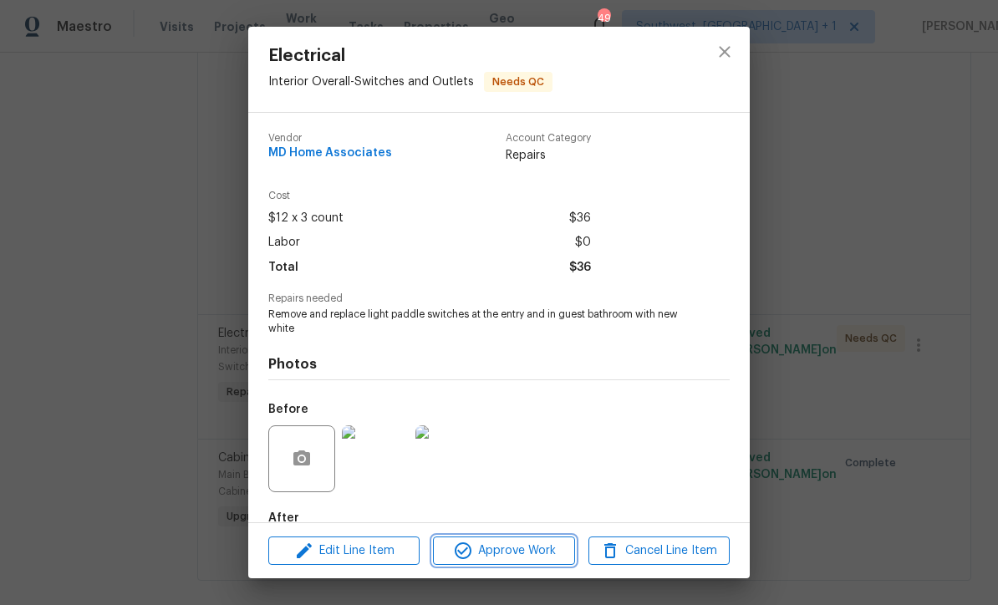
click at [513, 558] on span "Approve Work" at bounding box center [503, 551] width 131 height 21
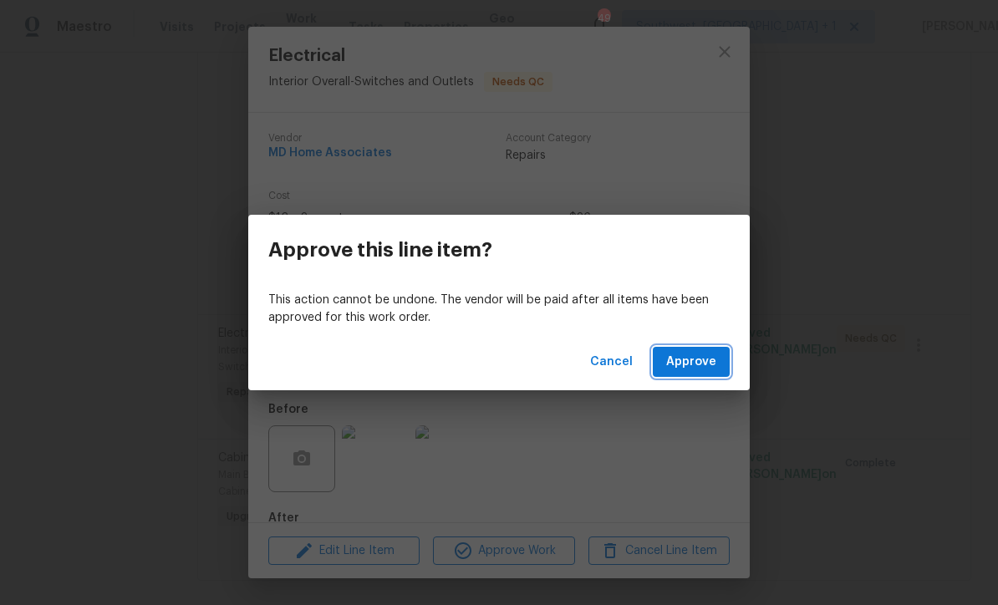
click at [694, 372] on button "Approve" at bounding box center [691, 362] width 77 height 31
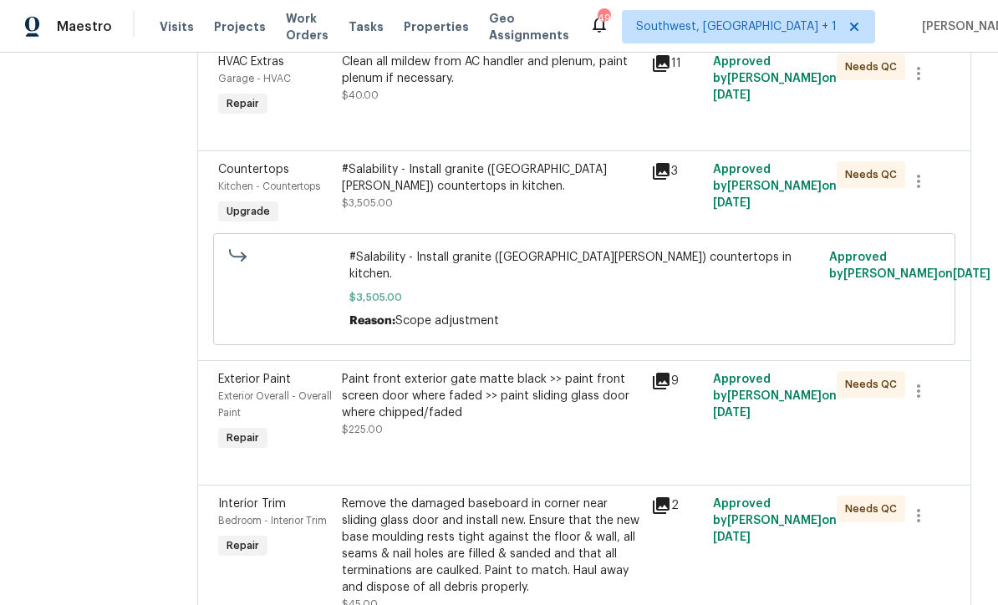
scroll to position [1665, 0]
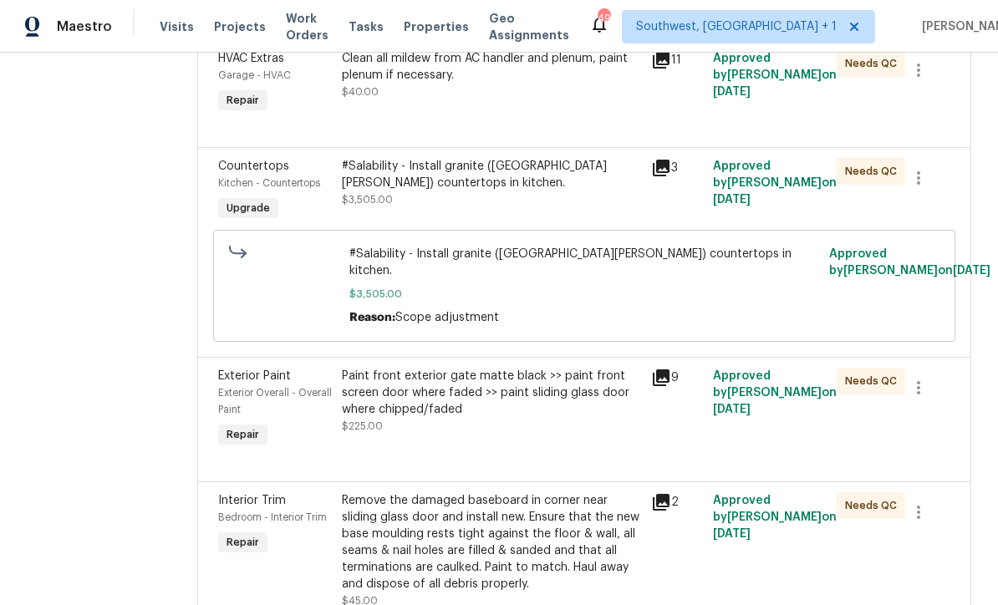
click at [493, 122] on div "Clean all mildew from AC handler and plenum, paint plenum if necessary. $40.00" at bounding box center [491, 83] width 309 height 77
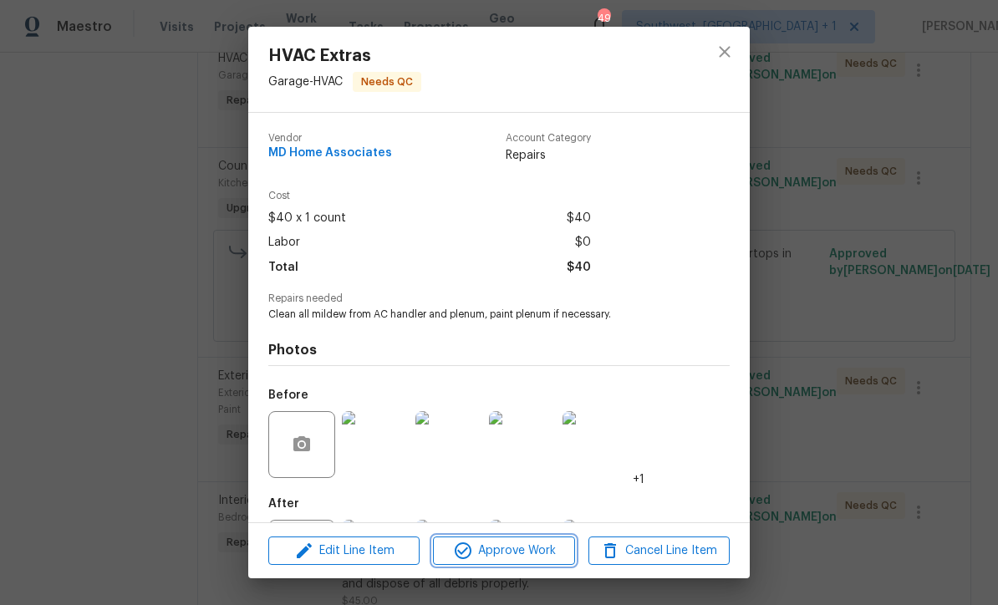
click at [536, 556] on span "Approve Work" at bounding box center [503, 551] width 131 height 21
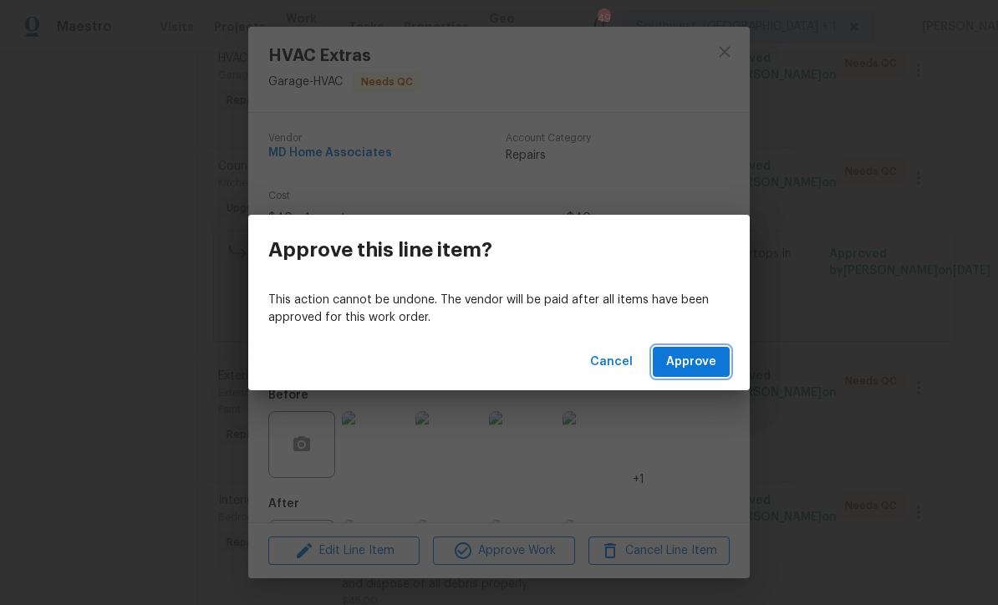
click at [694, 365] on span "Approve" at bounding box center [691, 362] width 50 height 21
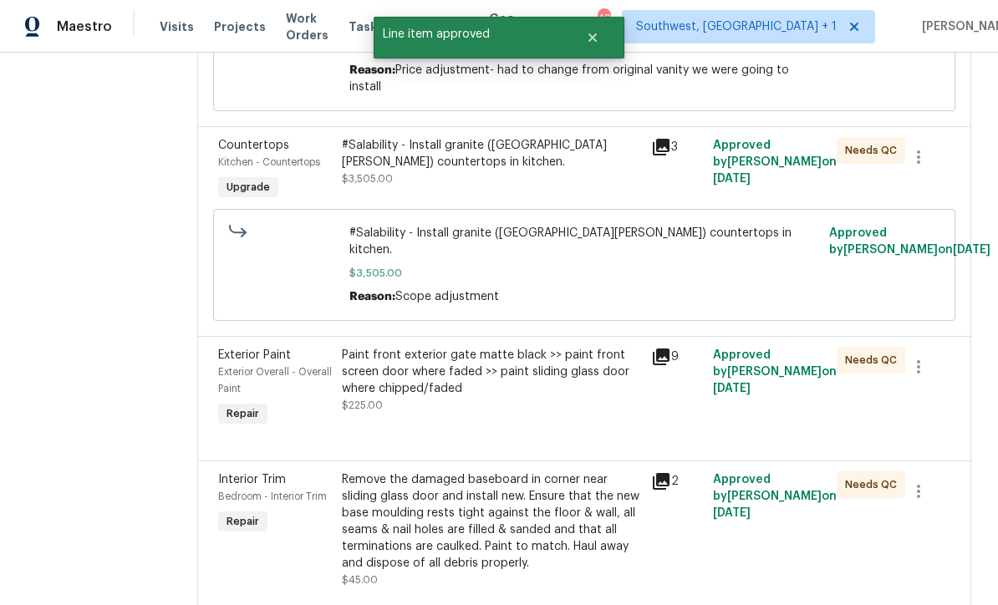
scroll to position [1665, 0]
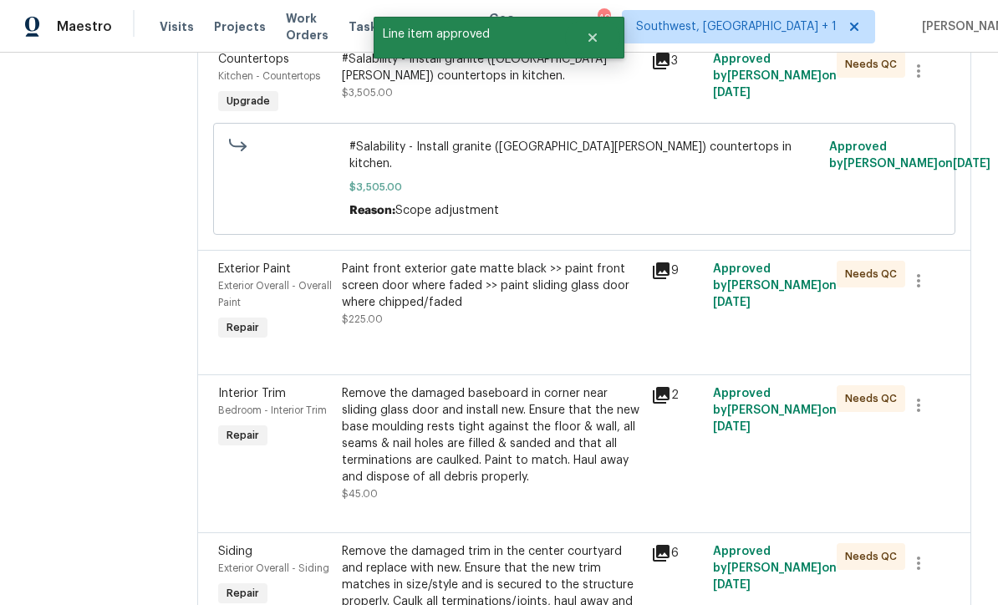
click at [499, 349] on div "Paint front exterior gate matte black >> paint front screen door where faded >>…" at bounding box center [491, 303] width 309 height 94
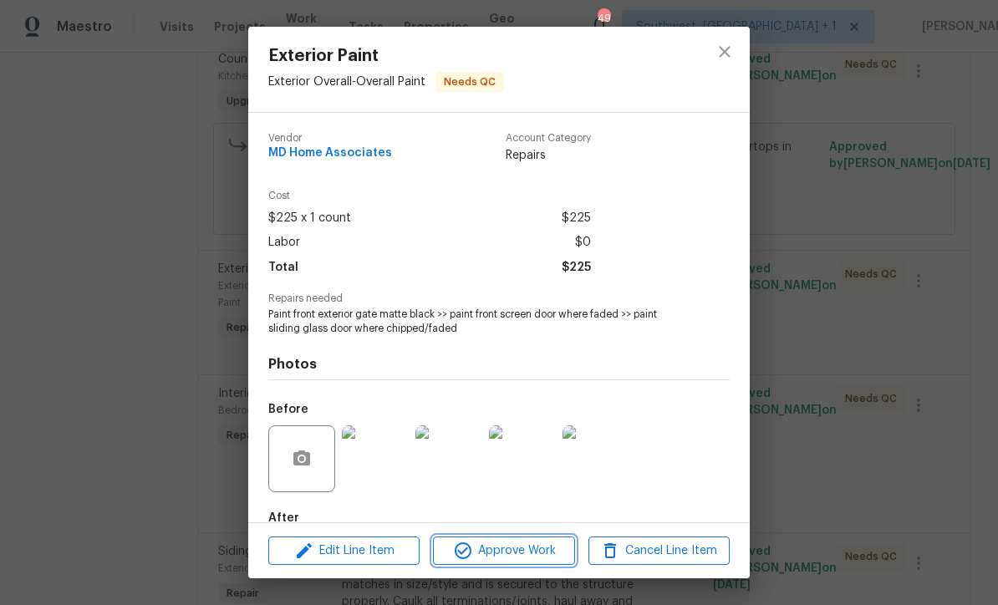
click at [534, 561] on button "Approve Work" at bounding box center [503, 550] width 141 height 29
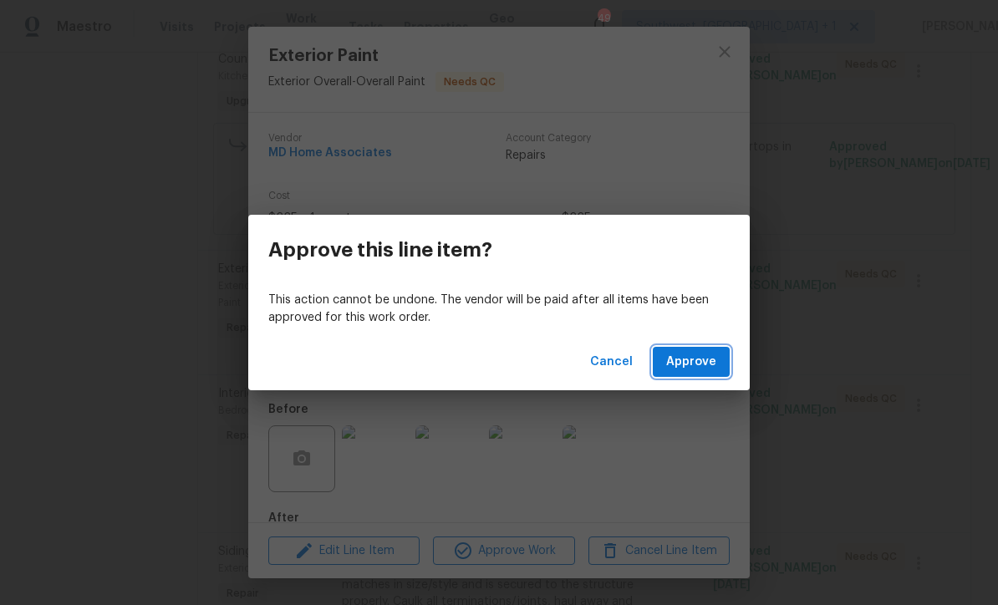
click at [703, 360] on span "Approve" at bounding box center [691, 362] width 50 height 21
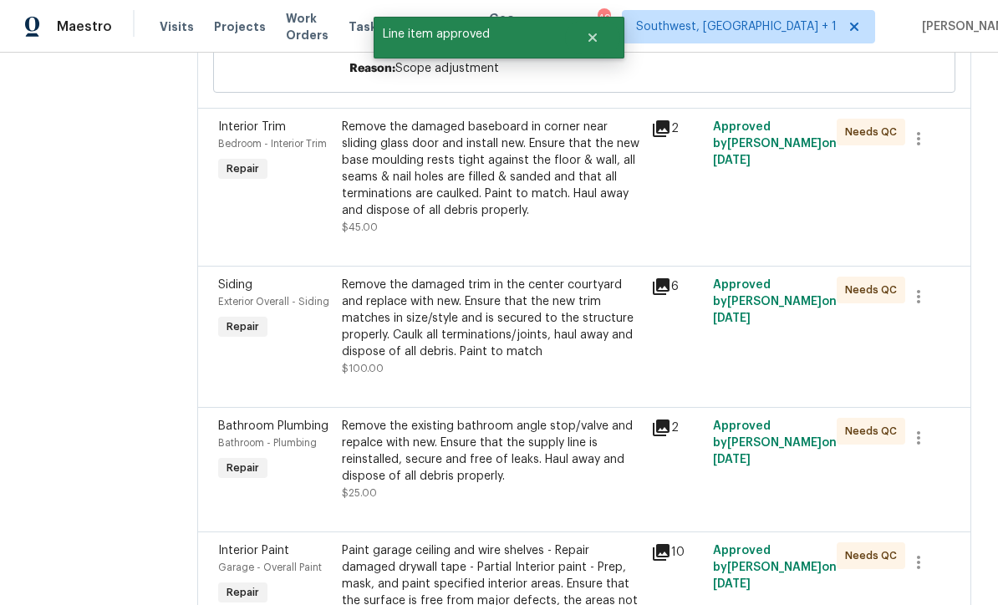
scroll to position [1869, 0]
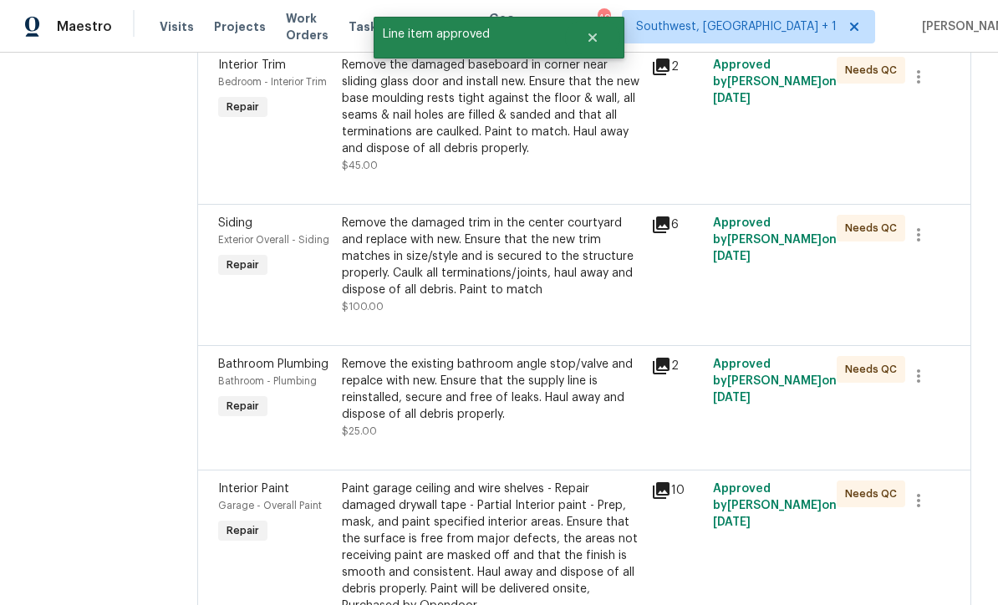
click at [499, 298] on div "Remove the damaged trim in the center courtyard and replace with new. Ensure th…" at bounding box center [491, 257] width 299 height 84
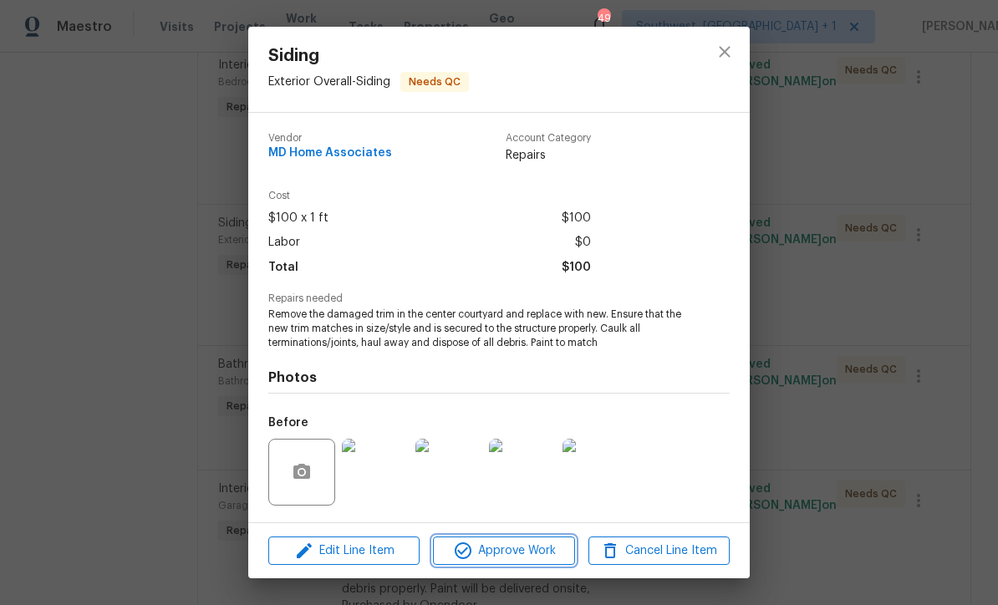
click at [542, 555] on span "Approve Work" at bounding box center [503, 551] width 131 height 21
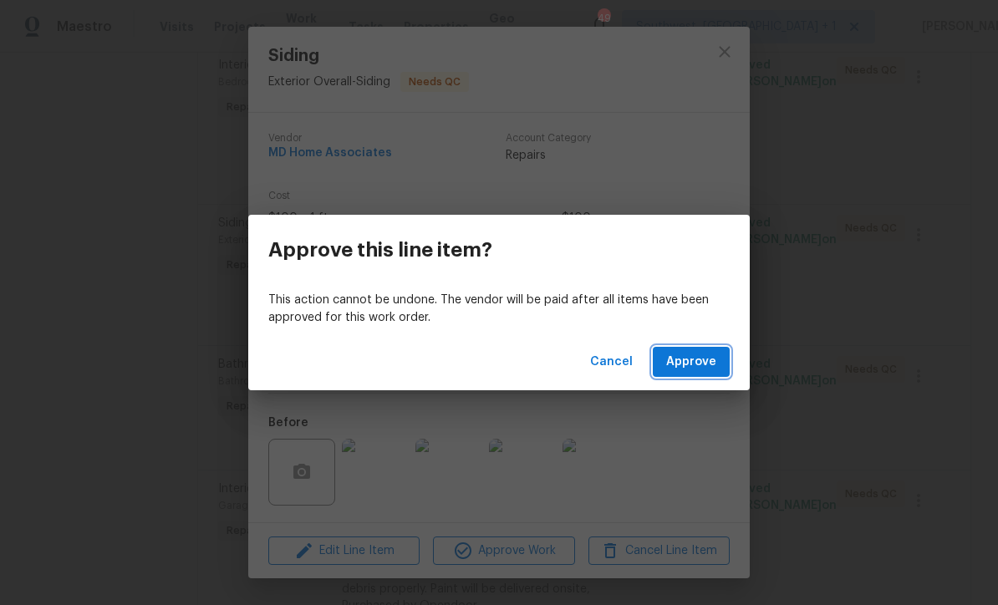
click at [688, 370] on span "Approve" at bounding box center [691, 362] width 50 height 21
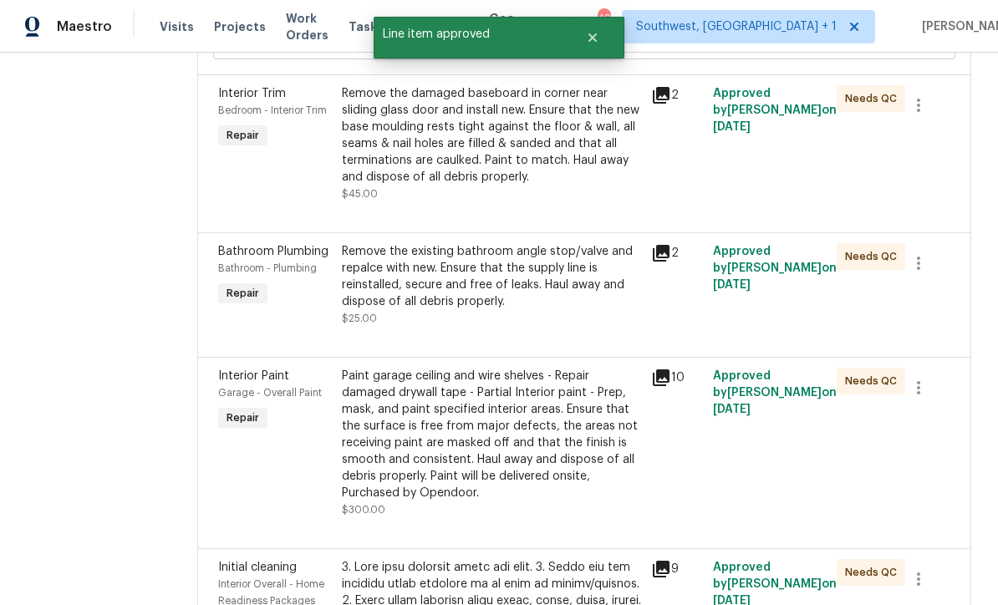
scroll to position [1823, 0]
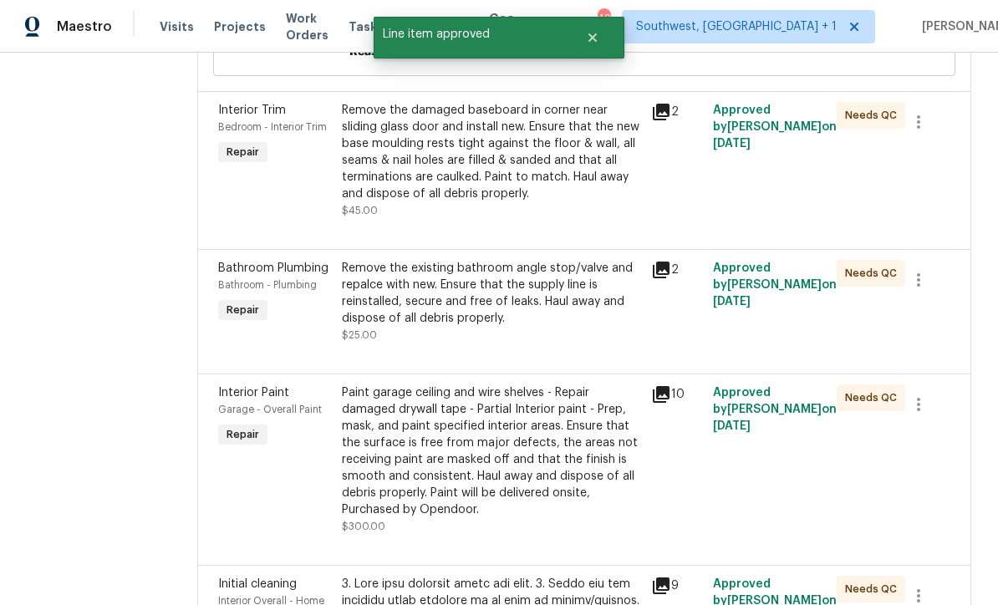
click at [515, 202] on div "Remove the damaged baseboard in corner near sliding glass door and install new.…" at bounding box center [491, 152] width 299 height 100
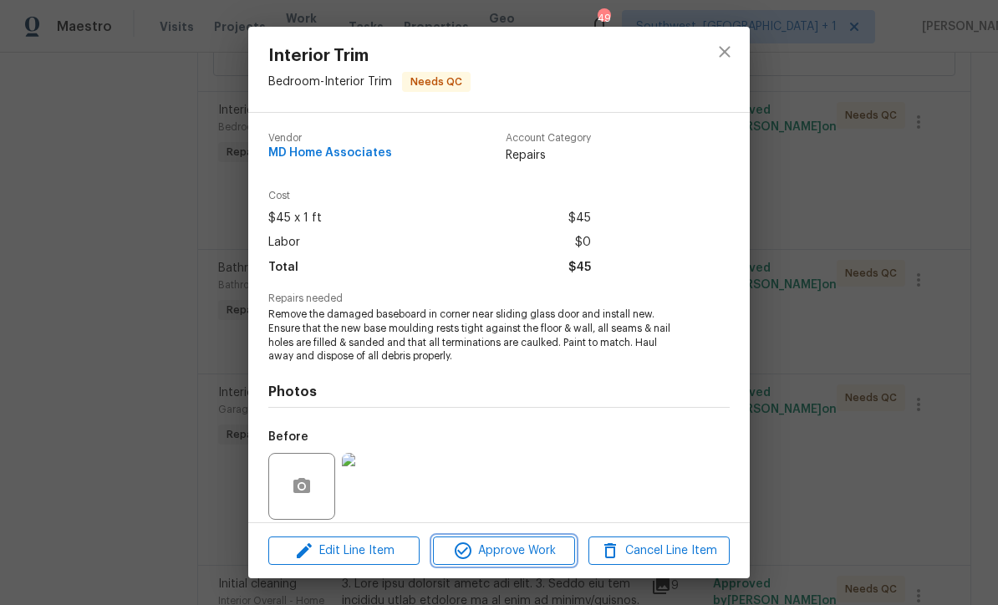
click at [532, 558] on span "Approve Work" at bounding box center [503, 551] width 131 height 21
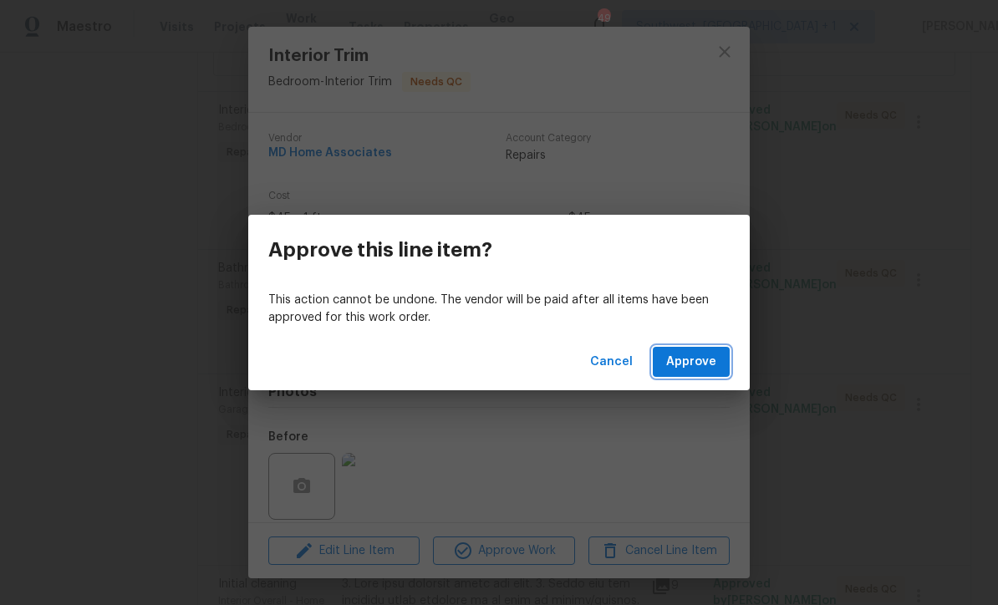
click at [696, 373] on button "Approve" at bounding box center [691, 362] width 77 height 31
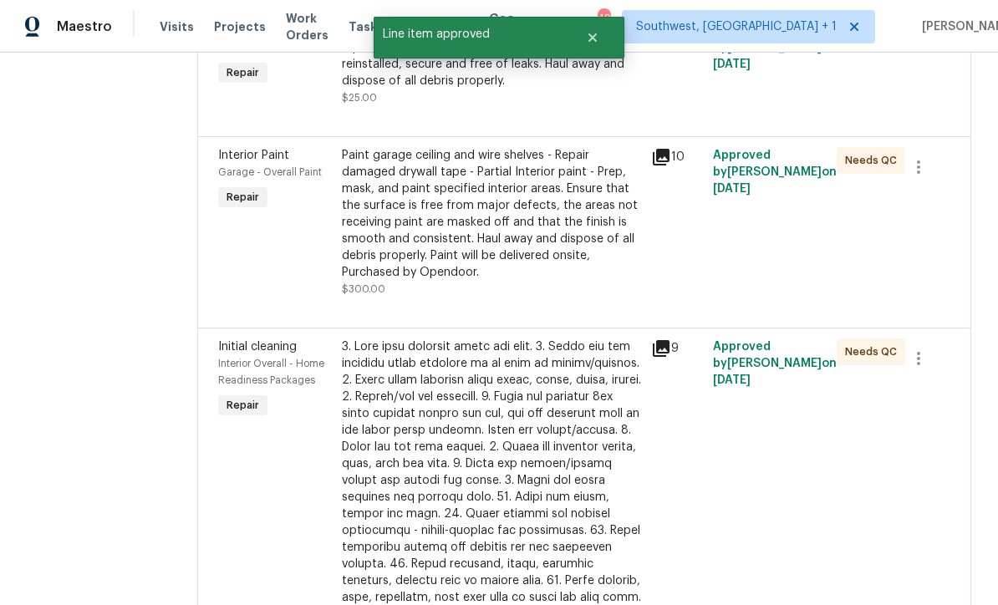
scroll to position [1902, 0]
click at [517, 282] on div "Paint garage ceiling and wire shelves - Repair damaged drywall tape - Partial I…" at bounding box center [491, 215] width 299 height 134
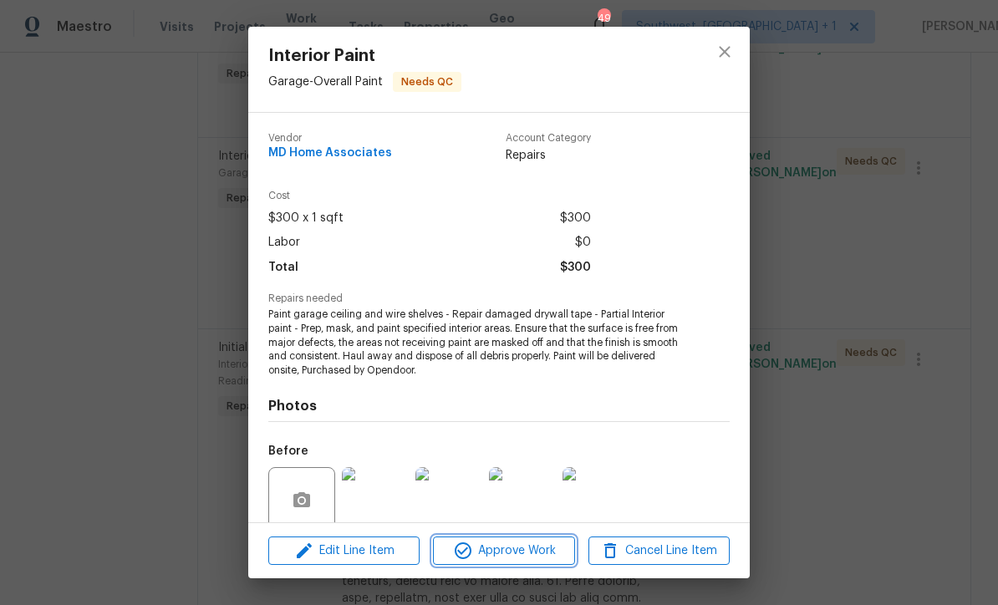
click at [531, 561] on button "Approve Work" at bounding box center [503, 550] width 141 height 29
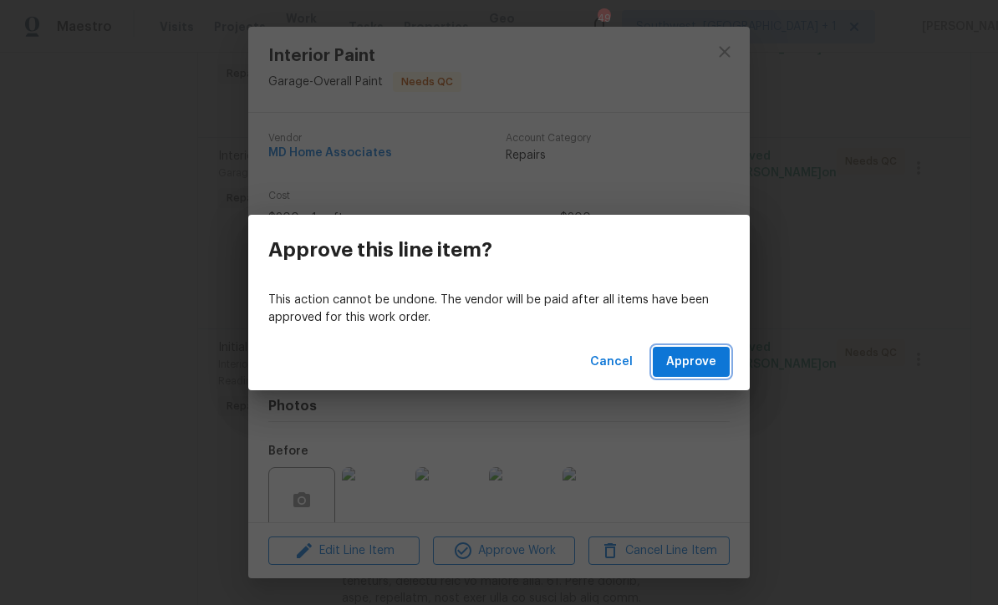
click at [690, 374] on button "Approve" at bounding box center [691, 362] width 77 height 31
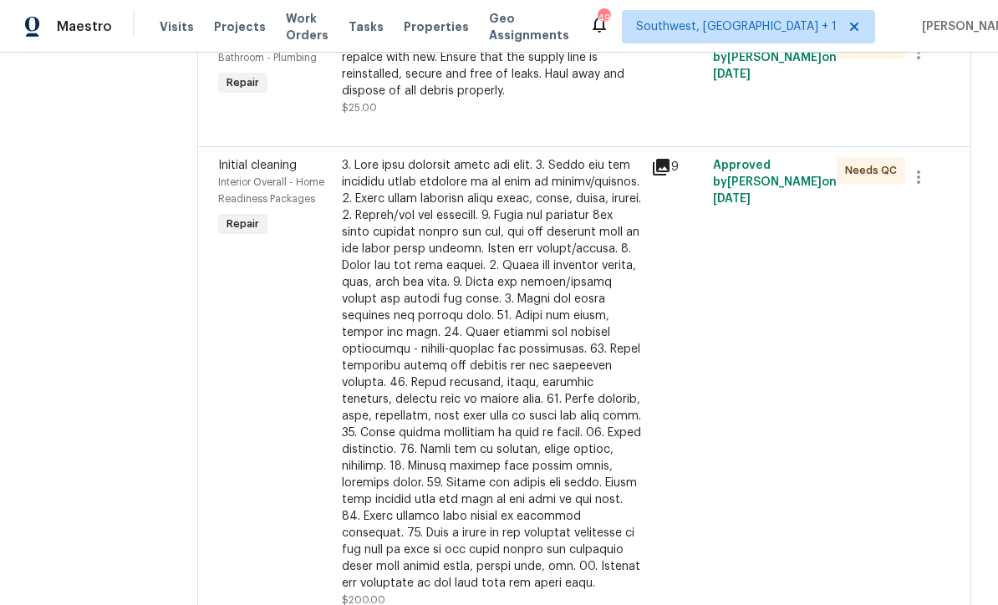
scroll to position [1892, 0]
click at [517, 439] on div at bounding box center [491, 375] width 299 height 435
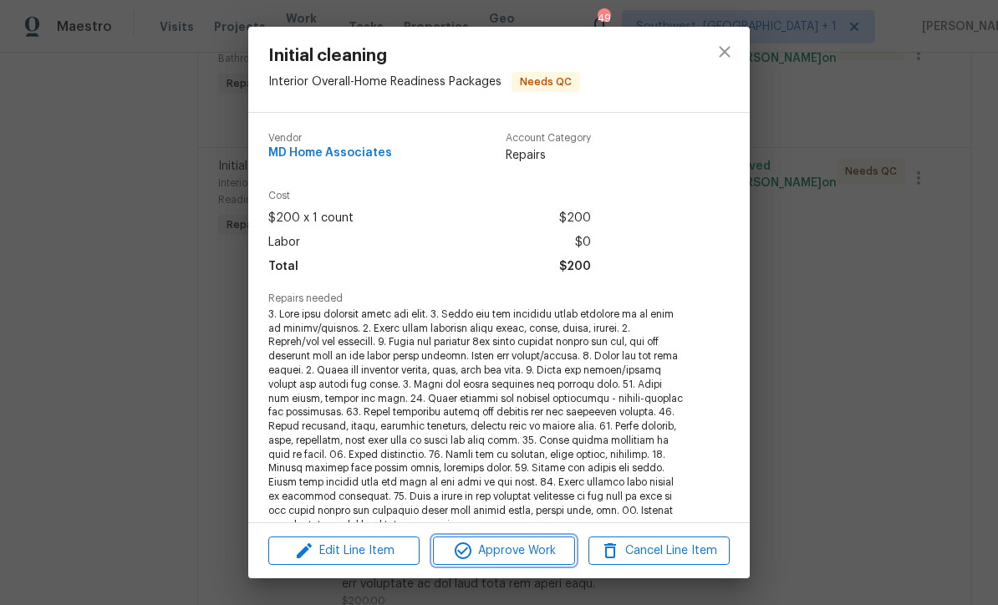
click at [537, 556] on span "Approve Work" at bounding box center [503, 551] width 131 height 21
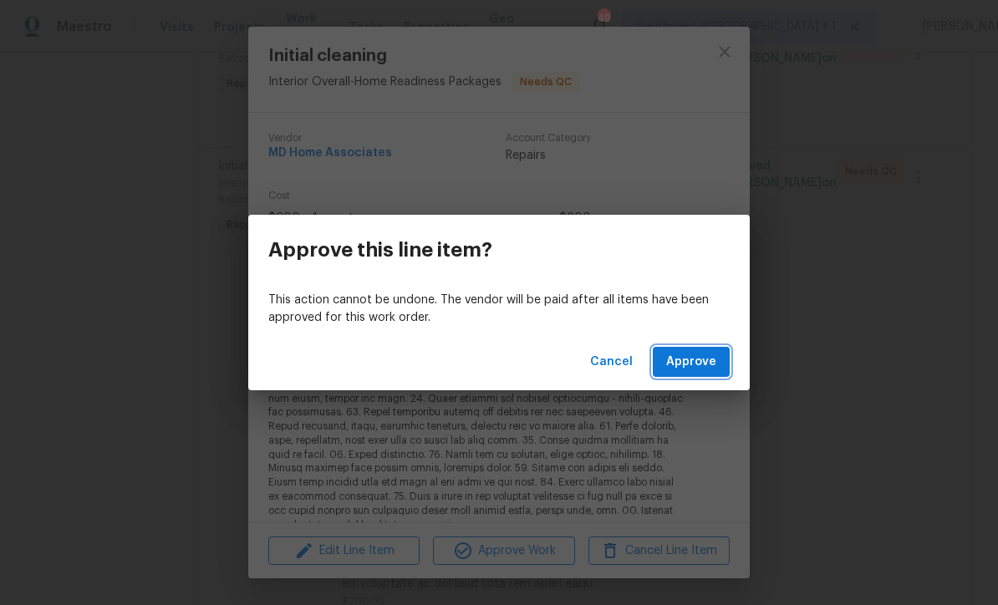
click at [695, 373] on button "Approve" at bounding box center [691, 362] width 77 height 31
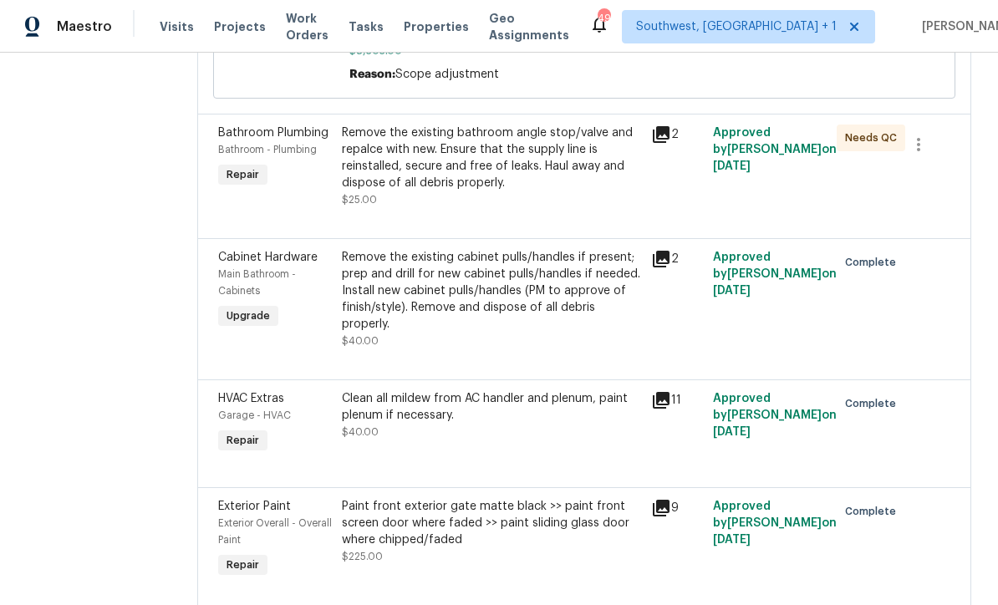
scroll to position [1802, 0]
click at [511, 207] on div "Remove the existing bathroom angle stop/valve and repalce with new. Ensure that…" at bounding box center [491, 166] width 299 height 84
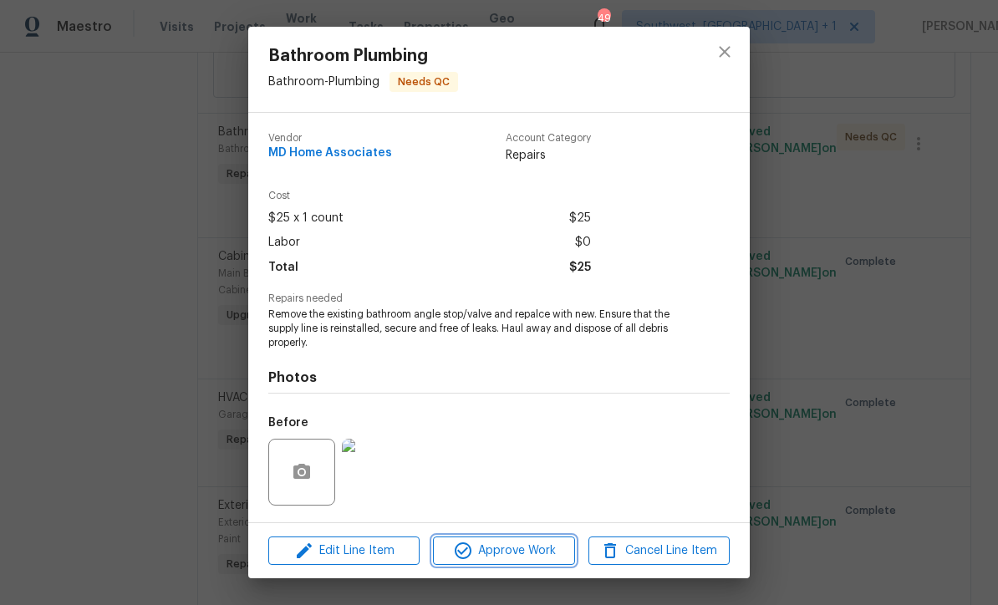
click at [533, 559] on span "Approve Work" at bounding box center [503, 551] width 131 height 21
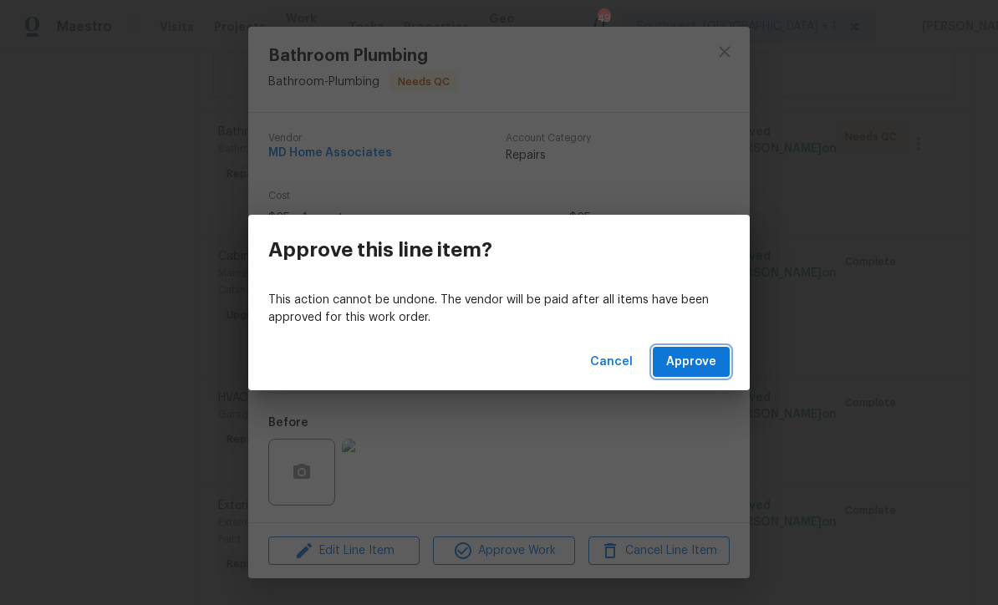
click at [689, 372] on button "Approve" at bounding box center [691, 362] width 77 height 31
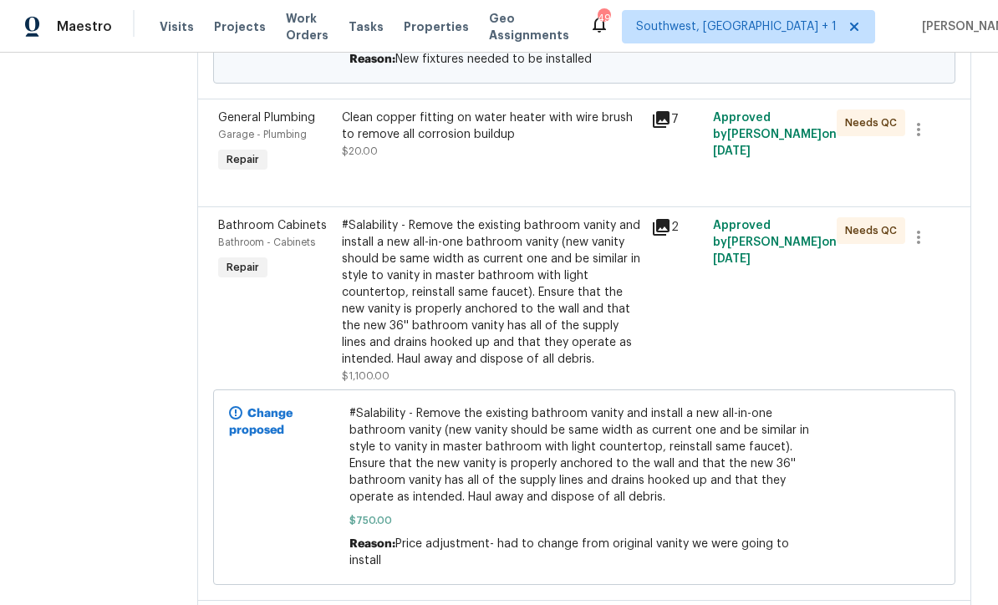
scroll to position [1103, 0]
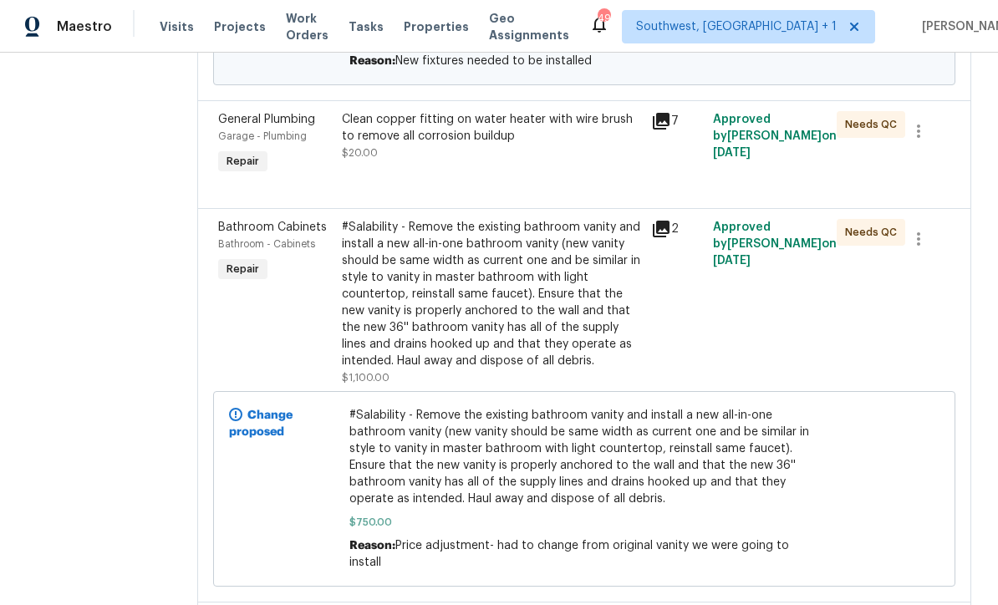
click at [548, 183] on div "Clean copper fitting on water heater with wire brush to remove all corrosion bu…" at bounding box center [491, 144] width 309 height 77
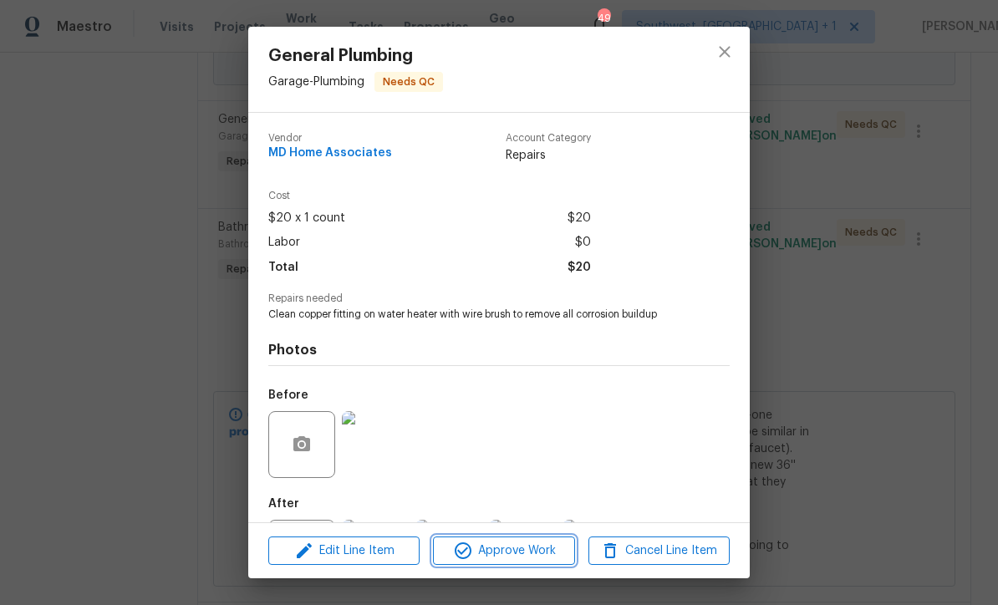
click at [519, 553] on span "Approve Work" at bounding box center [503, 551] width 131 height 21
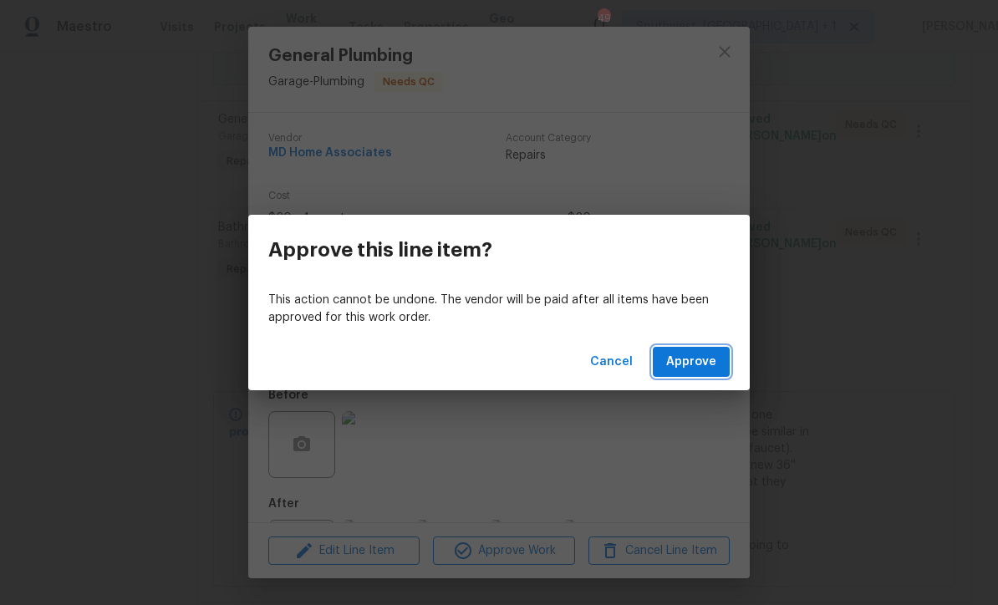
click at [714, 369] on span "Approve" at bounding box center [691, 362] width 50 height 21
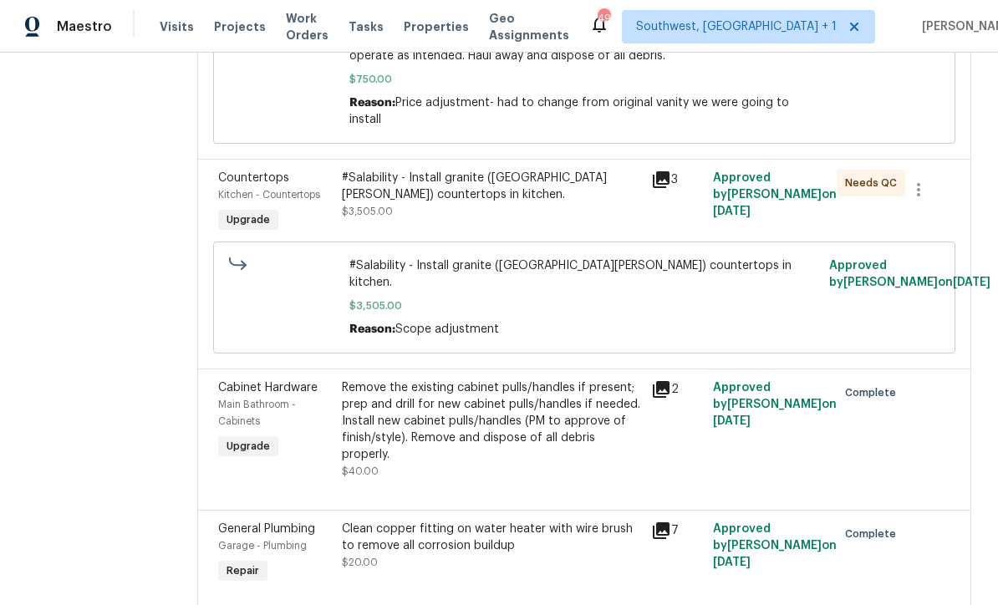
scroll to position [1437, 0]
click at [478, 242] on div "#Salability - Install granite (Dallas White) countertops in kitchen. $3,505.00" at bounding box center [491, 203] width 309 height 77
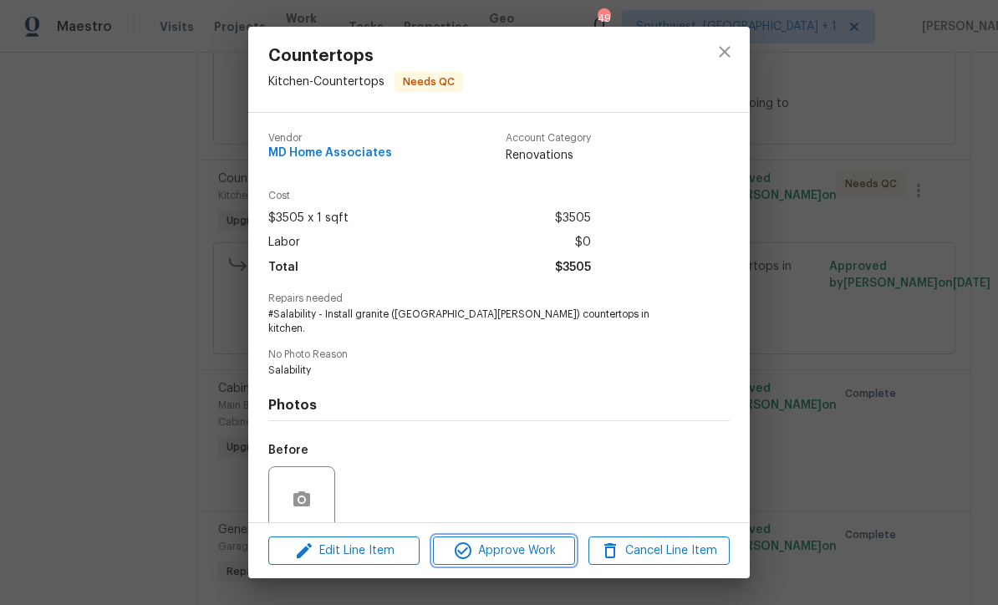
click at [521, 559] on span "Approve Work" at bounding box center [503, 551] width 131 height 21
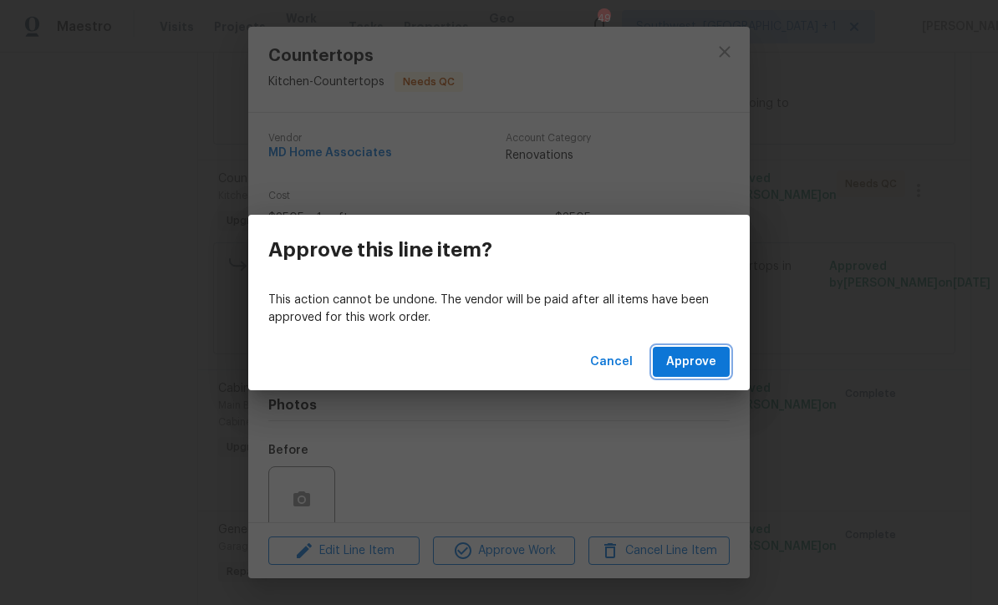
click at [709, 363] on span "Approve" at bounding box center [691, 362] width 50 height 21
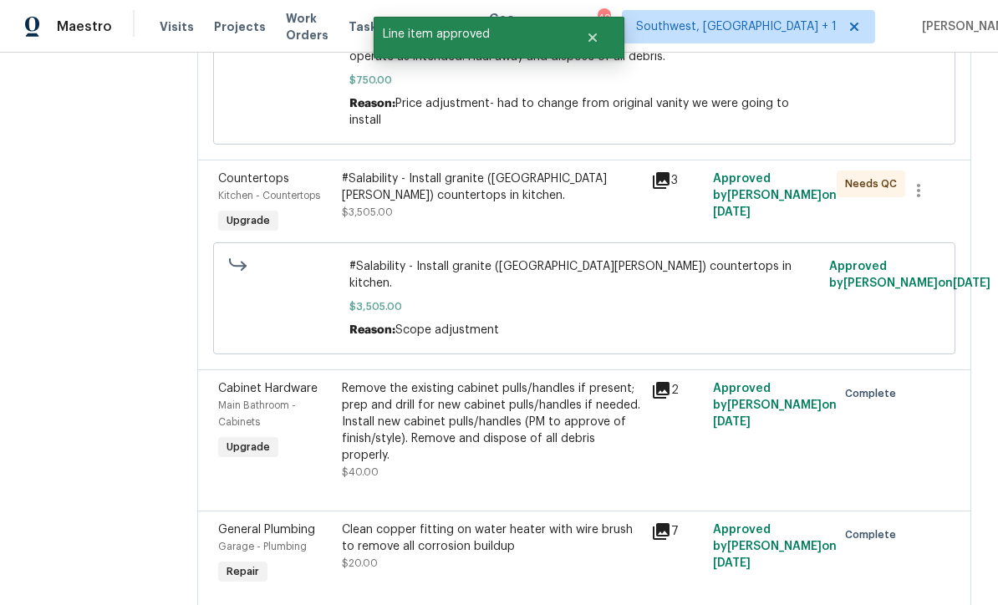
scroll to position [0, 0]
